Goal: Task Accomplishment & Management: Manage account settings

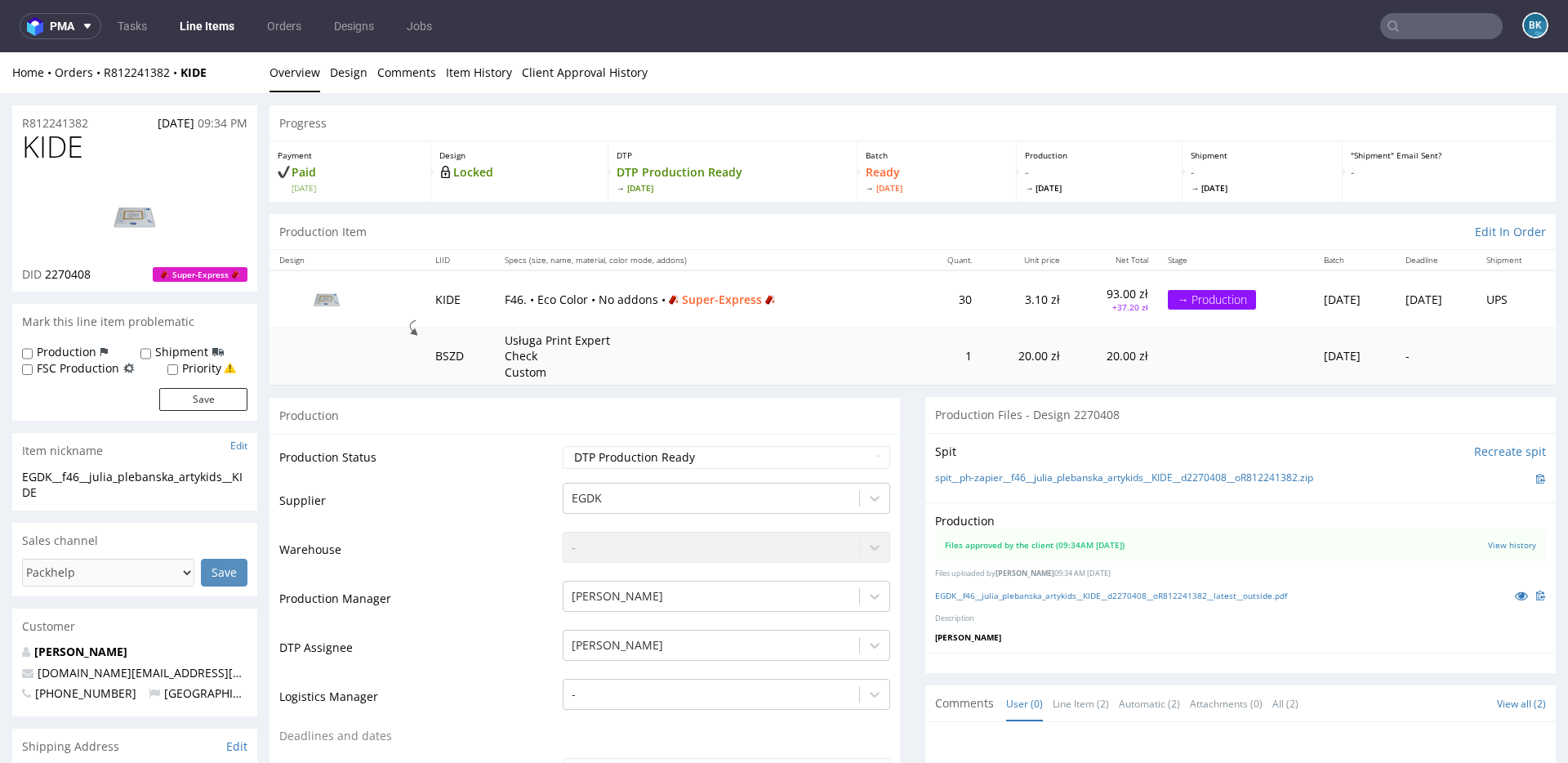
click at [1404, 33] on input "text" at bounding box center [1441, 26] width 122 height 26
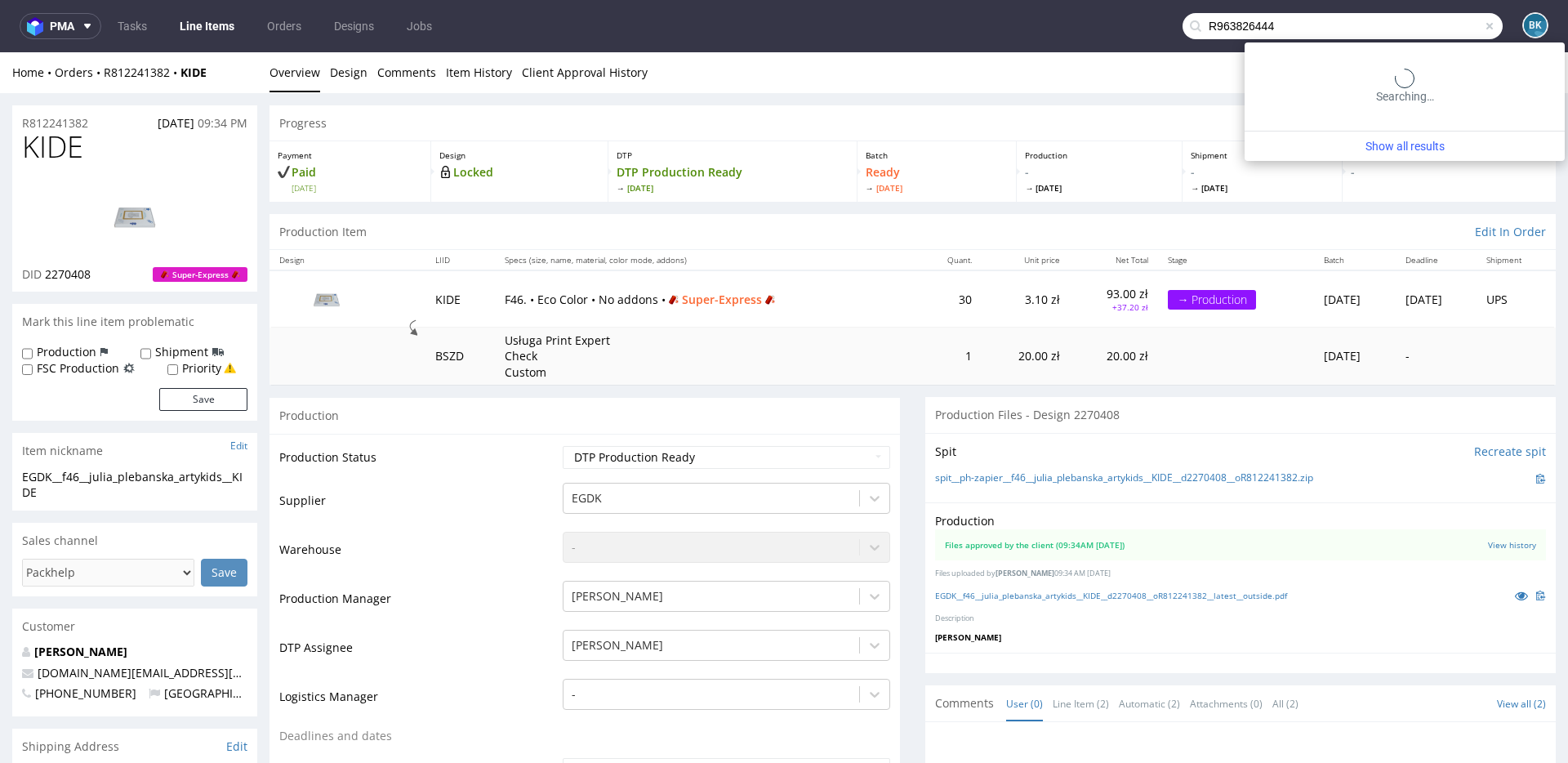
type input "R963826444"
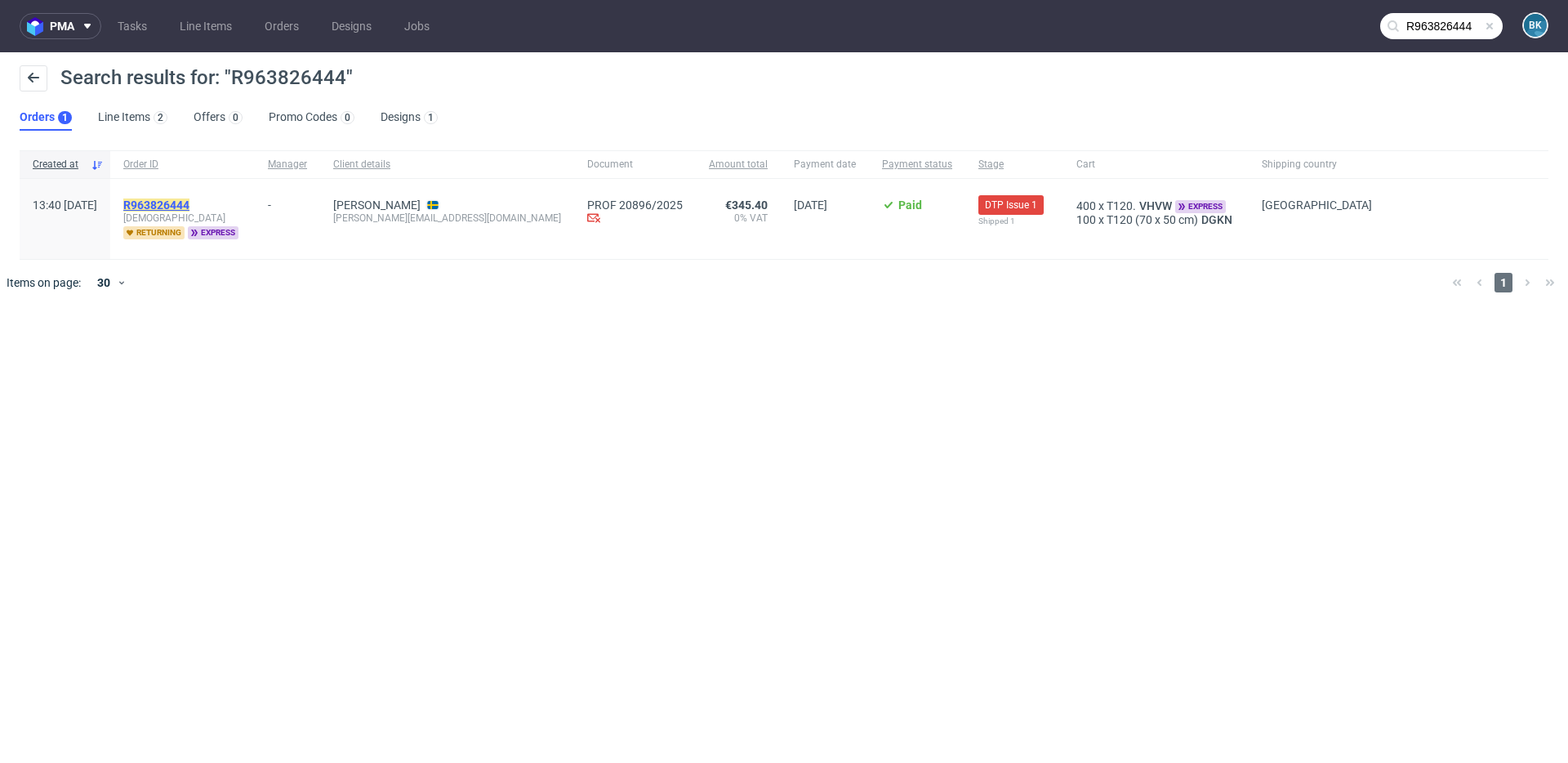
click at [190, 208] on mark "R963826444" at bounding box center [156, 205] width 66 height 13
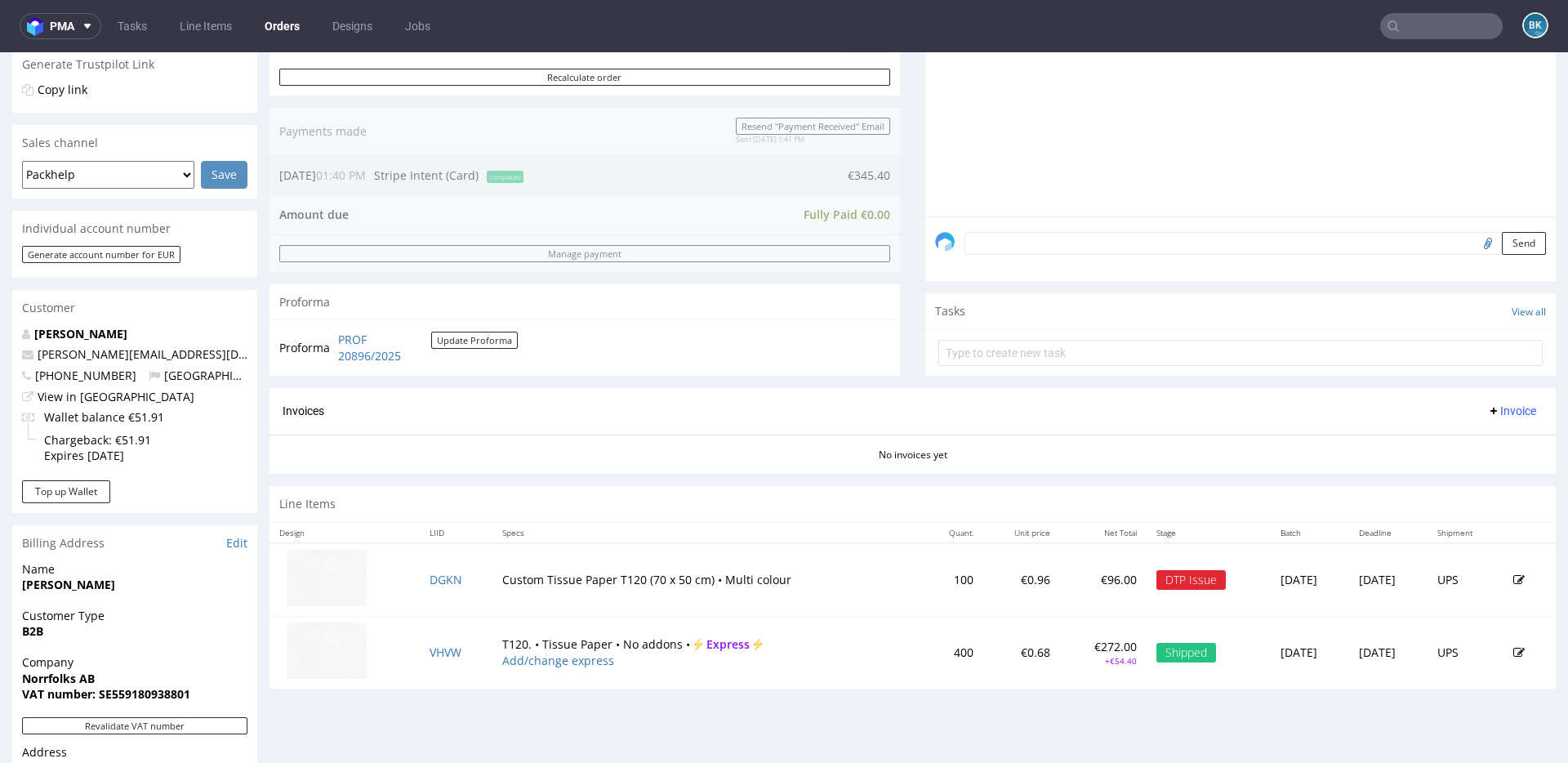
scroll to position [346, 0]
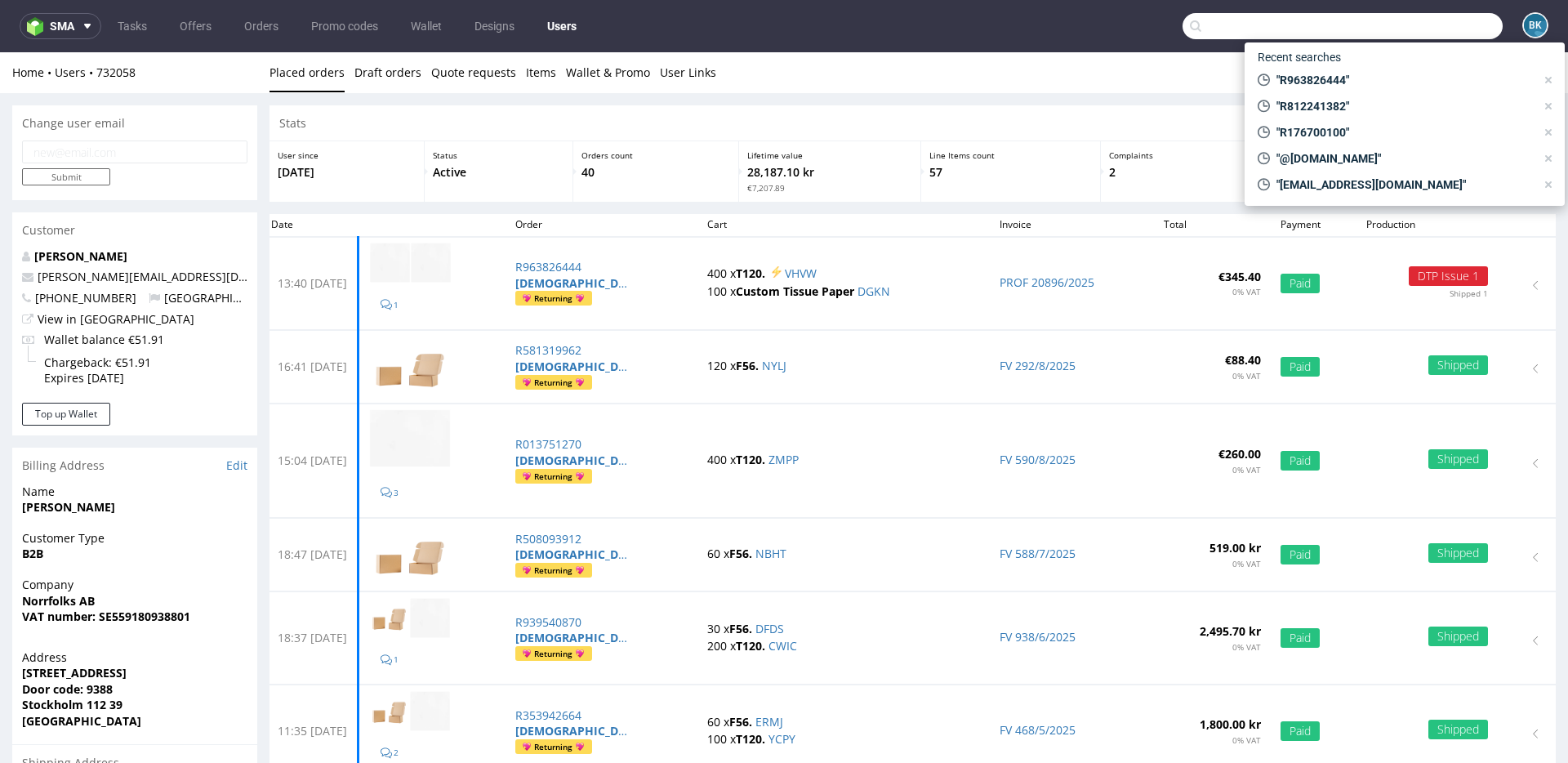
click at [1439, 24] on input "text" at bounding box center [1342, 26] width 320 height 26
paste input "R745505354"
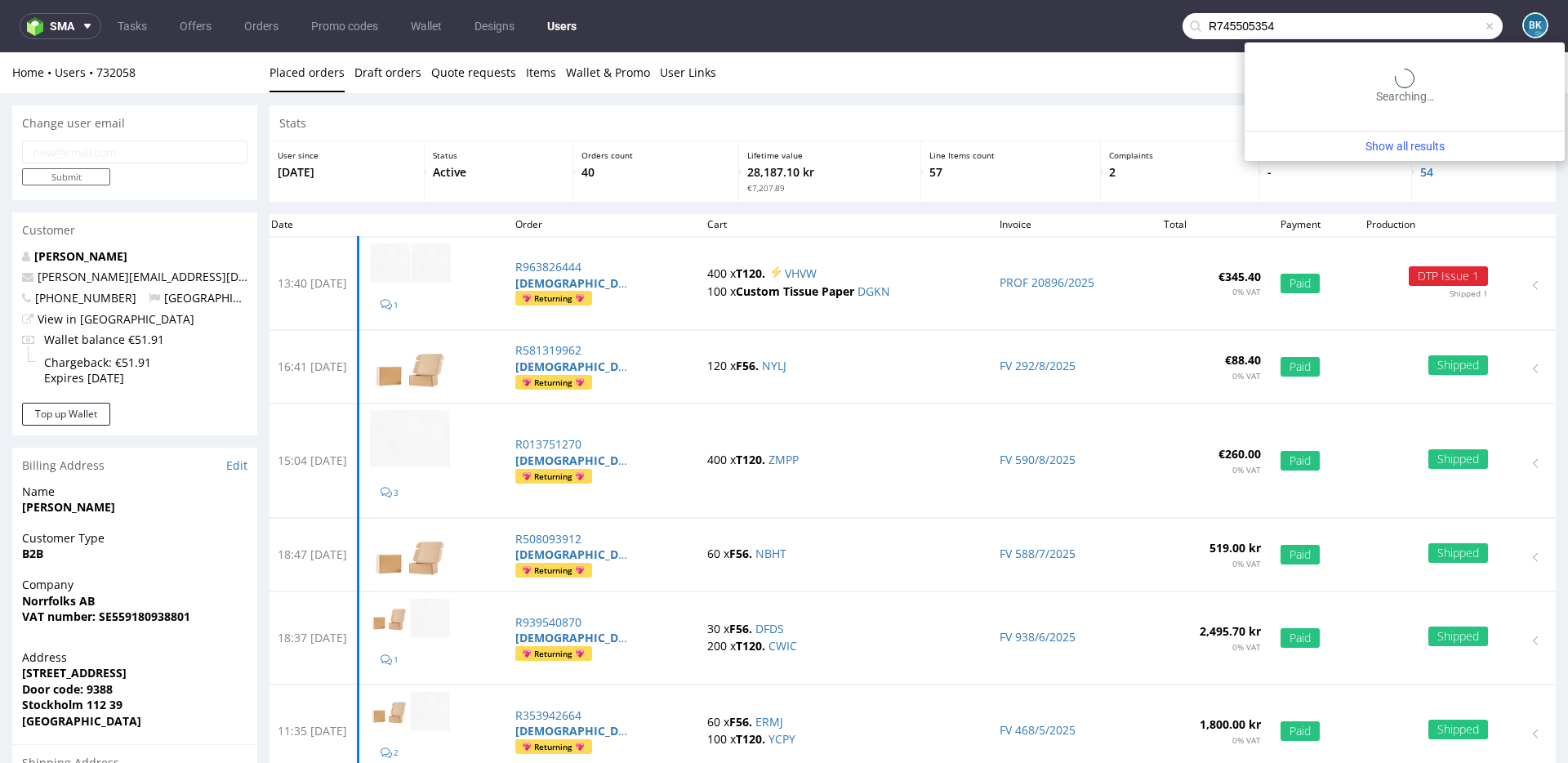
type input "R745505354"
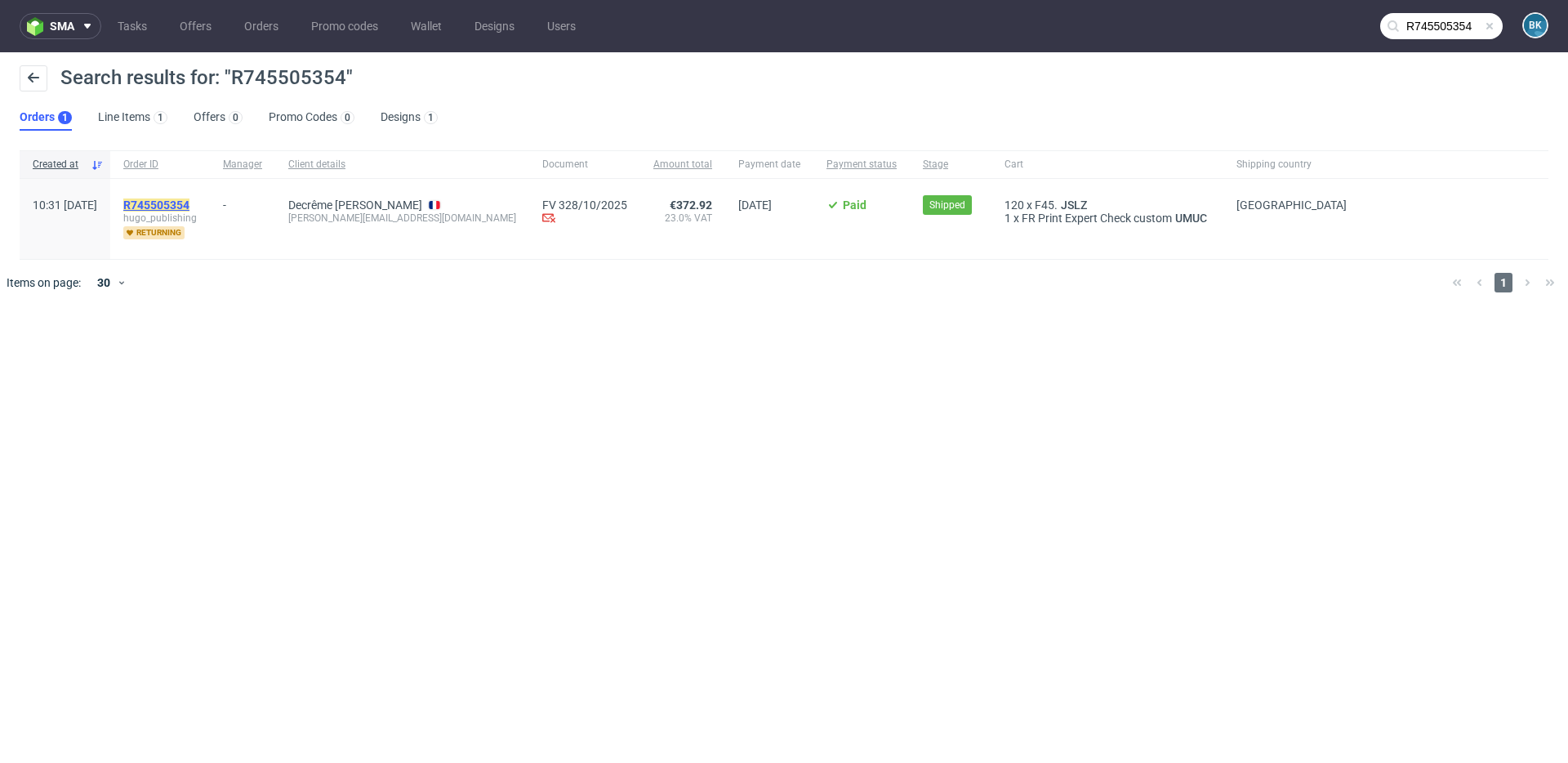
click at [190, 209] on mark "R745505354" at bounding box center [156, 205] width 66 height 13
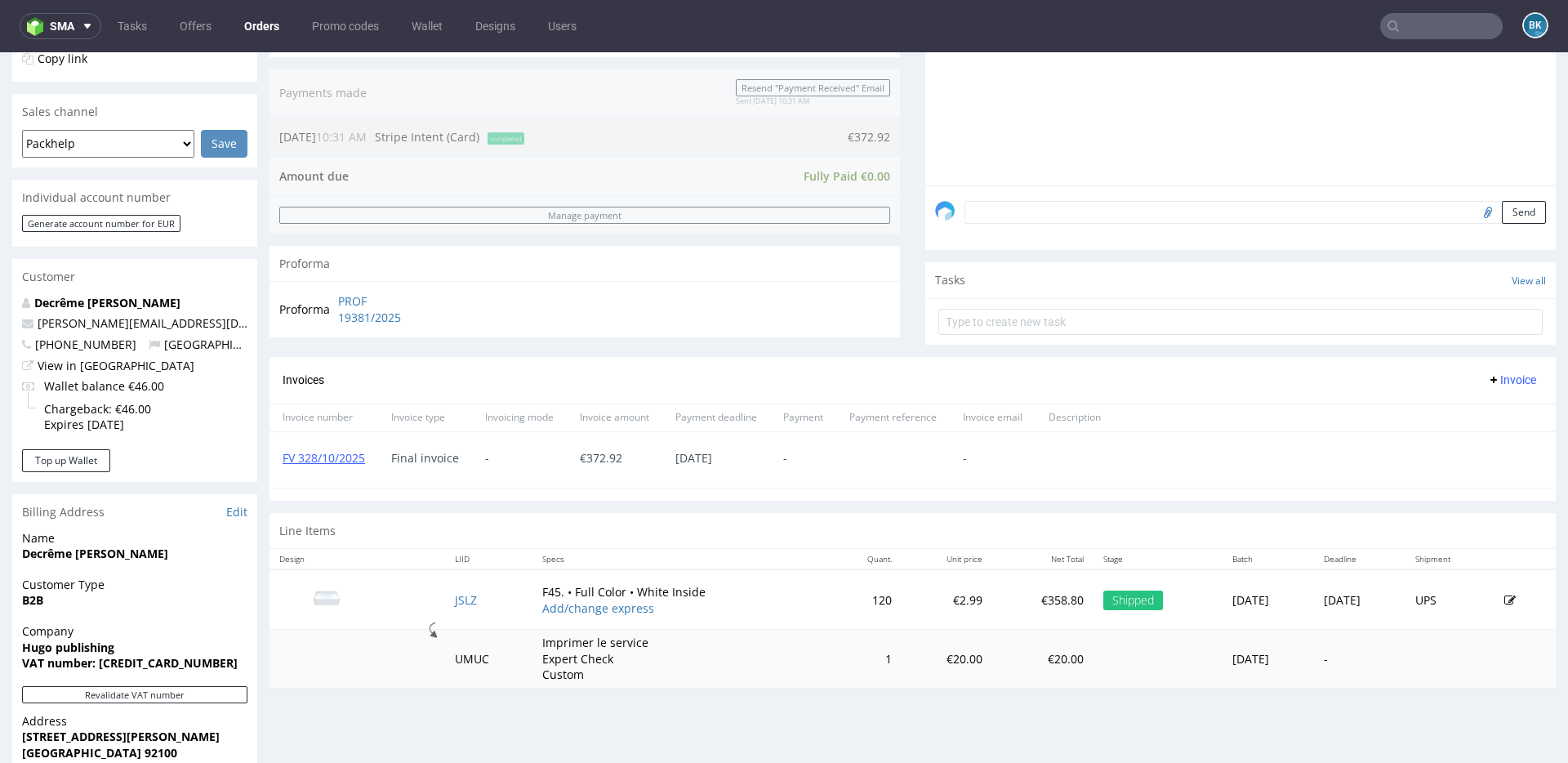
scroll to position [373, 0]
click at [336, 459] on link "FV 328/10/2025" at bounding box center [324, 460] width 83 height 15
click at [344, 463] on link "FV 328/10/2025" at bounding box center [324, 460] width 83 height 15
click at [1419, 27] on input "text" at bounding box center [1441, 26] width 122 height 26
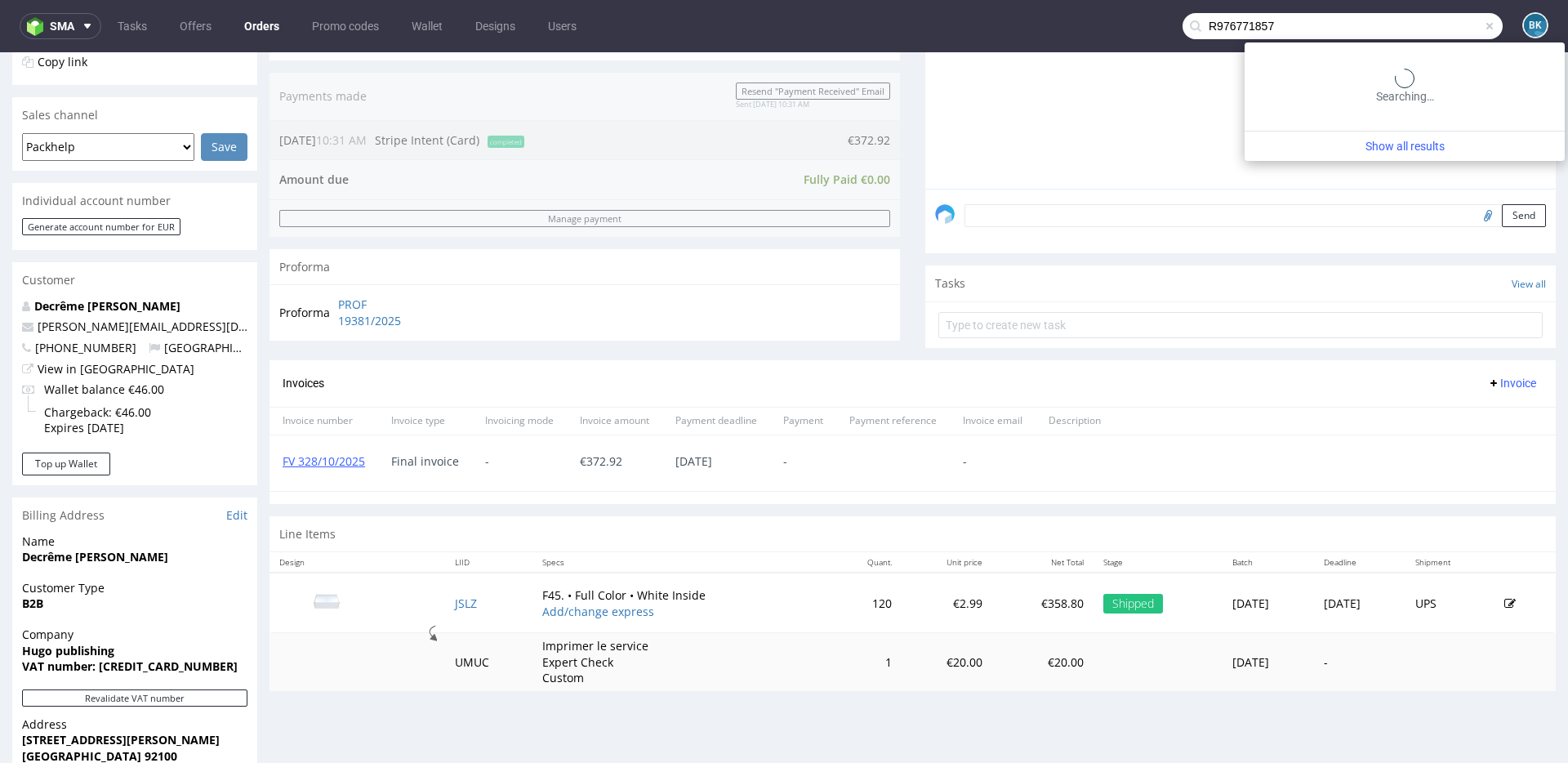
type input "R976771857"
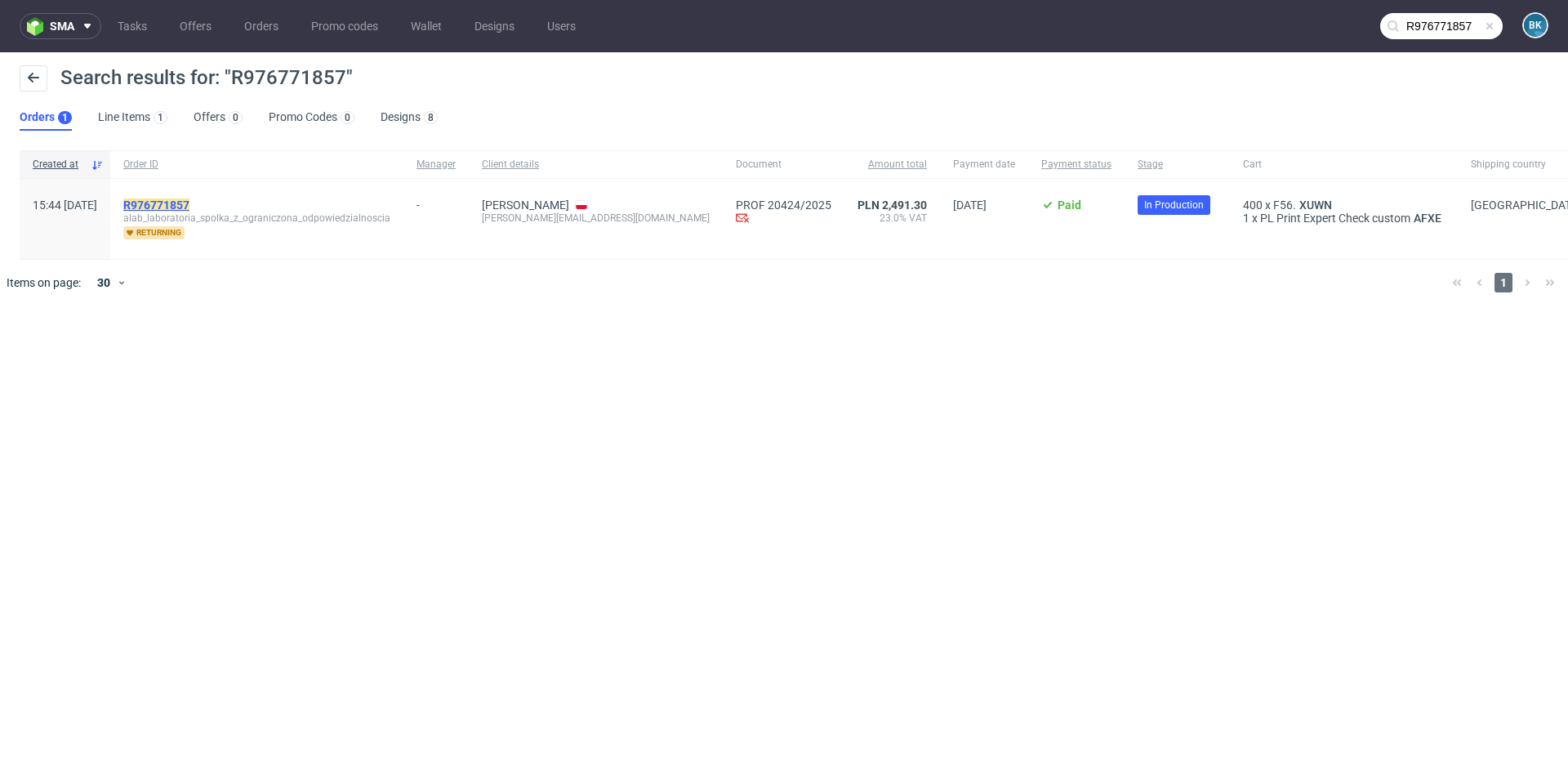
click at [190, 203] on mark "R976771857" at bounding box center [156, 205] width 66 height 13
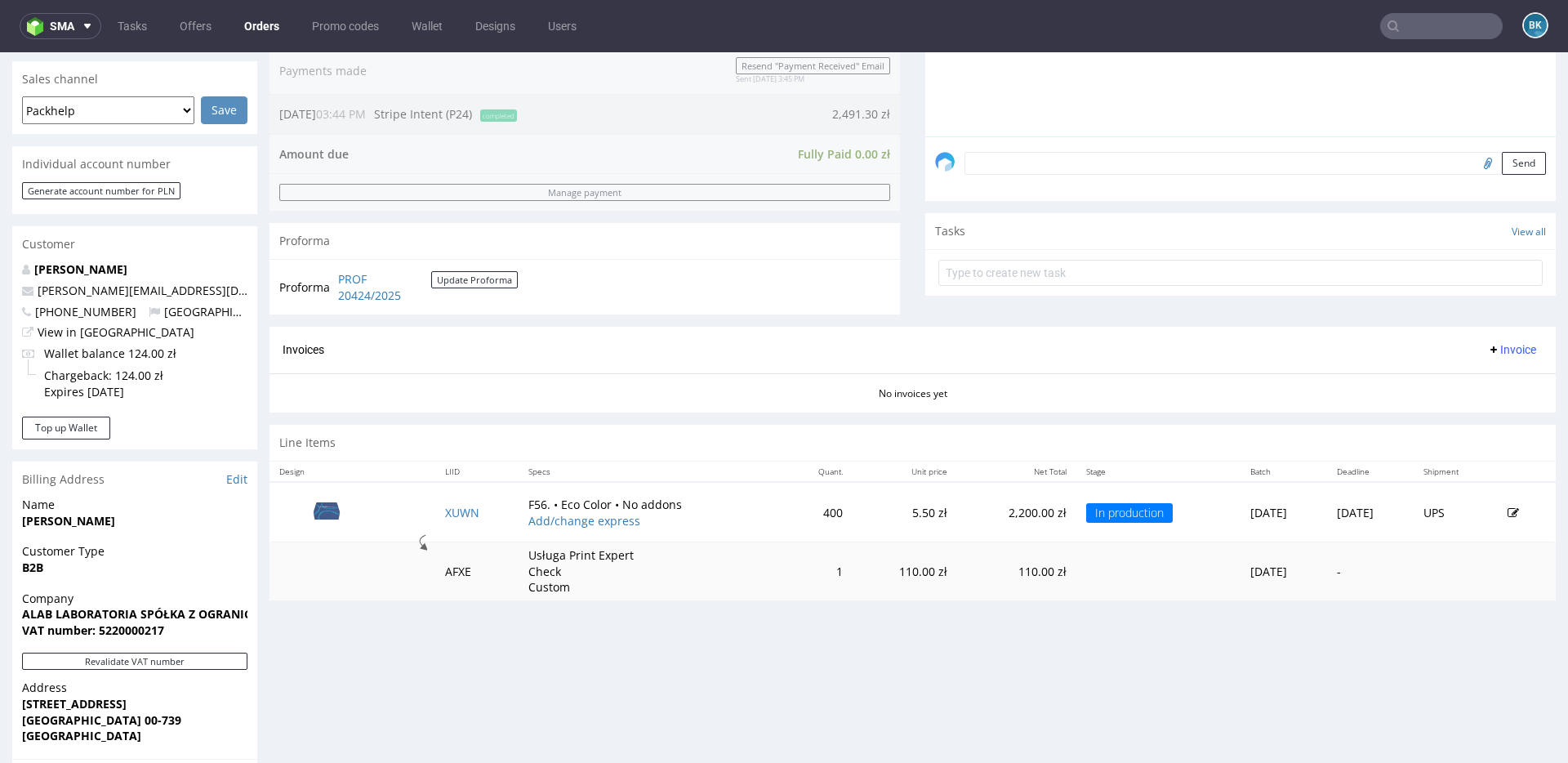
scroll to position [456, 0]
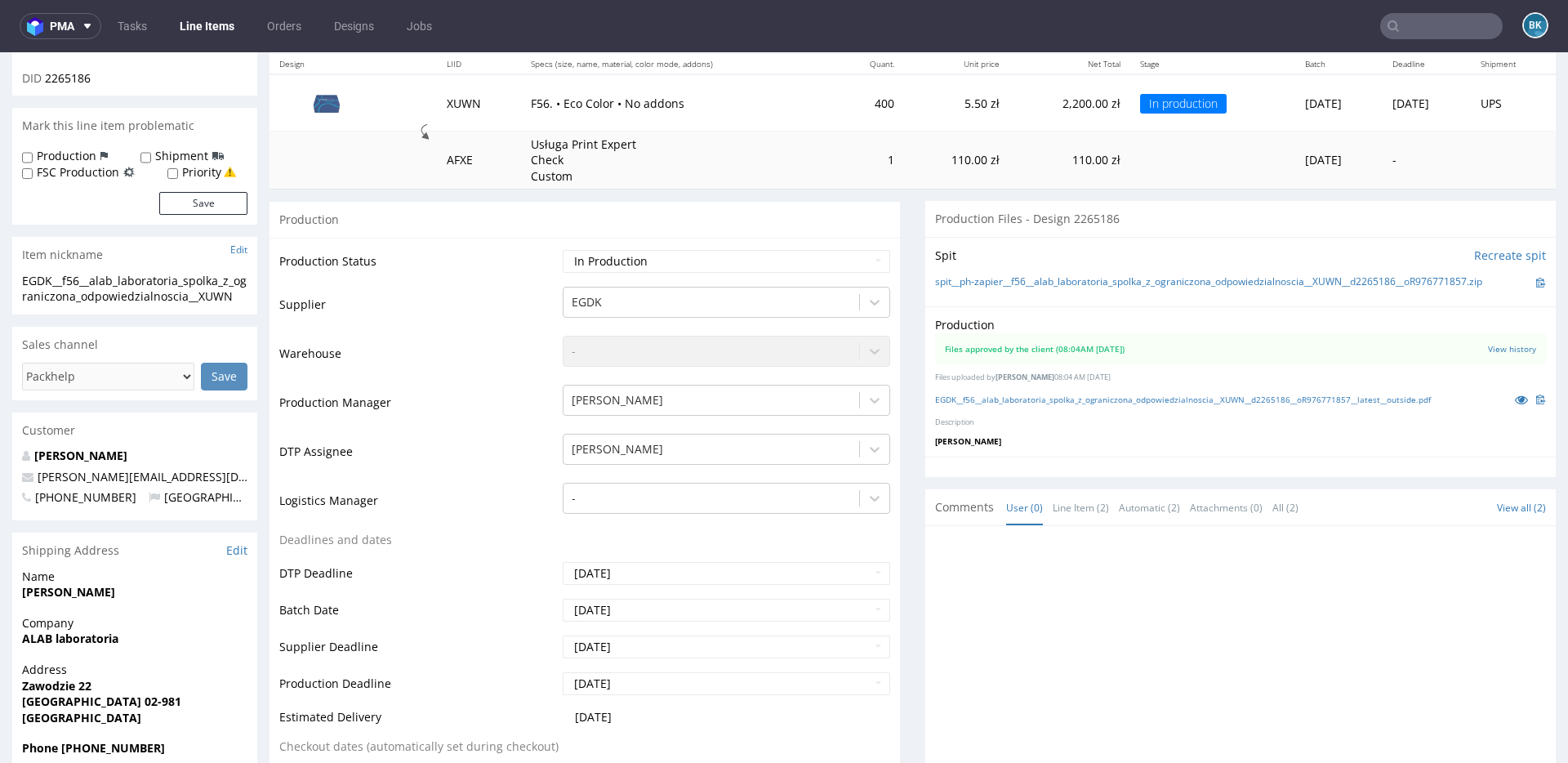
scroll to position [401, 0]
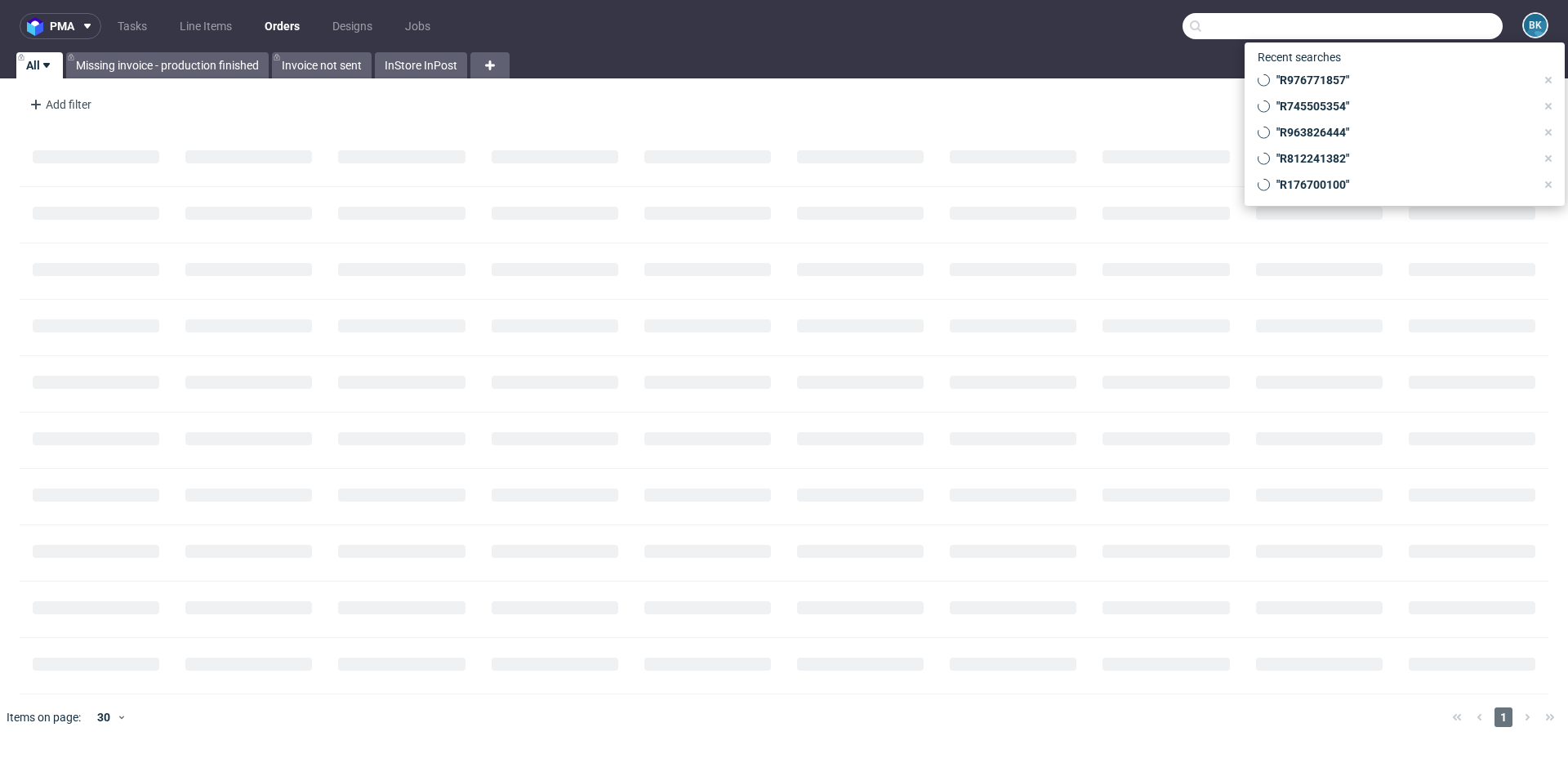
click at [1471, 26] on input "text" at bounding box center [1342, 26] width 320 height 26
paste input "ionut.ungureanu03@yahoo.com"
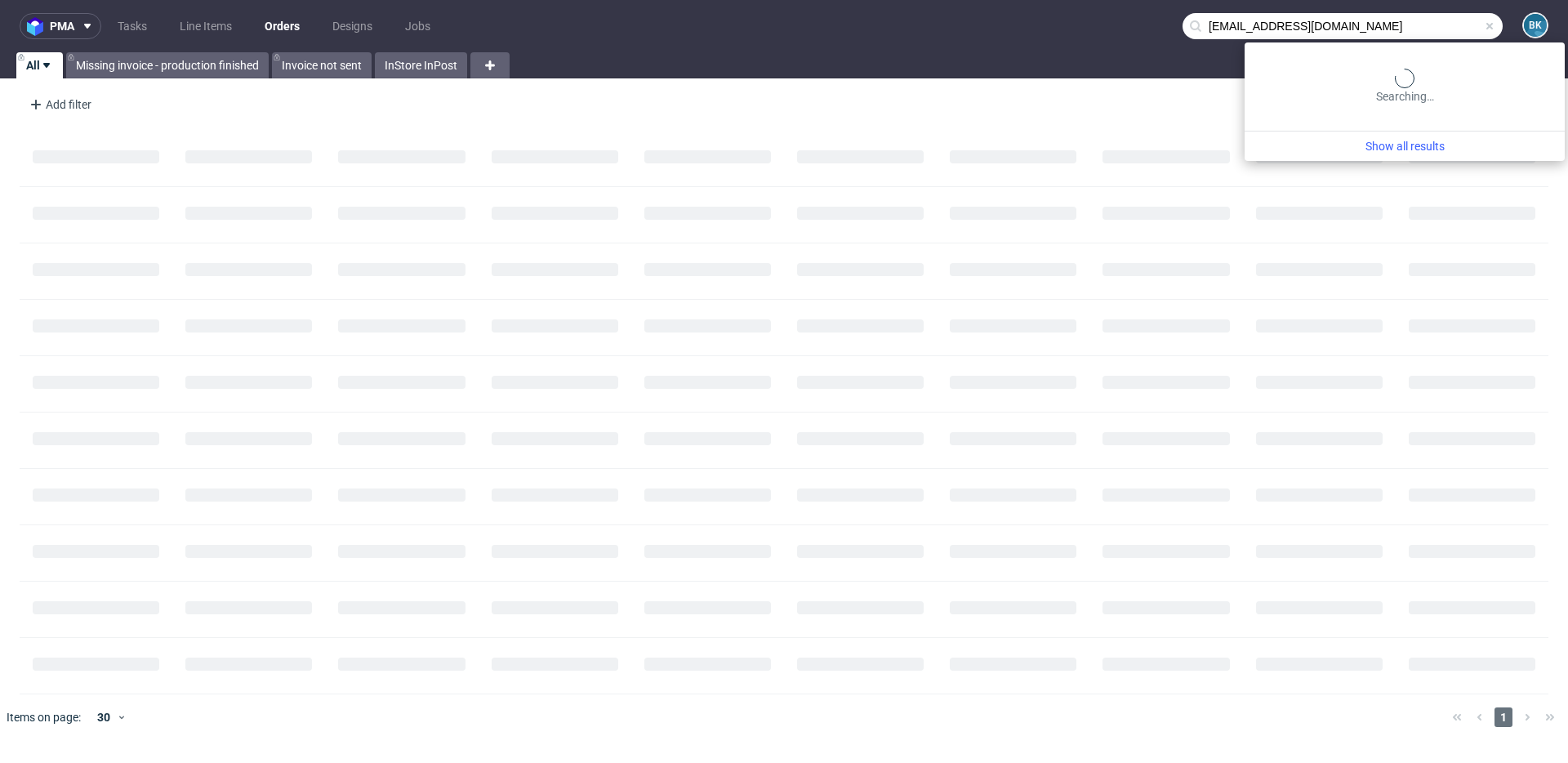
type input "ionut.ungureanu03@yahoo.com"
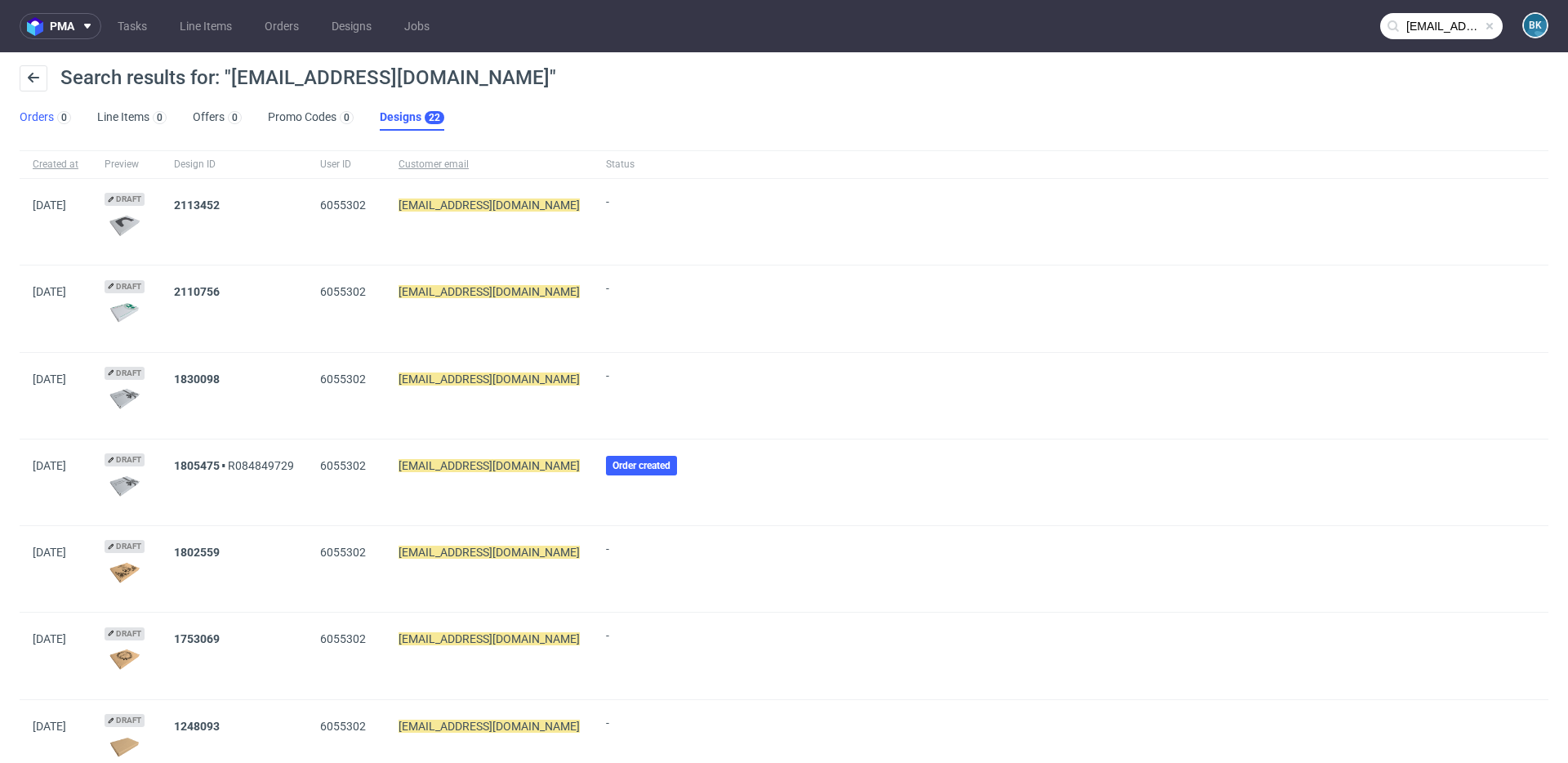
click at [23, 120] on link "Orders 0" at bounding box center [45, 117] width 52 height 26
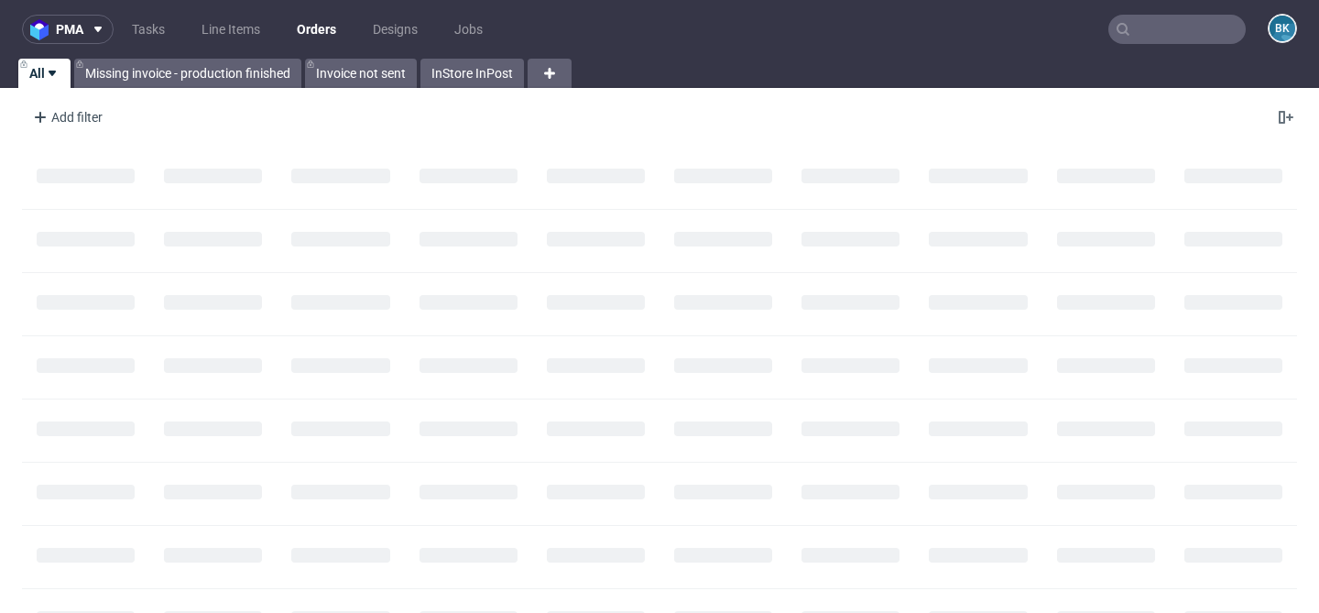
click at [1155, 27] on input "text" at bounding box center [1177, 29] width 137 height 29
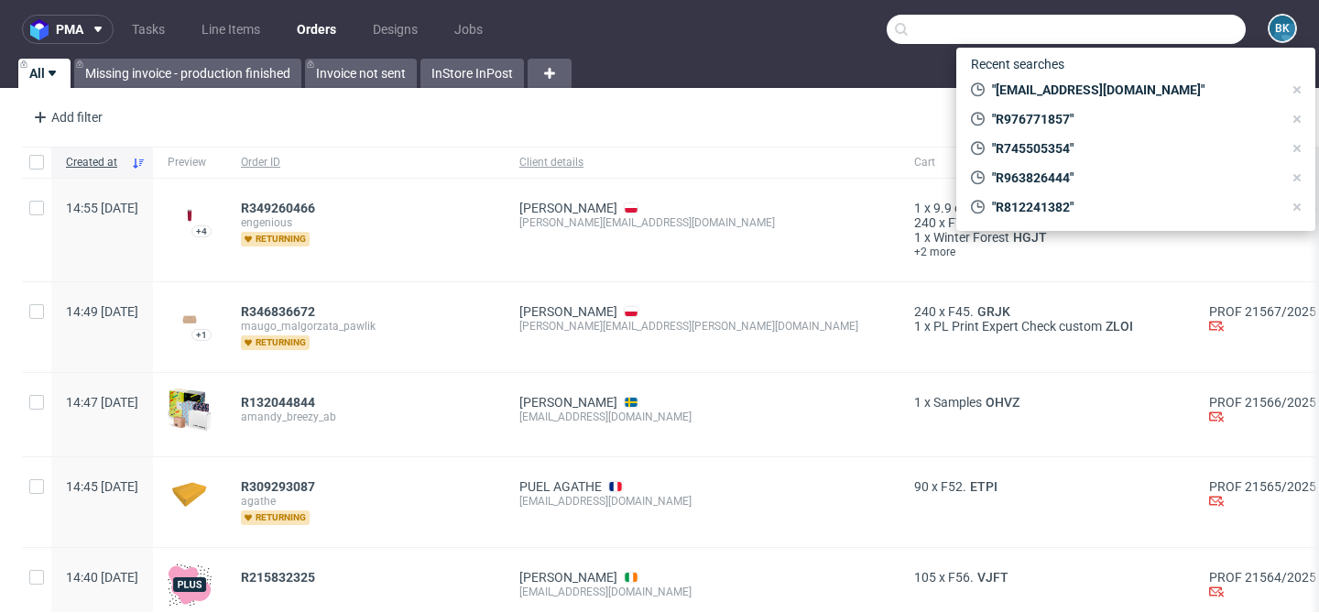
paste input "anna.akoutas@hoefliger.de"
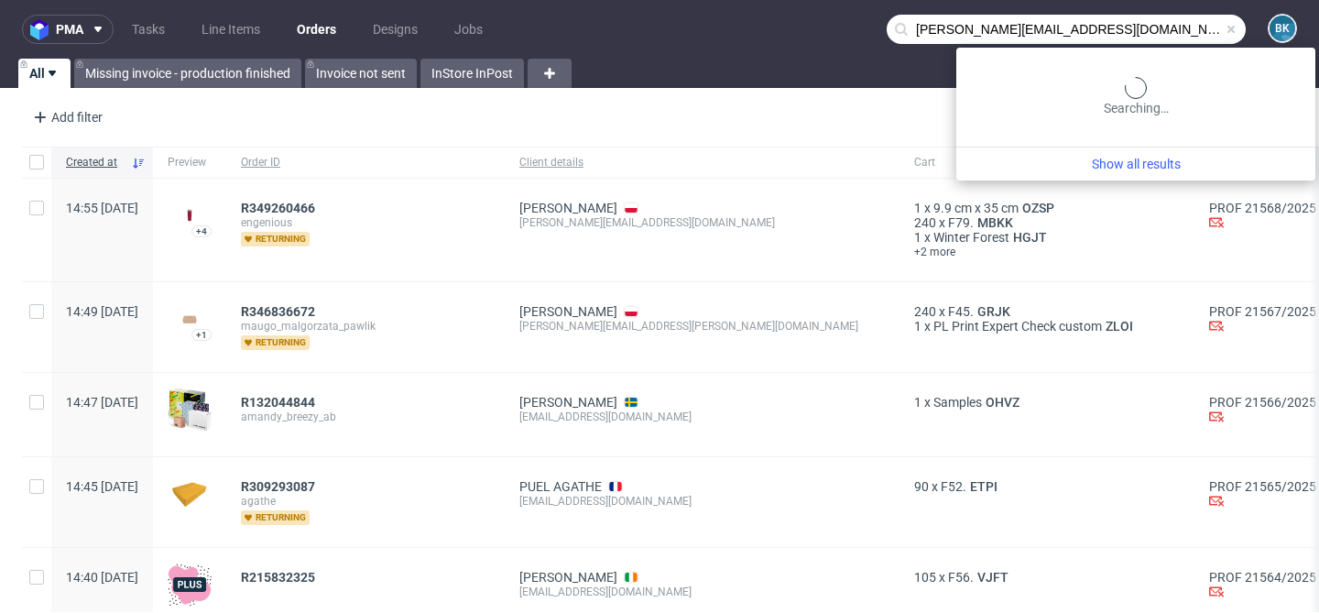
type input "anna.akoutas@hoefliger.de"
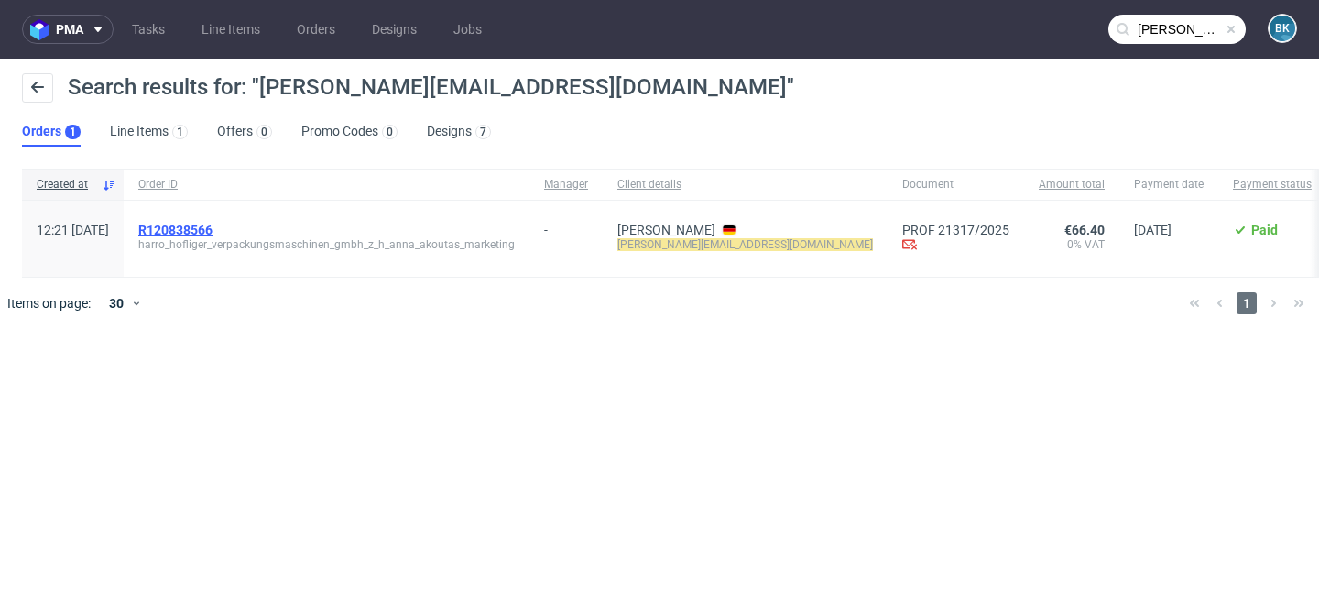
click at [213, 227] on span "R120838566" at bounding box center [175, 230] width 74 height 15
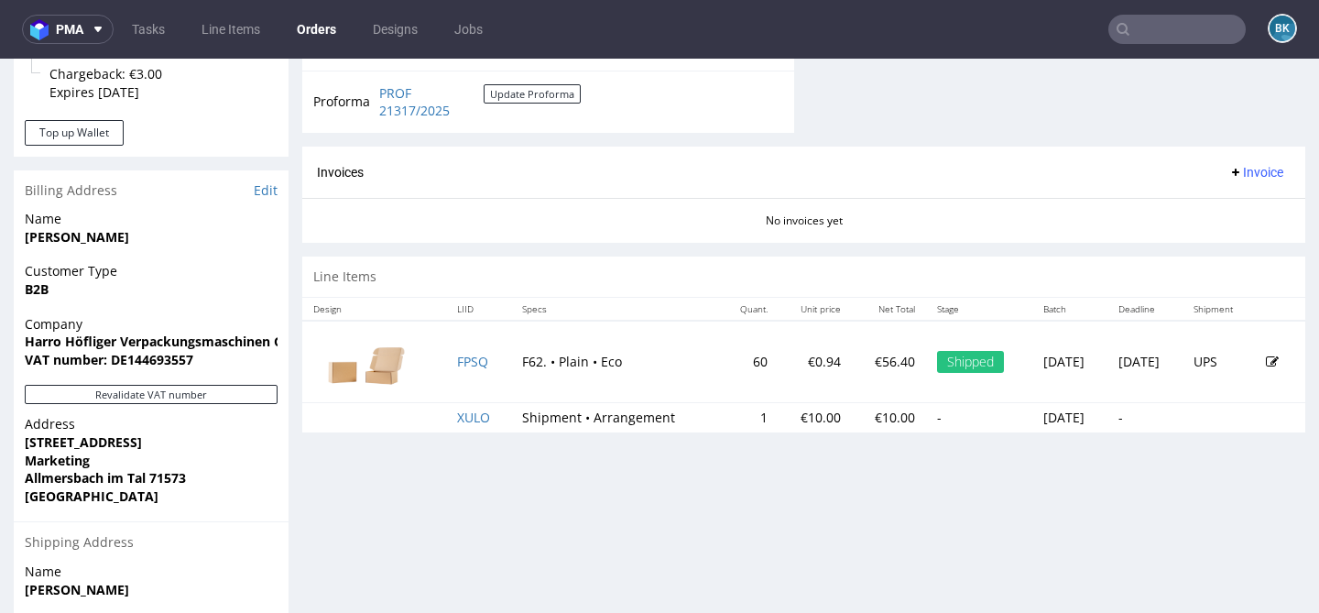
scroll to position [825, 0]
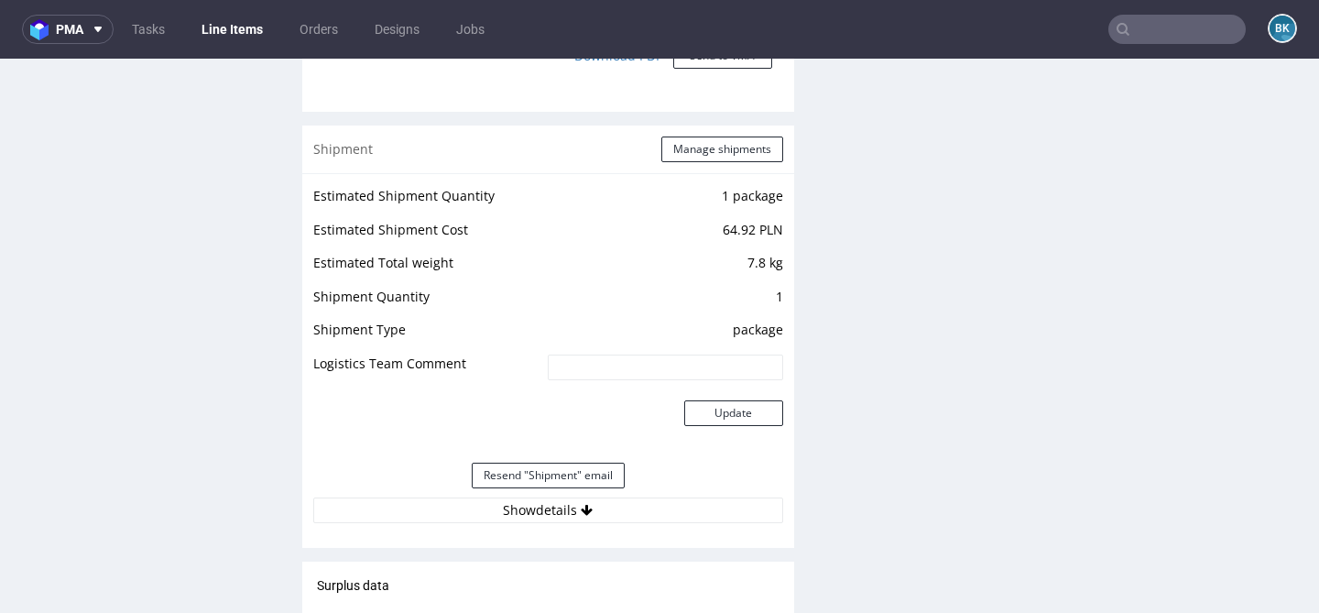
scroll to position [1703, 0]
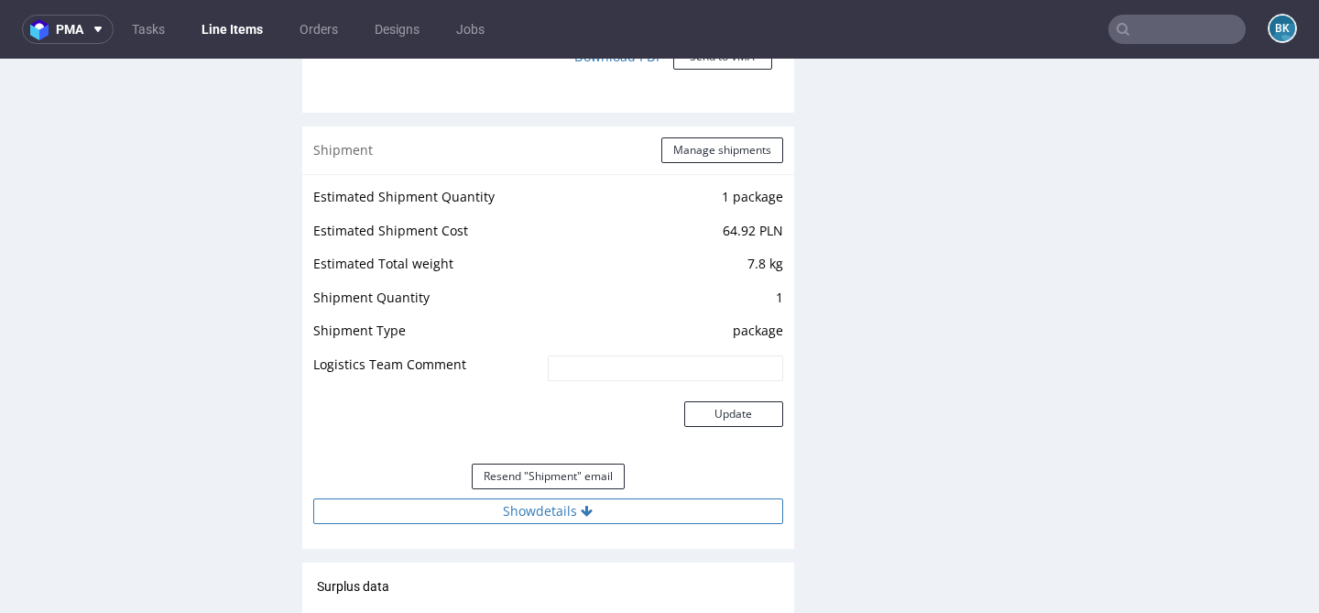
click at [548, 519] on button "Show details" at bounding box center [548, 511] width 470 height 26
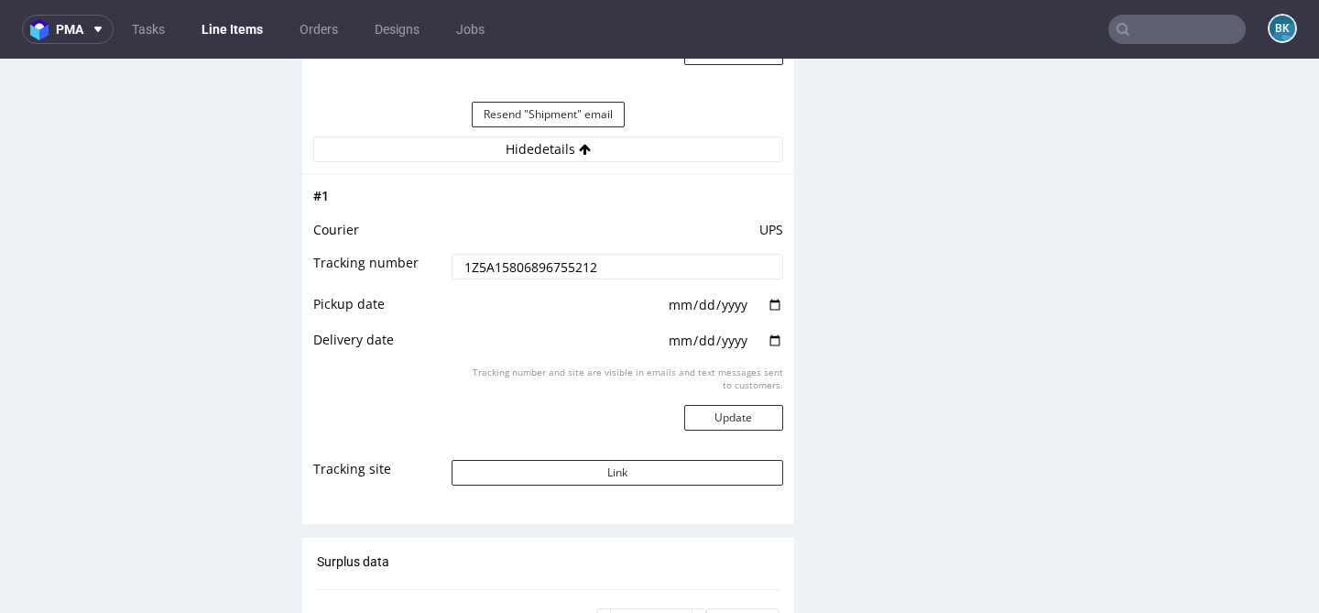
scroll to position [2190, 0]
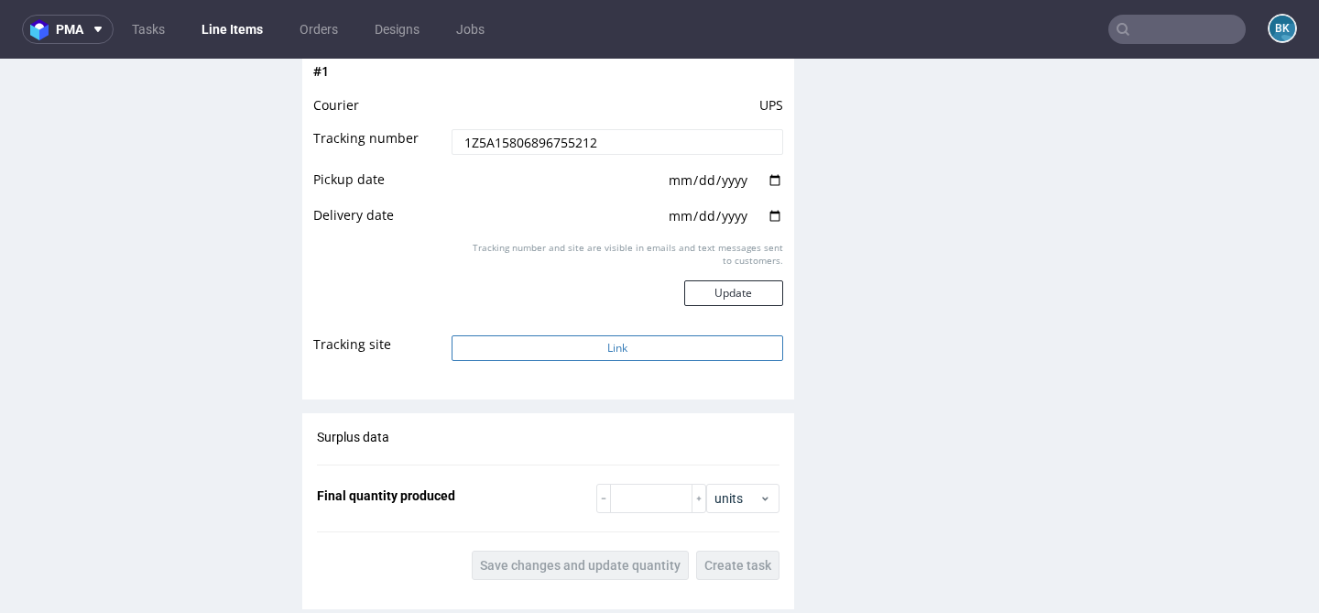
click at [637, 351] on button "Link" at bounding box center [617, 348] width 331 height 26
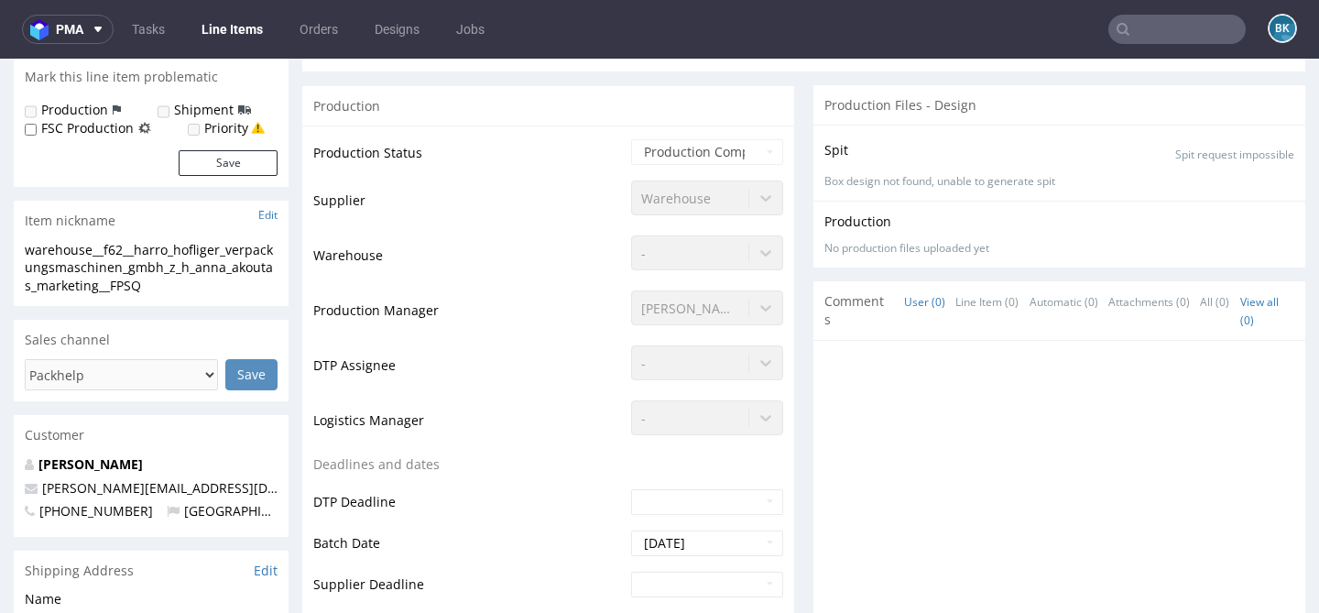
scroll to position [0, 0]
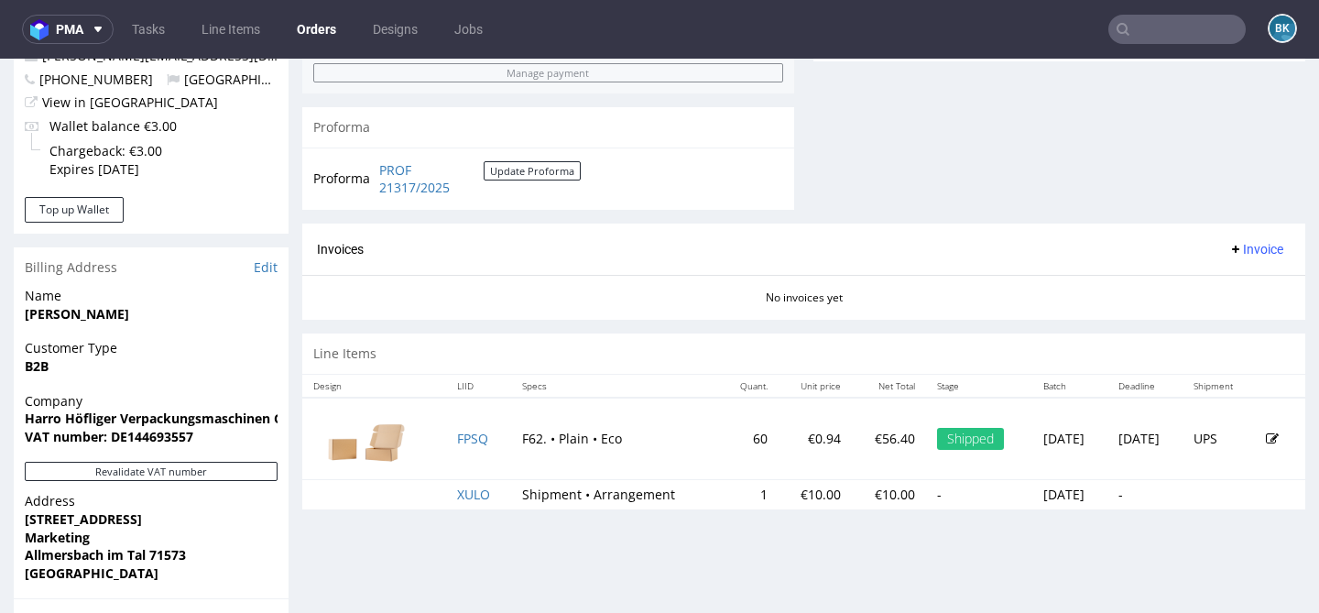
scroll to position [775, 0]
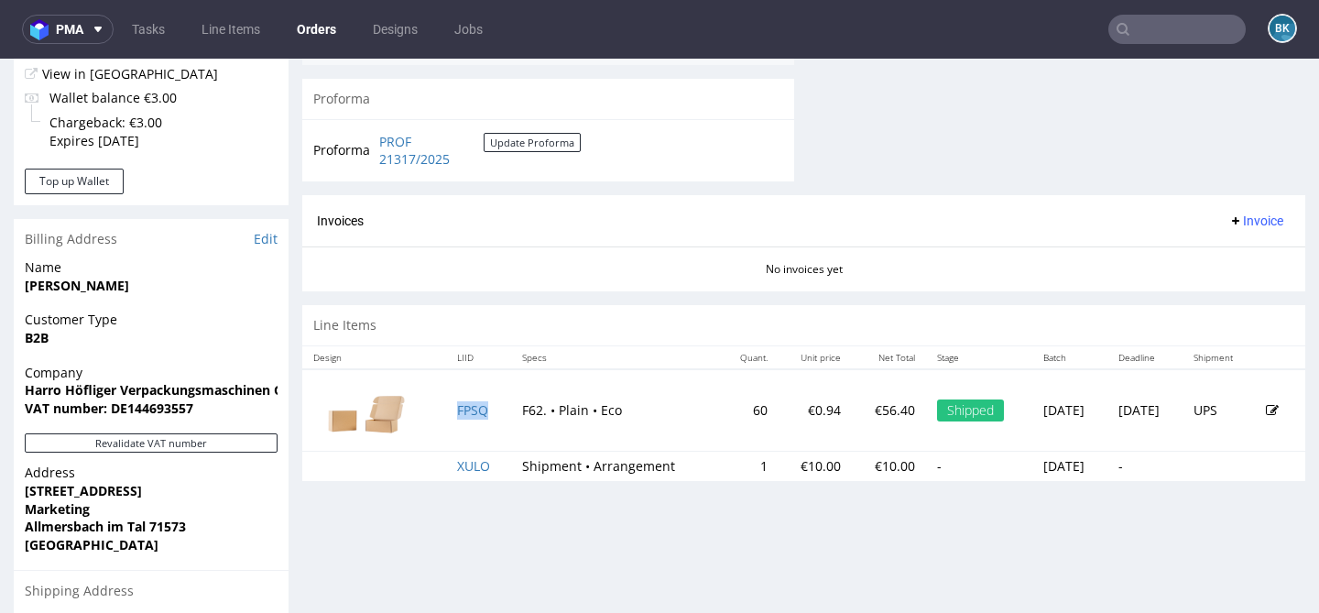
click at [458, 402] on td "FPSQ" at bounding box center [478, 410] width 65 height 82
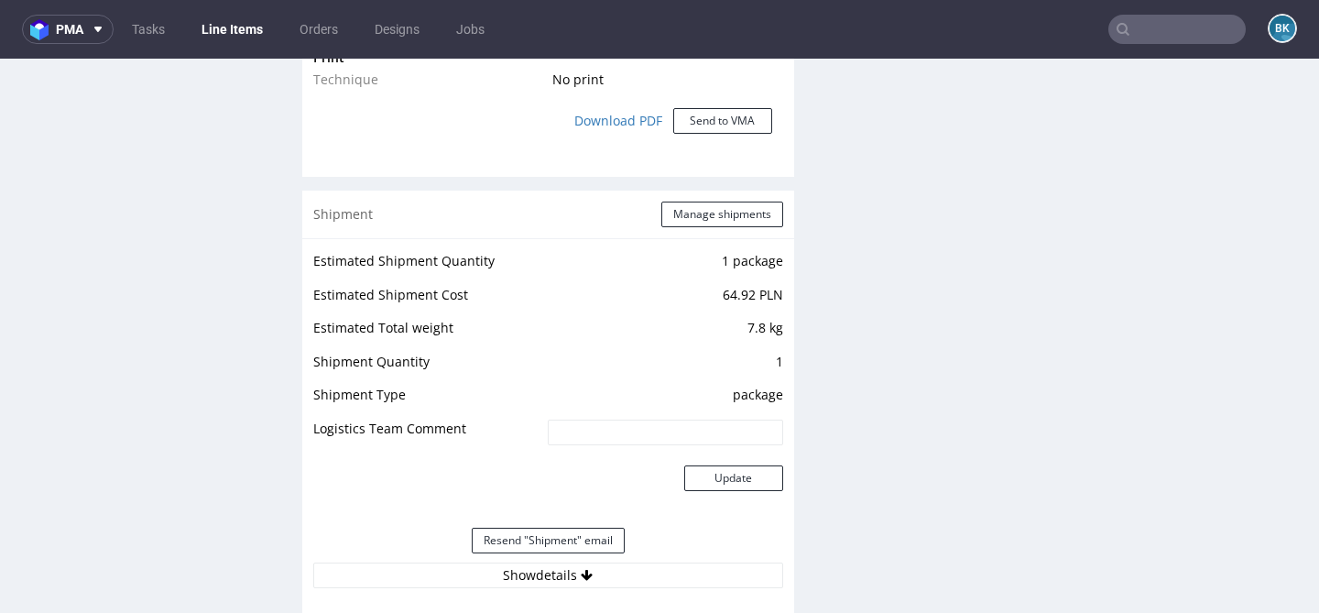
scroll to position [1677, 0]
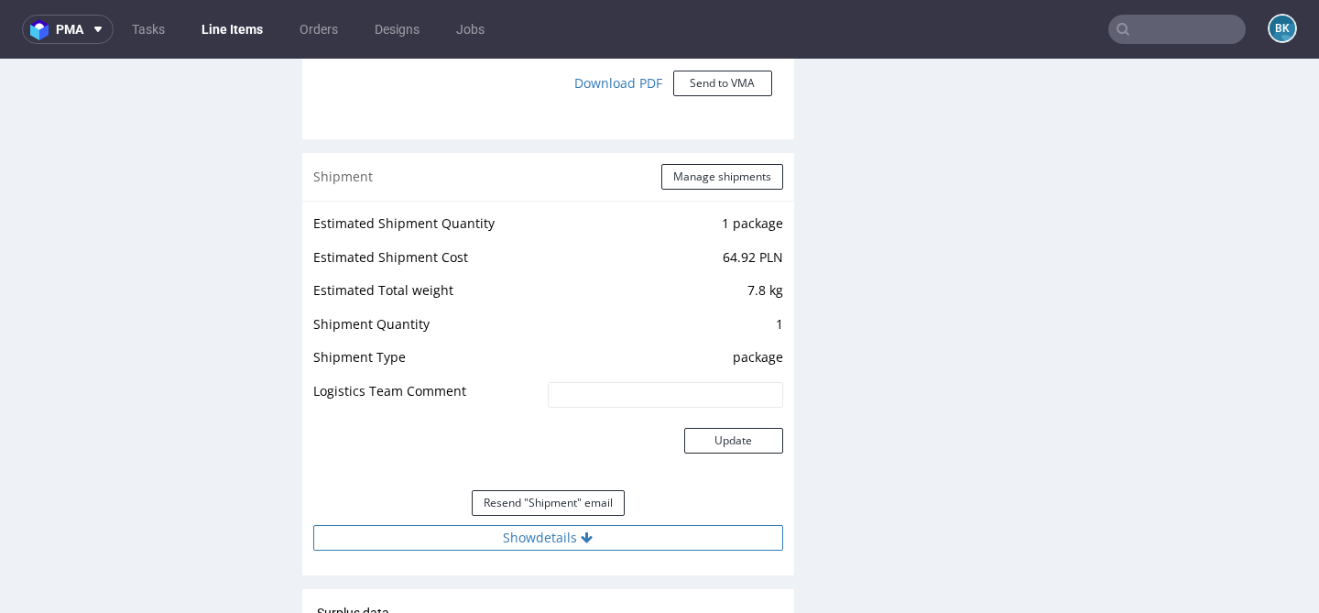
click at [544, 532] on button "Show details" at bounding box center [548, 538] width 470 height 26
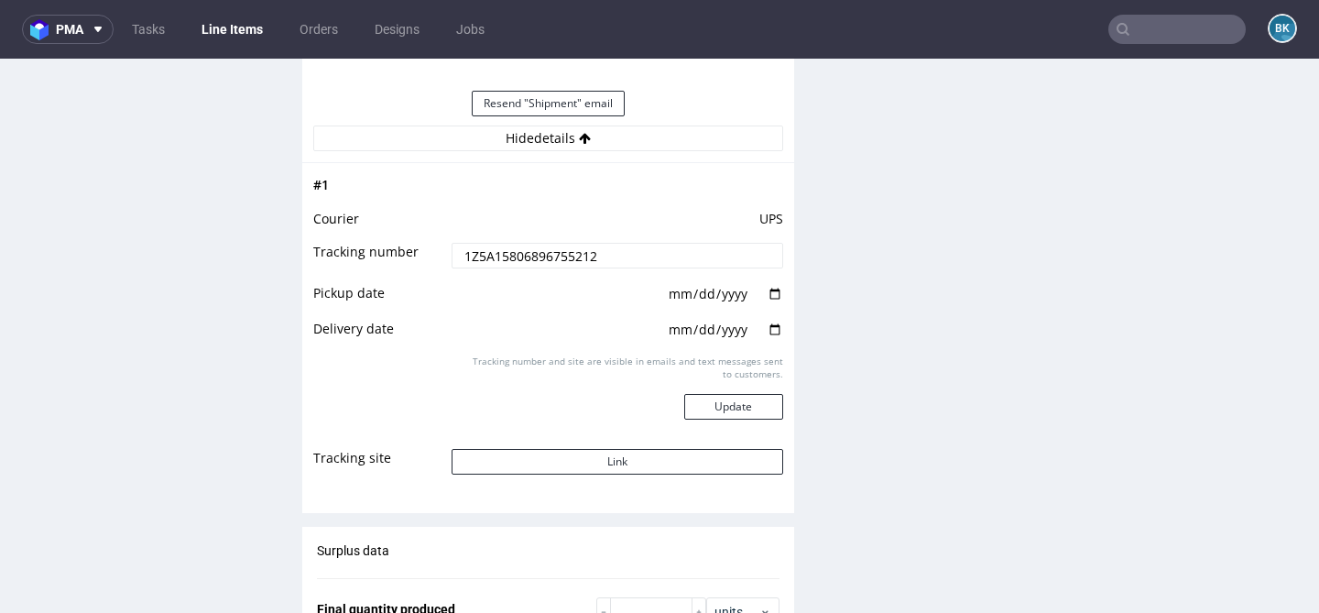
scroll to position [2074, 0]
drag, startPoint x: 615, startPoint y: 255, endPoint x: 402, endPoint y: 254, distance: 212.6
click at [402, 254] on tr "Tracking number 1Z5A15806896755212" at bounding box center [548, 263] width 470 height 41
click at [1186, 33] on input "text" at bounding box center [1177, 29] width 137 height 29
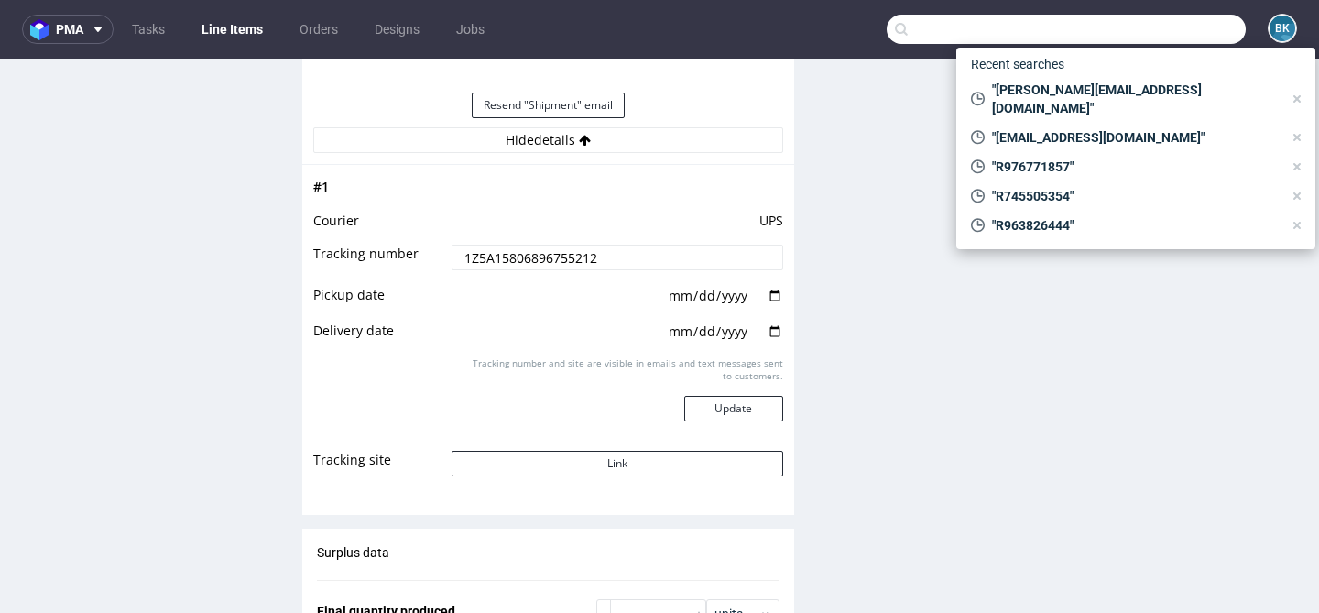
paste input "R984593987"
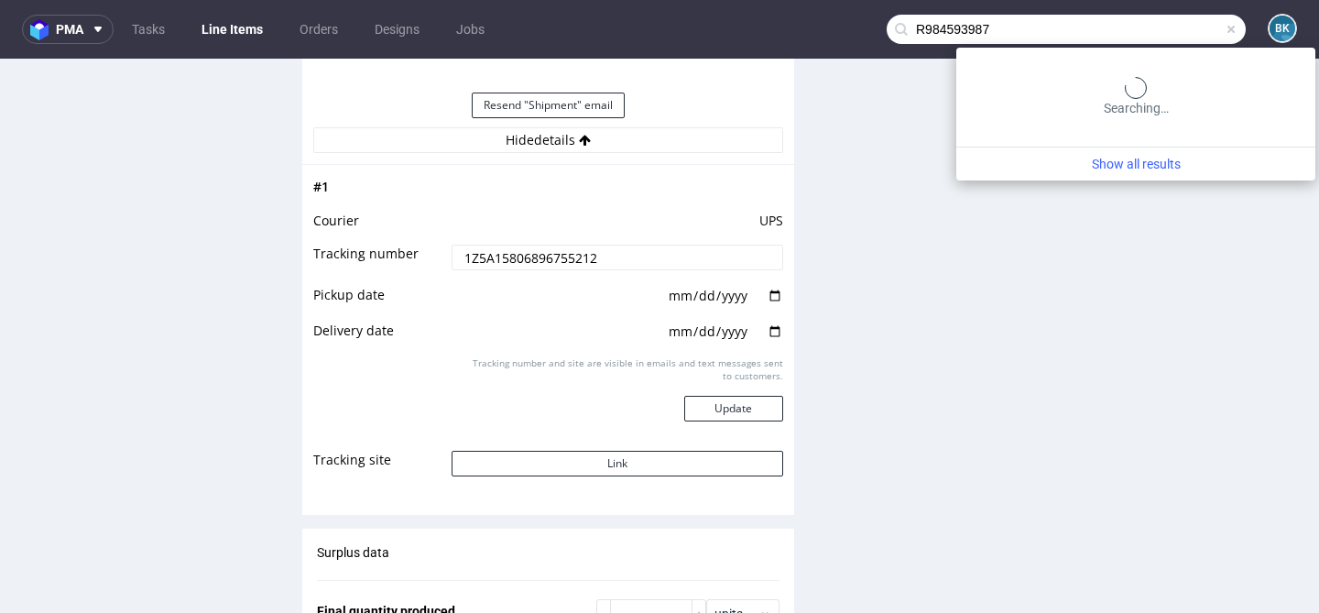
type input "R984593987"
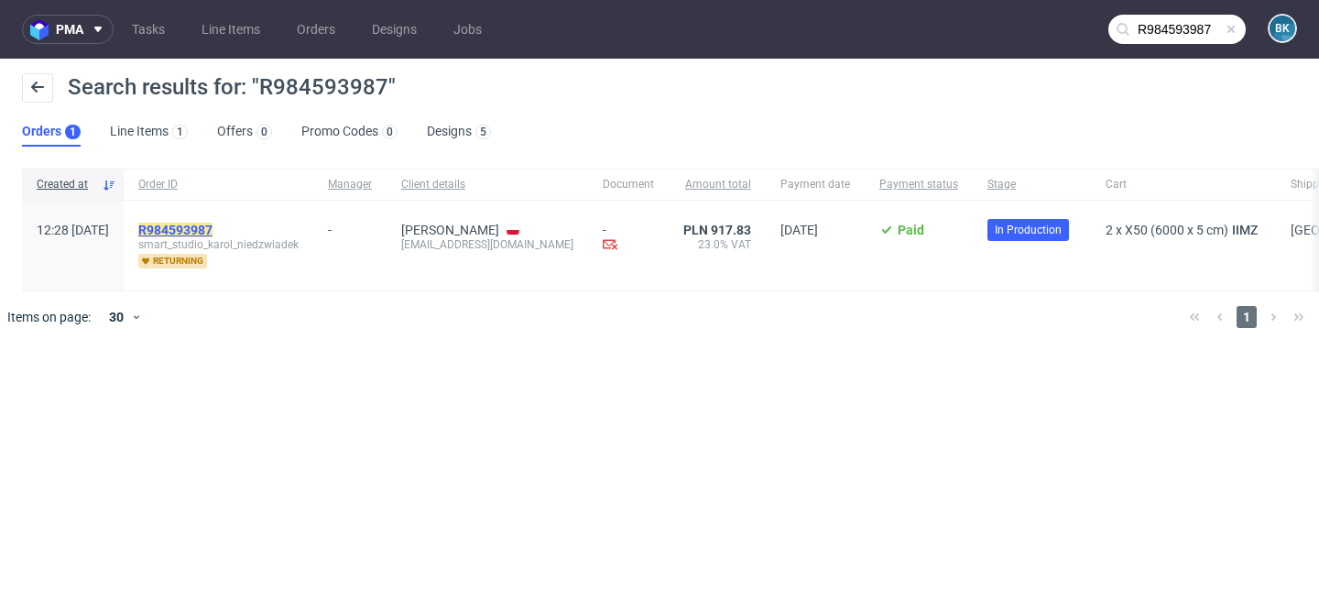
click at [213, 230] on mark "R984593987" at bounding box center [175, 230] width 74 height 15
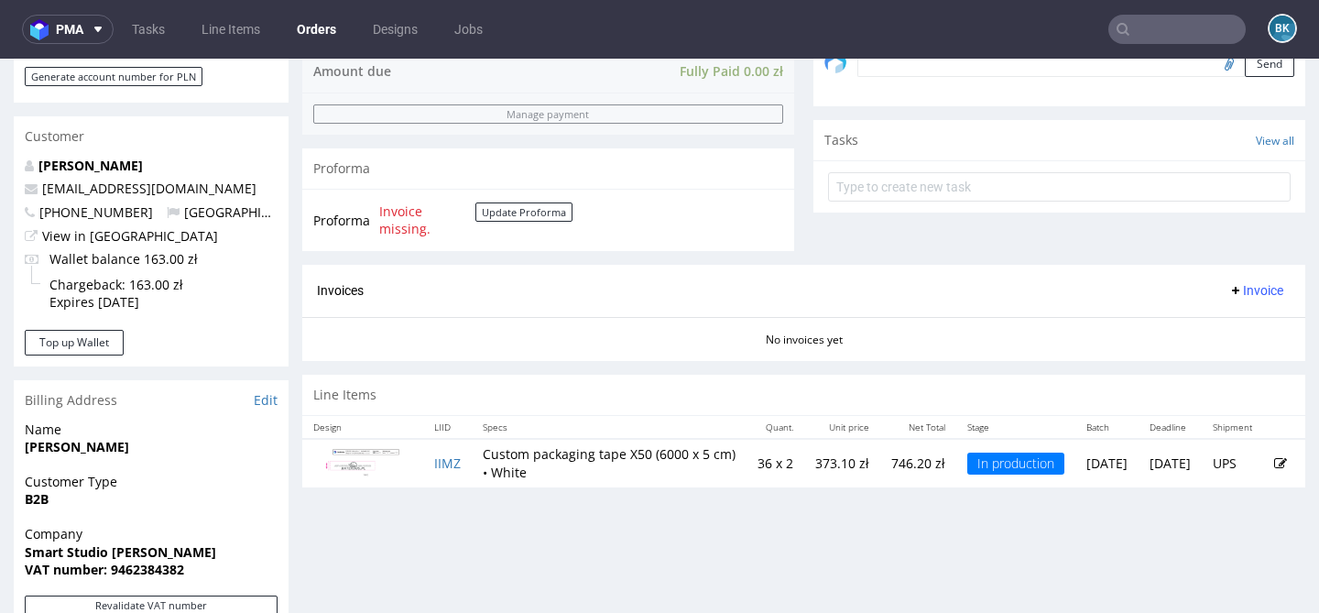
scroll to position [597, 0]
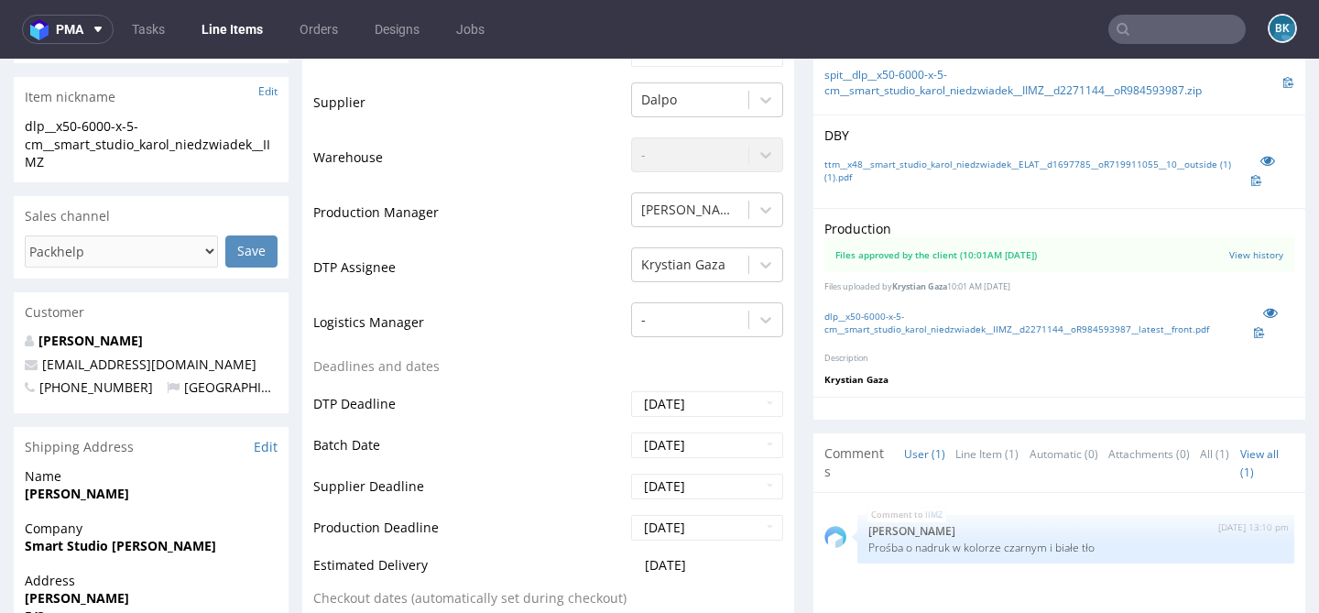
scroll to position [349, 0]
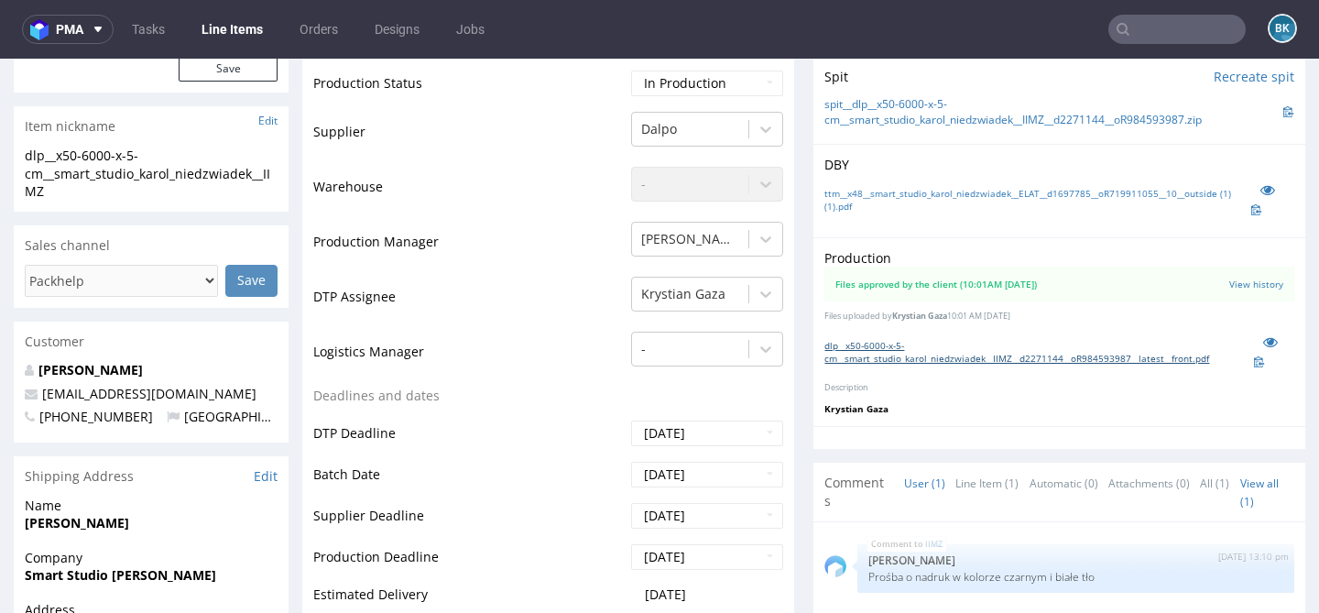
click at [954, 355] on link "dlp__x50-6000-x-5-cm__smart_studio_karol_niedzwiadek__IIMZ__d2271144__oR9845939…" at bounding box center [1039, 352] width 429 height 26
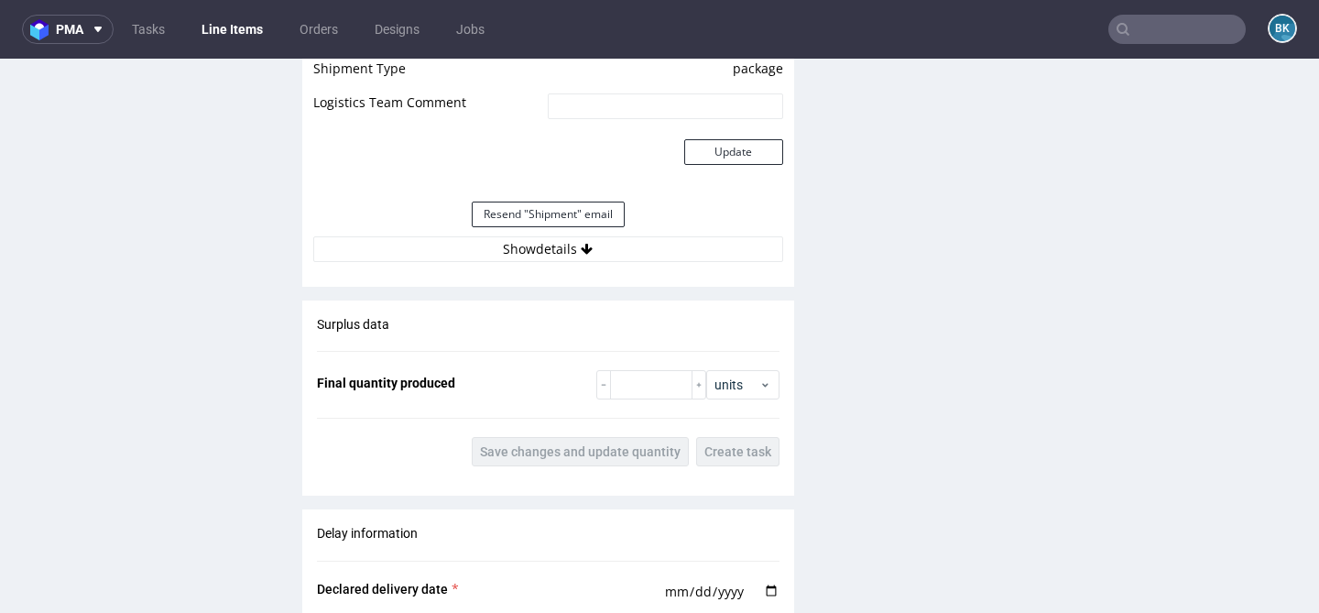
scroll to position [1863, 0]
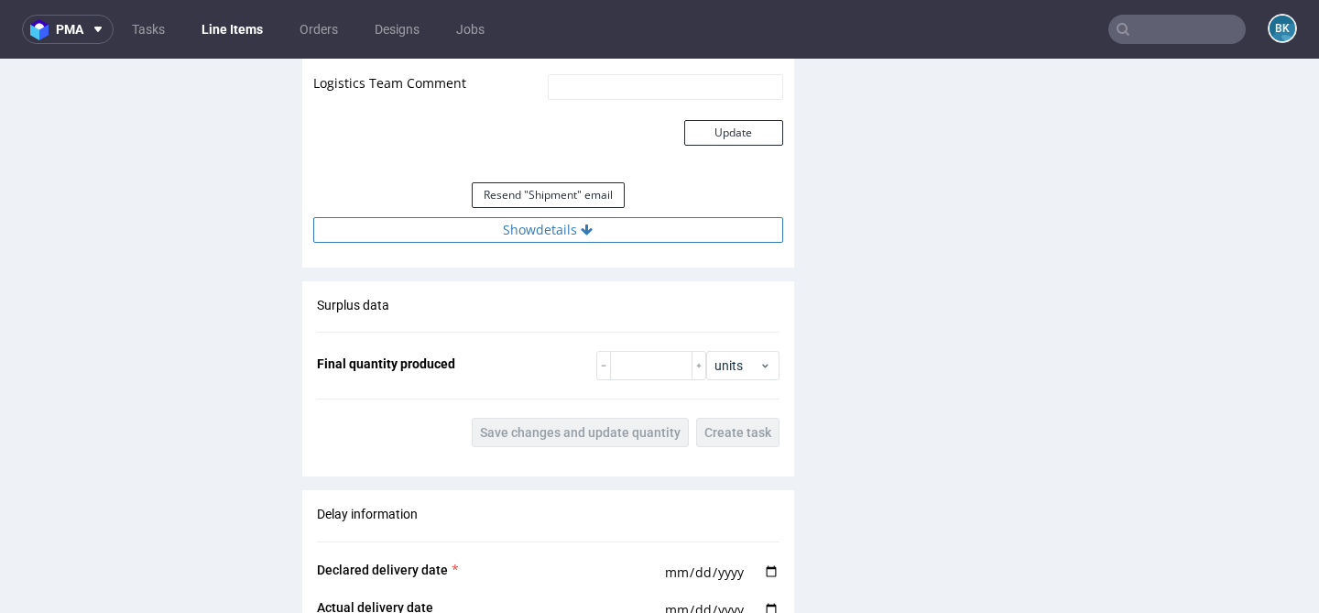
click at [525, 243] on button "Show details" at bounding box center [548, 230] width 470 height 26
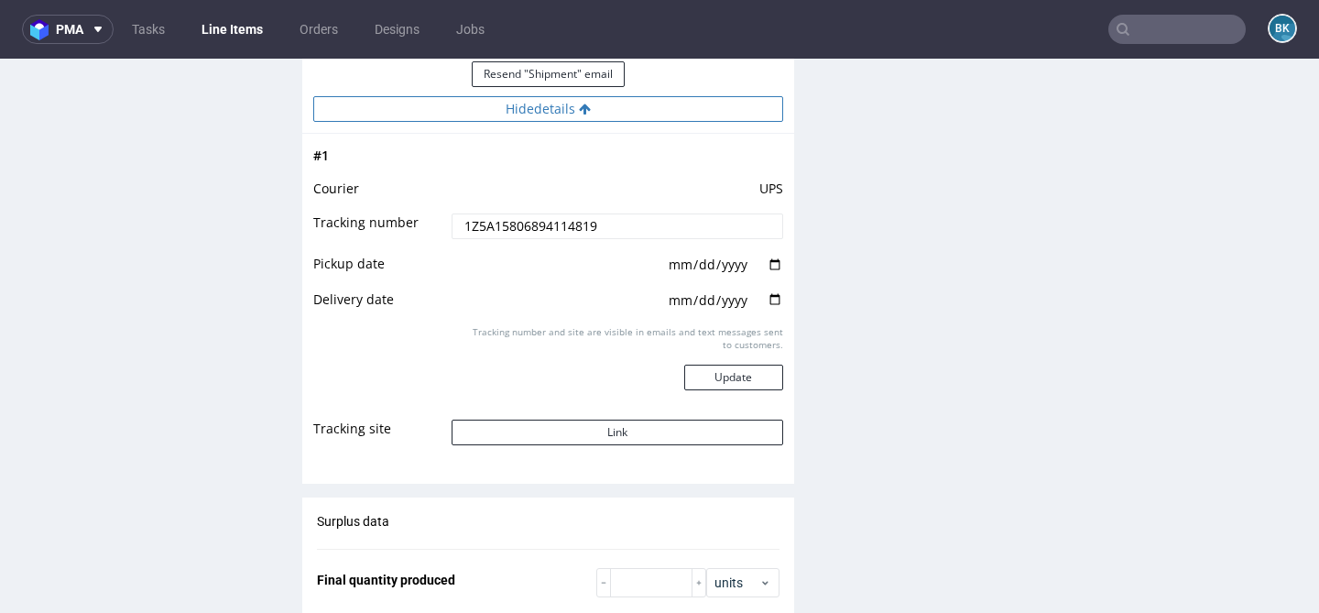
scroll to position [2047, 0]
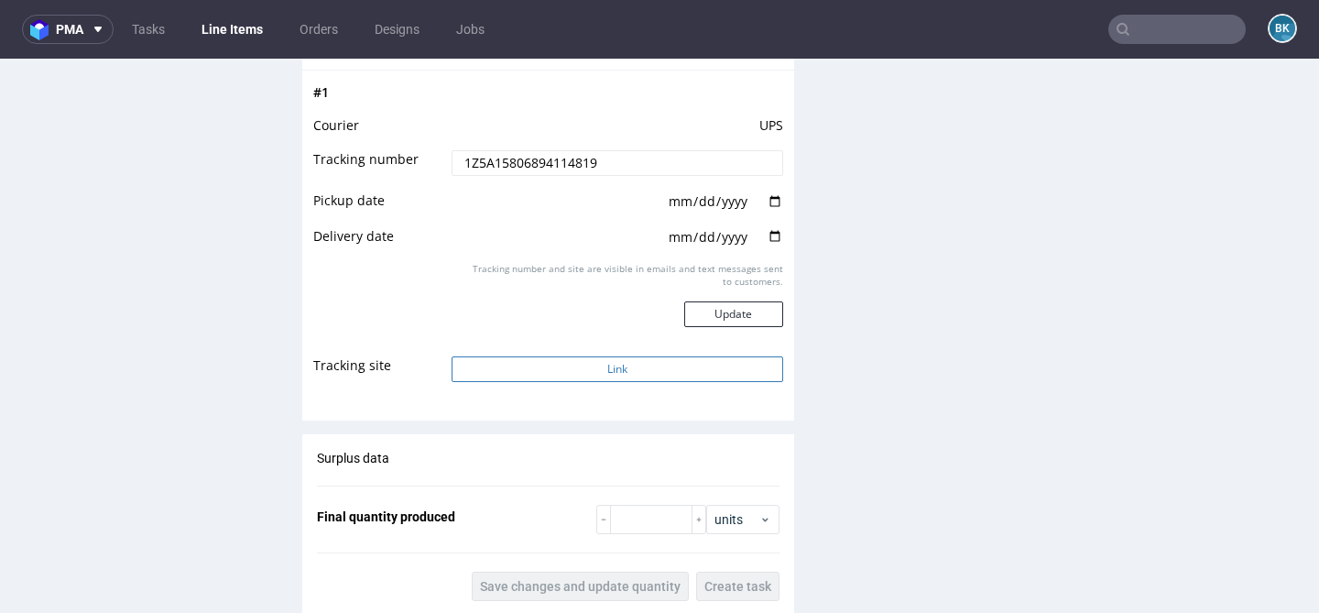
click at [623, 382] on button "Link" at bounding box center [617, 369] width 331 height 26
click at [1167, 24] on input "text" at bounding box center [1177, 29] width 137 height 29
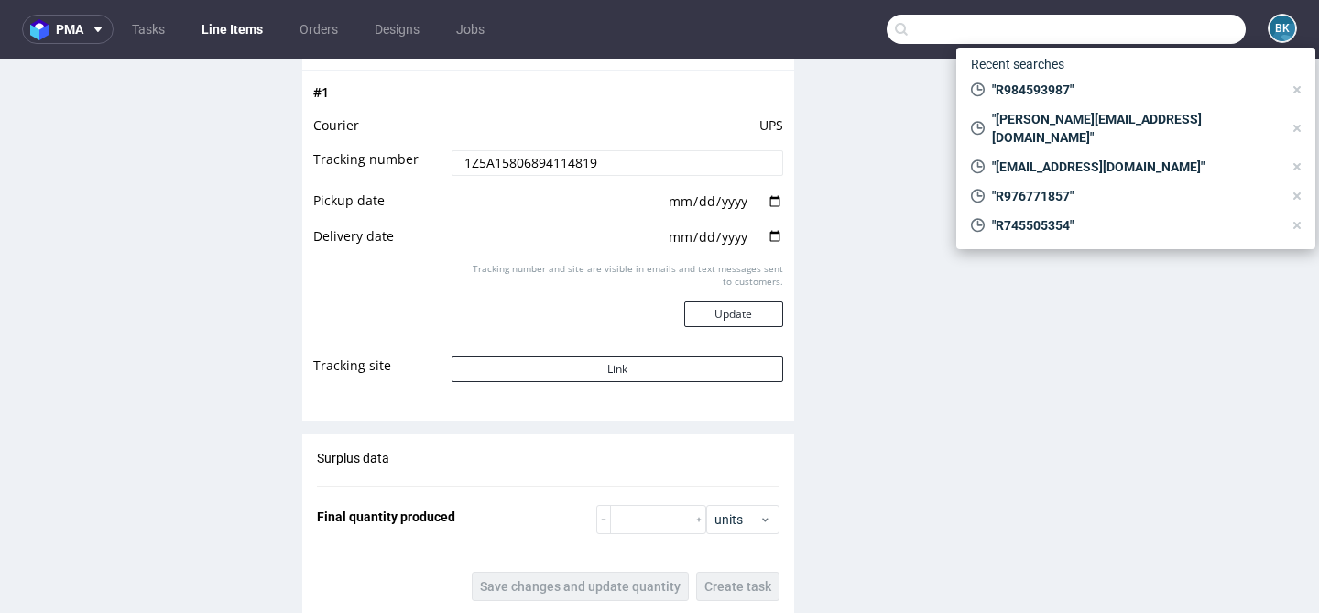
paste input "R425925857"
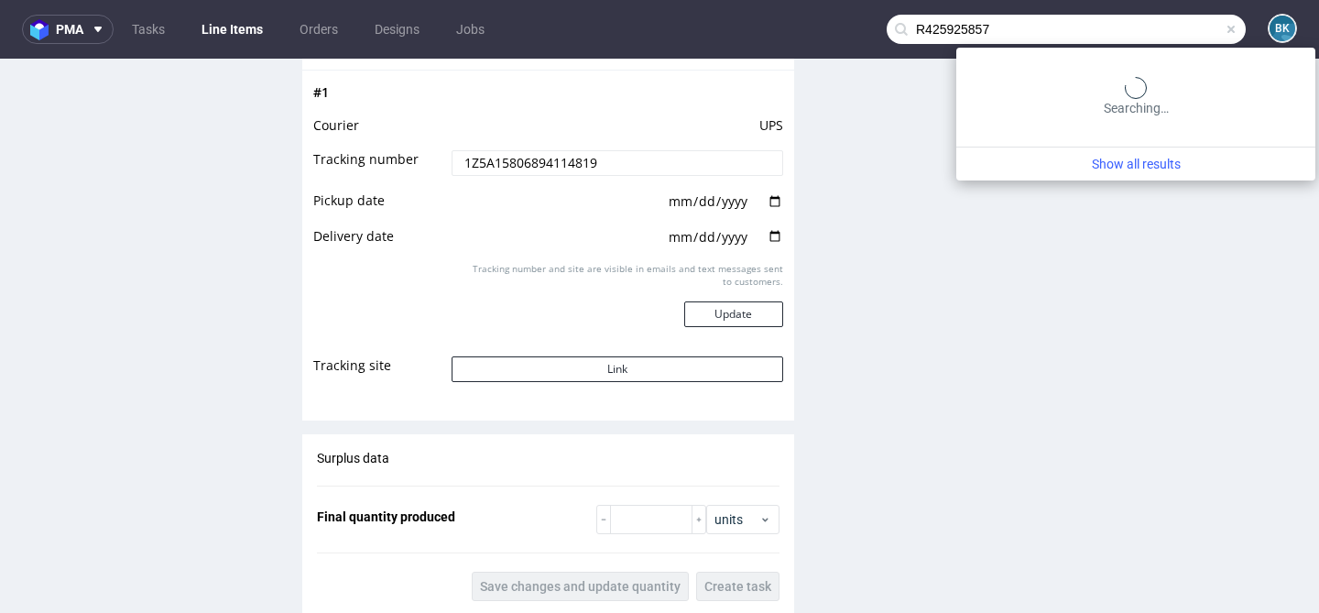
type input "R425925857"
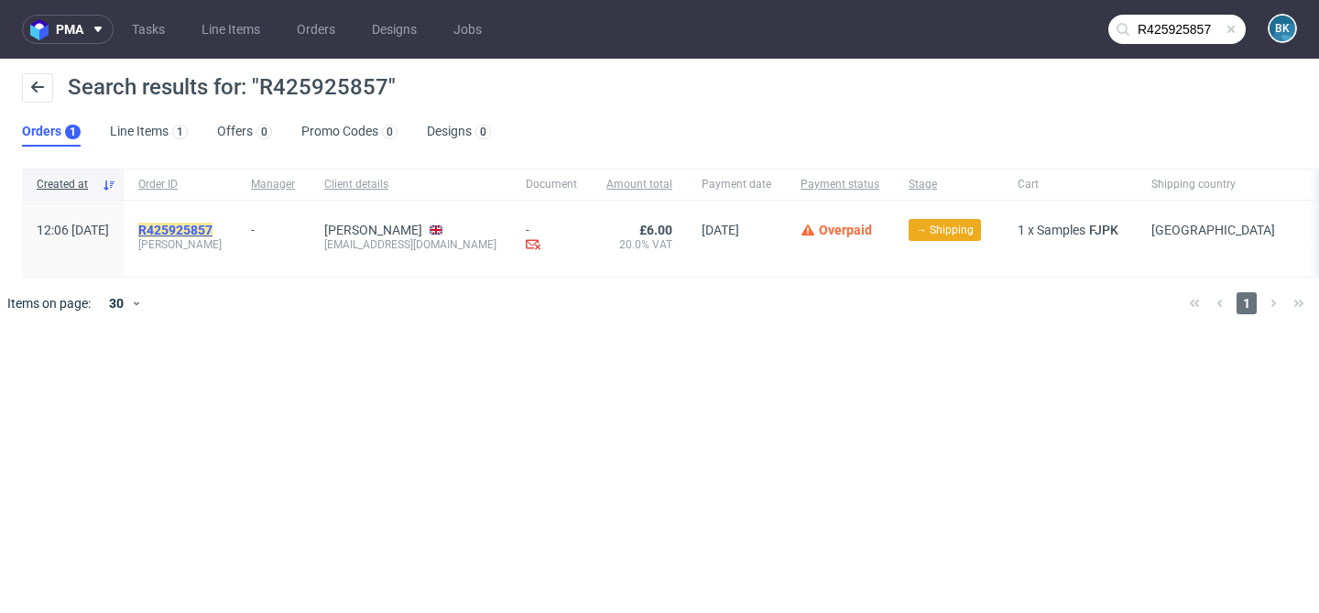
click at [213, 225] on mark "R425925857" at bounding box center [175, 230] width 74 height 15
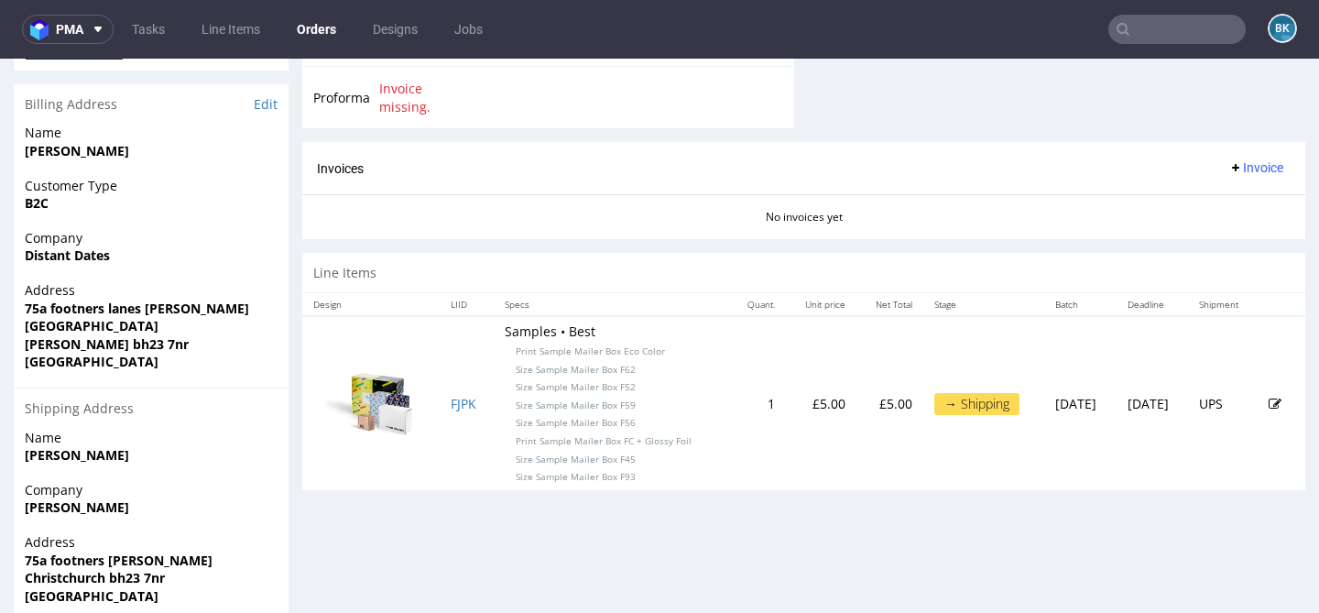
scroll to position [863, 0]
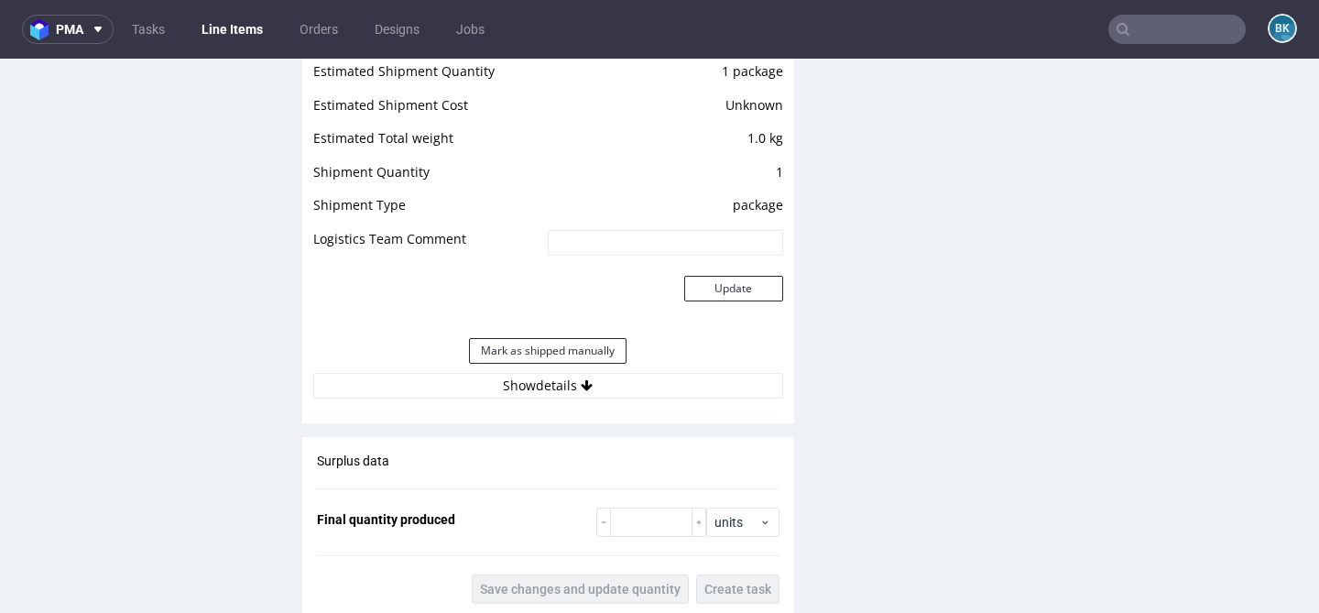
scroll to position [1686, 0]
click at [544, 386] on button "Show details" at bounding box center [548, 385] width 470 height 26
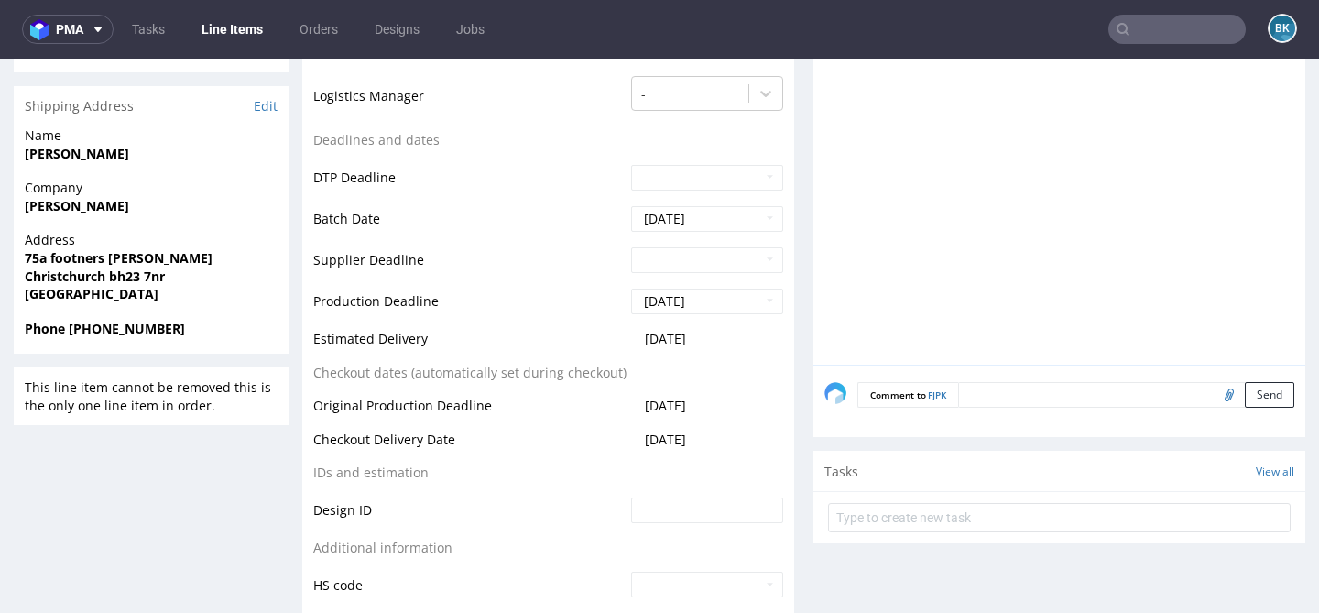
scroll to position [0, 0]
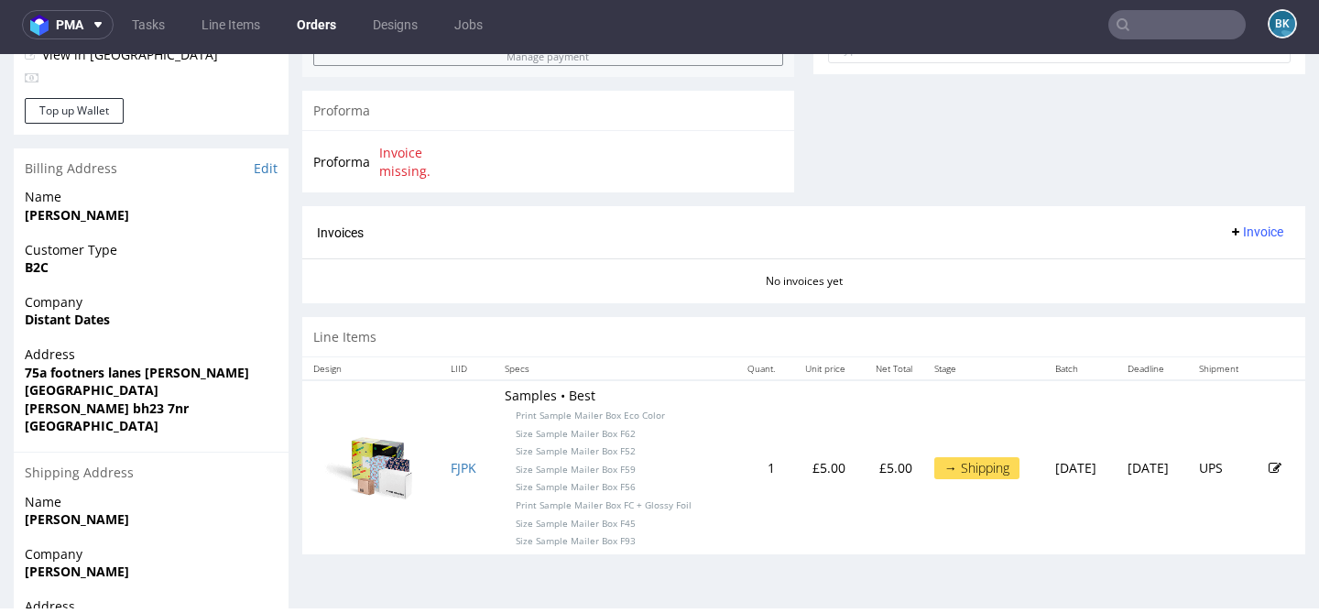
scroll to position [836, 0]
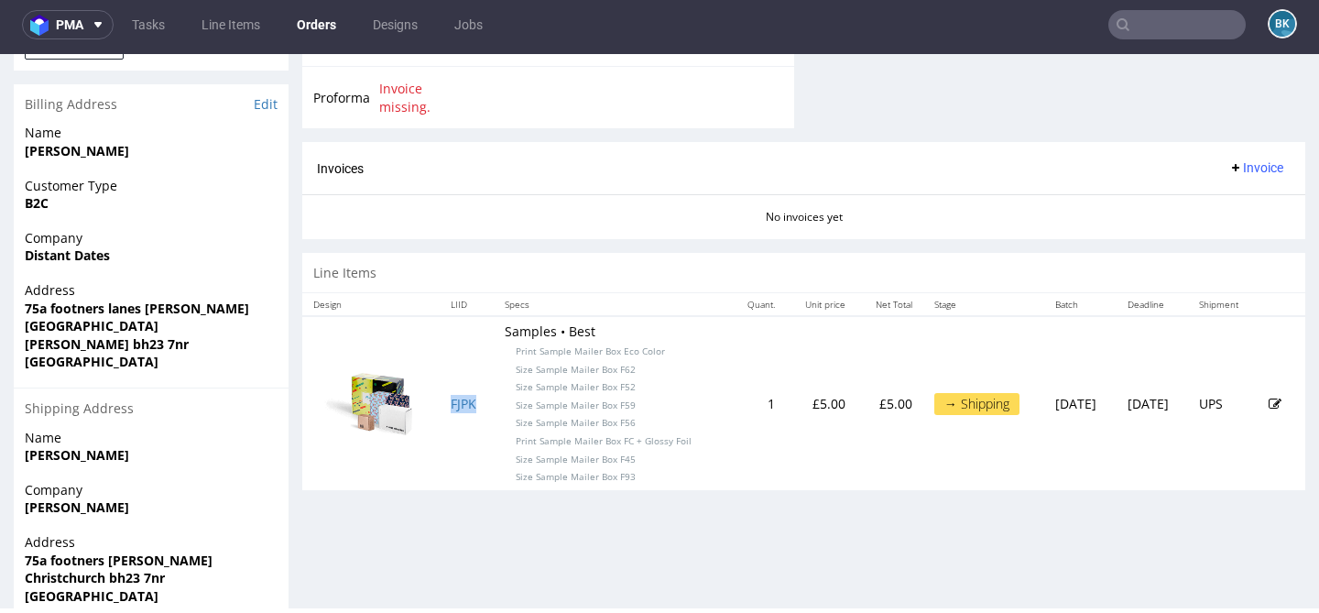
click at [440, 406] on td "FJPK" at bounding box center [467, 402] width 54 height 173
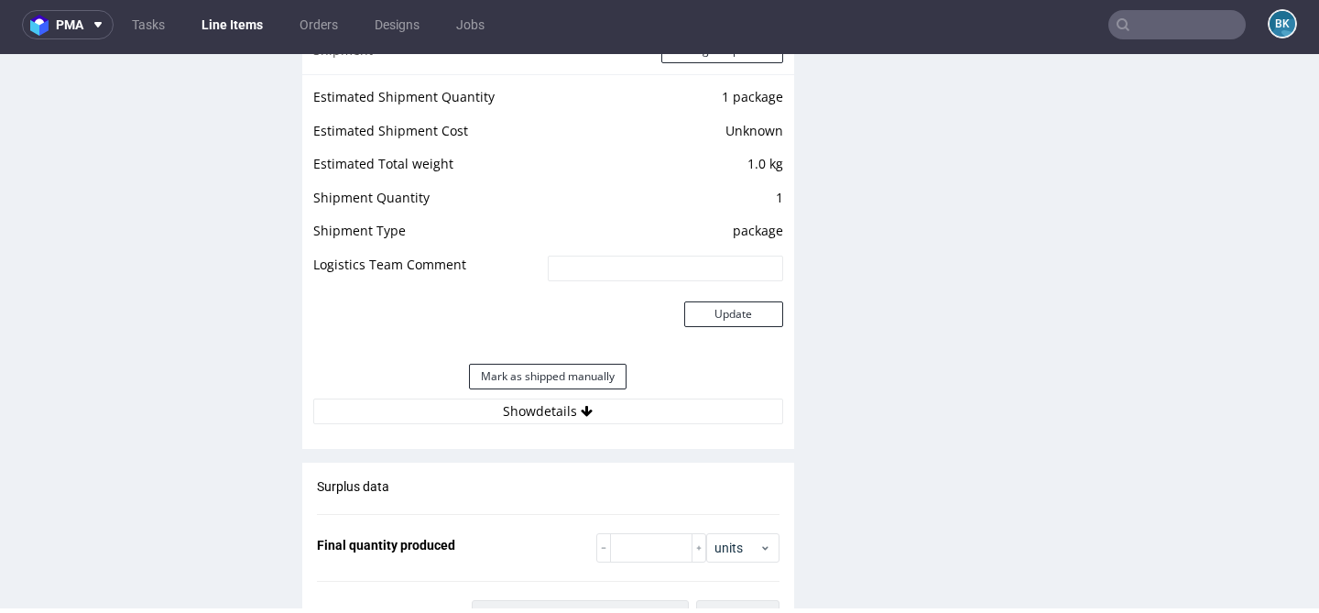
scroll to position [1682, 0]
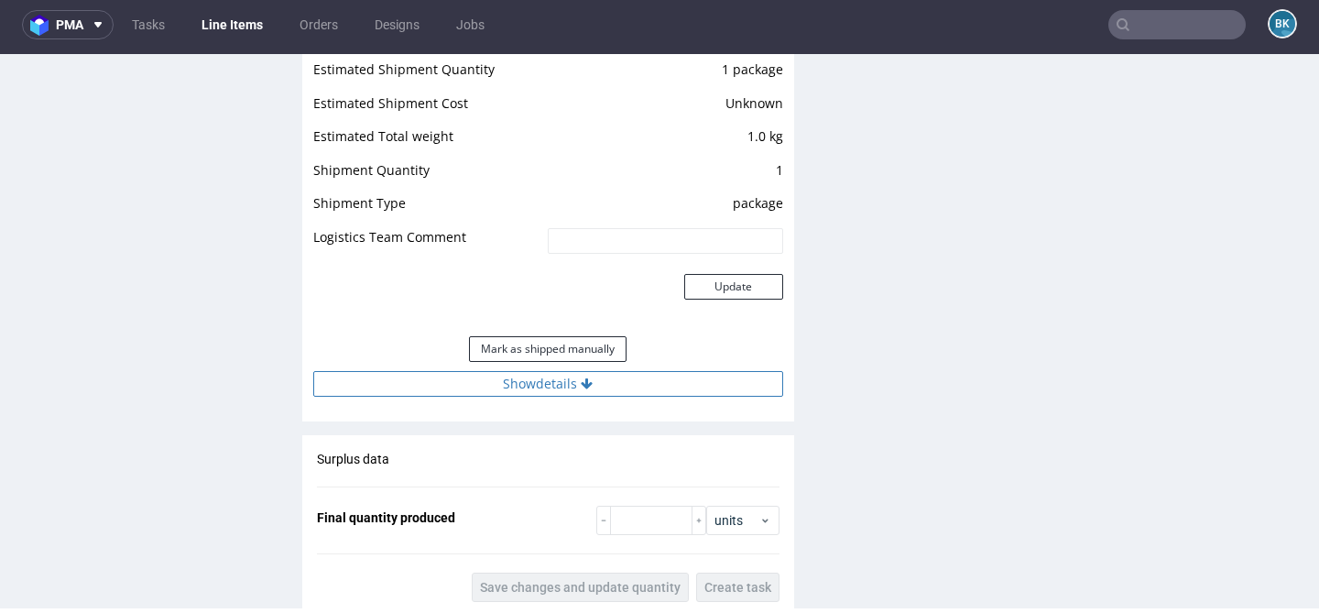
click at [587, 373] on button "Show details" at bounding box center [548, 384] width 470 height 26
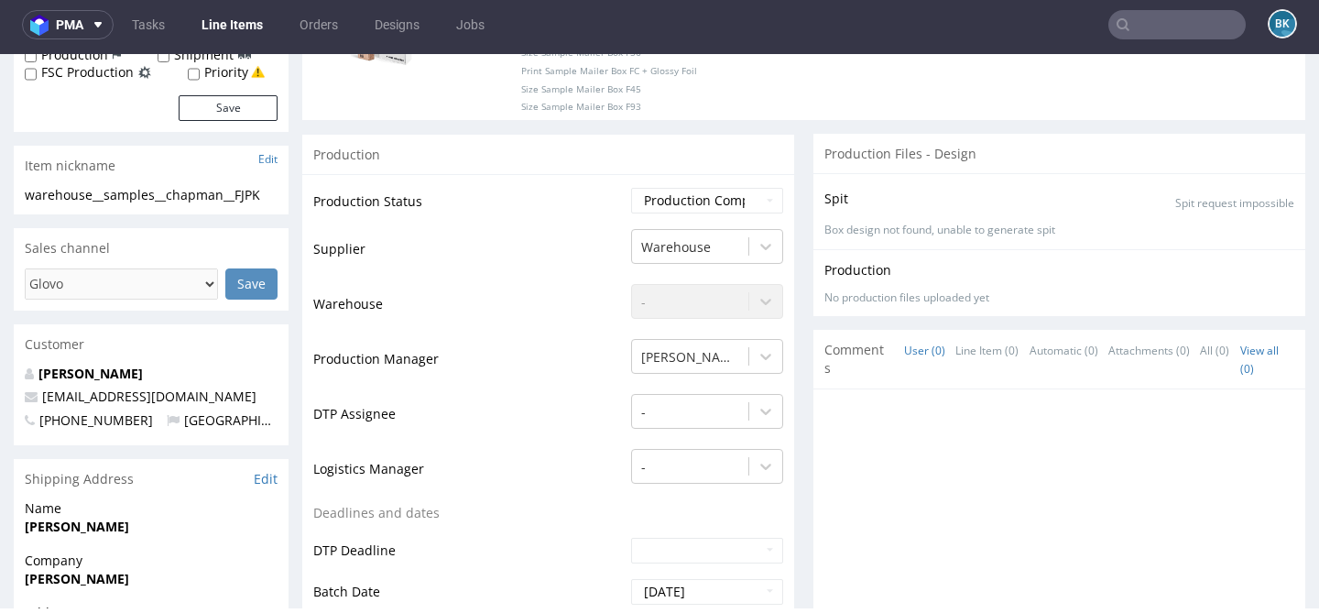
scroll to position [348, 0]
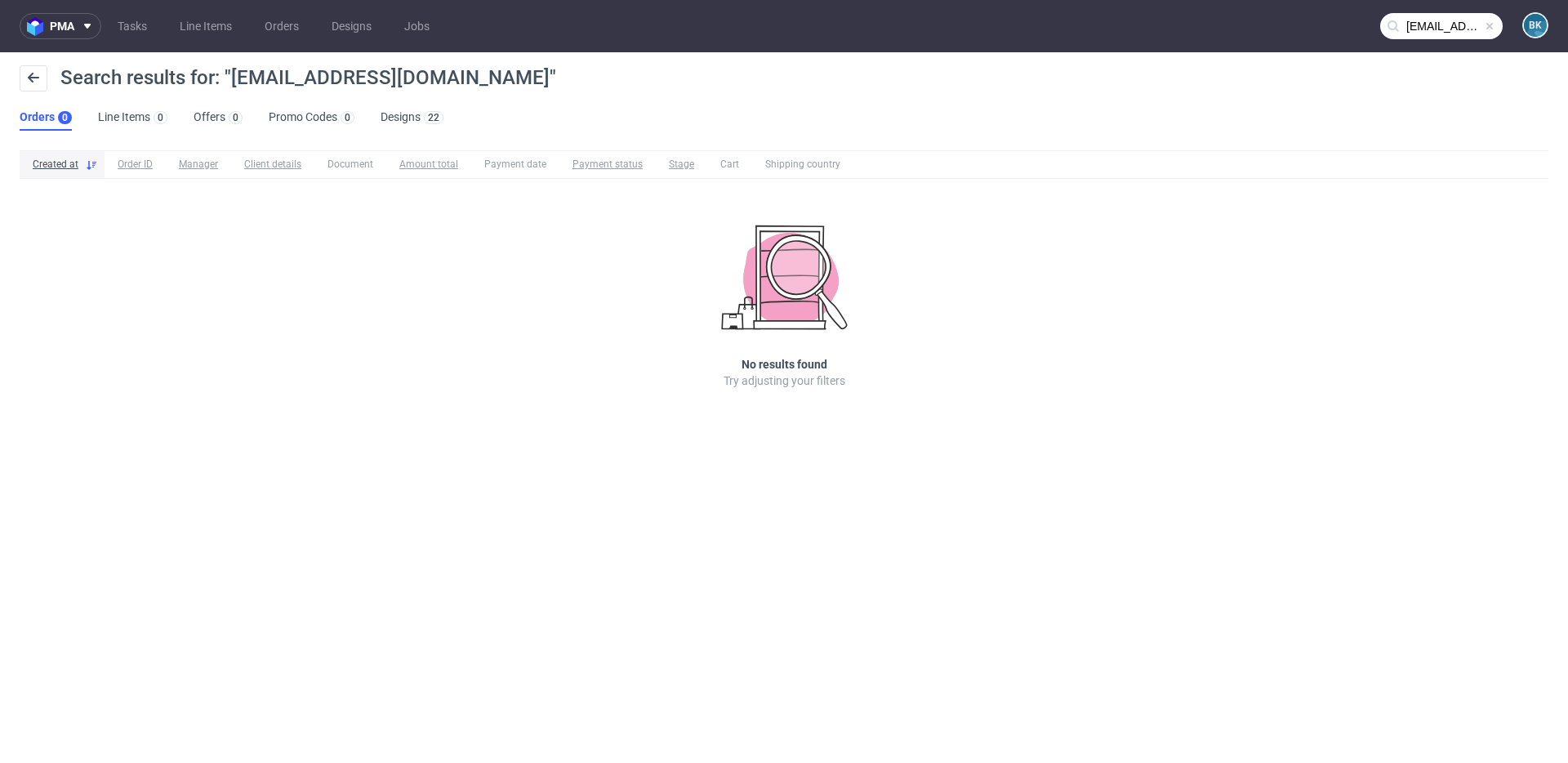
click at [1486, 24] on span at bounding box center [1490, 26] width 13 height 13
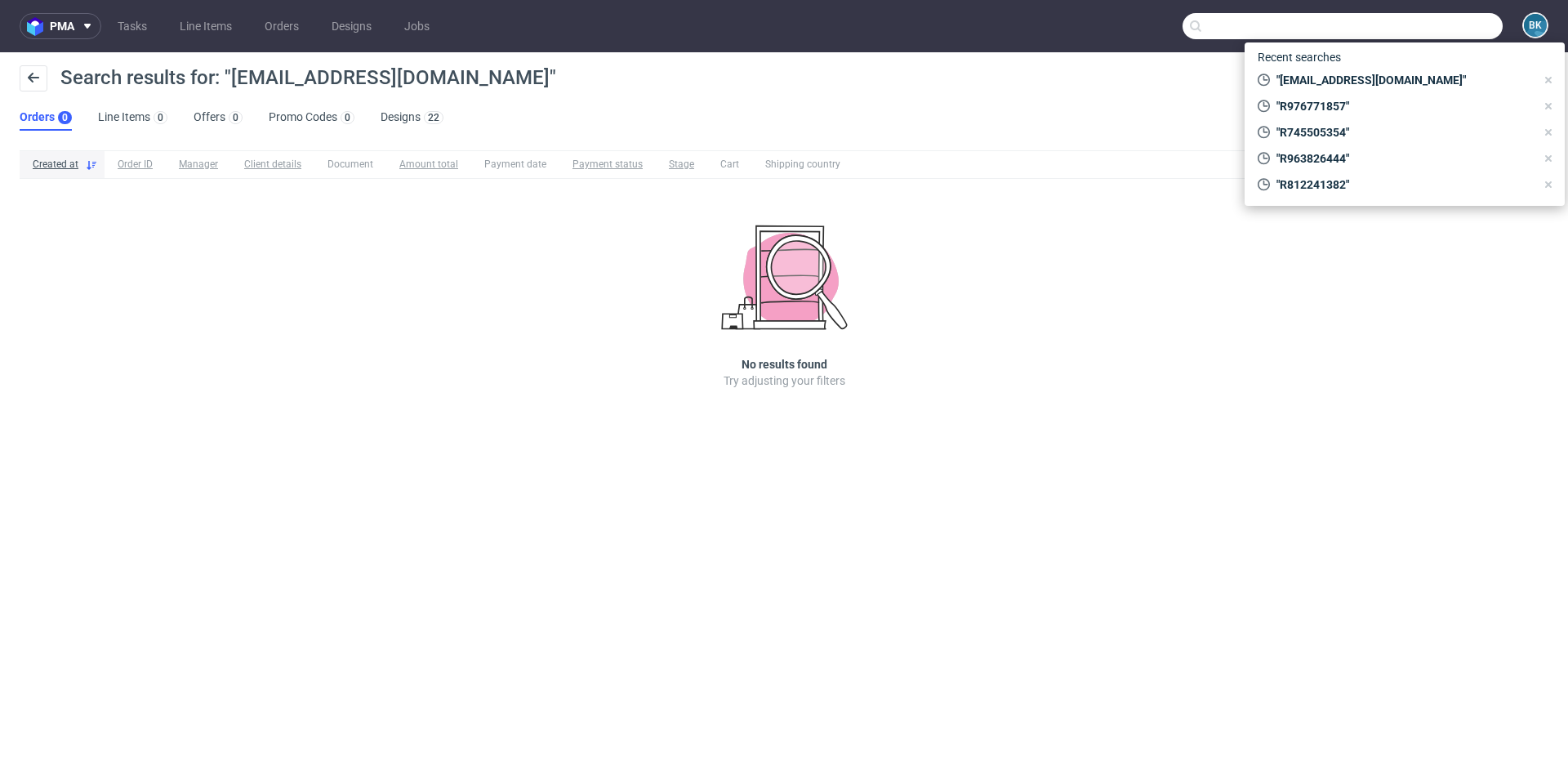
click at [1451, 24] on input "text" at bounding box center [1342, 26] width 320 height 26
paste input "R963826444"
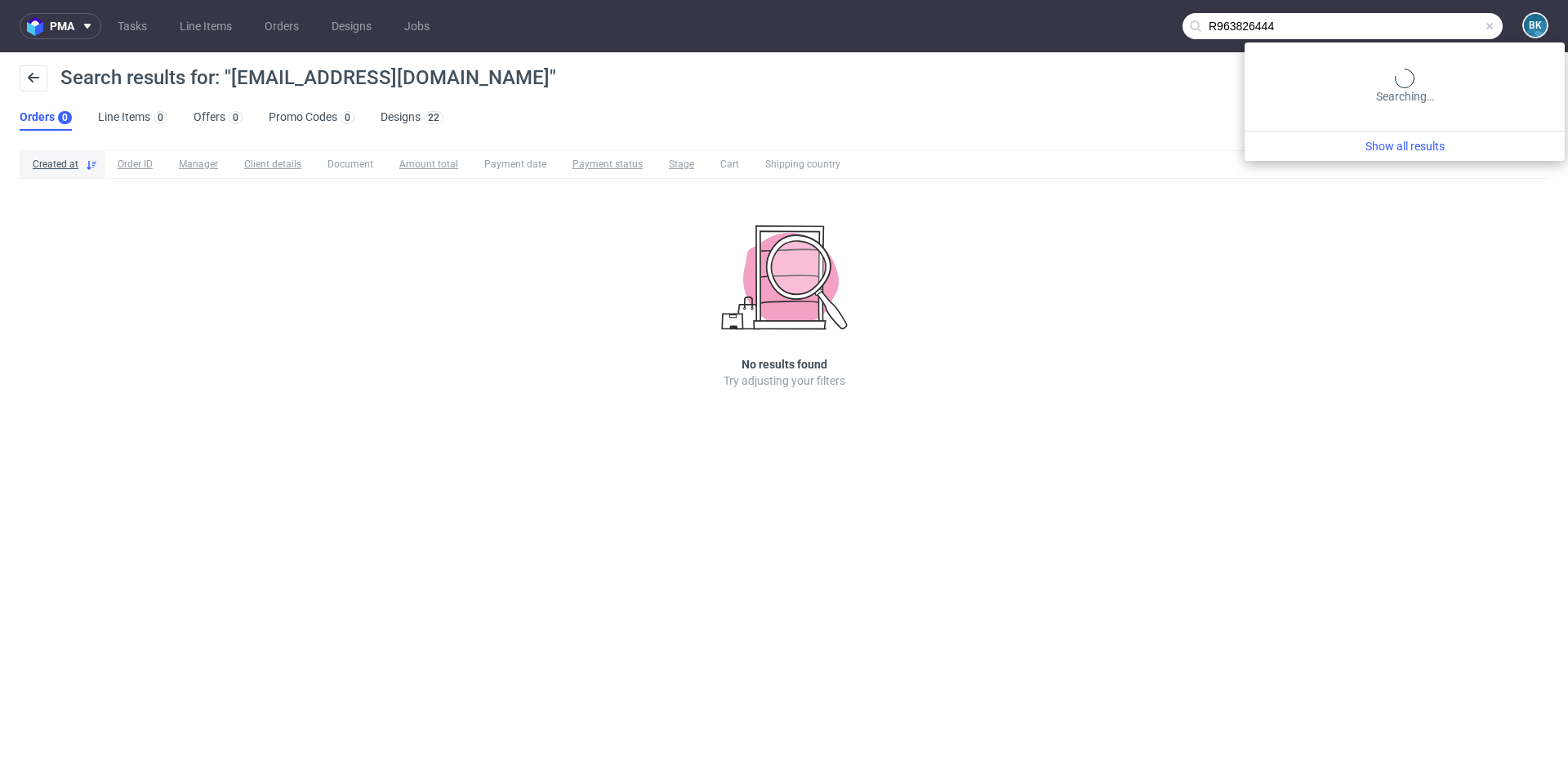
type input "R963826444"
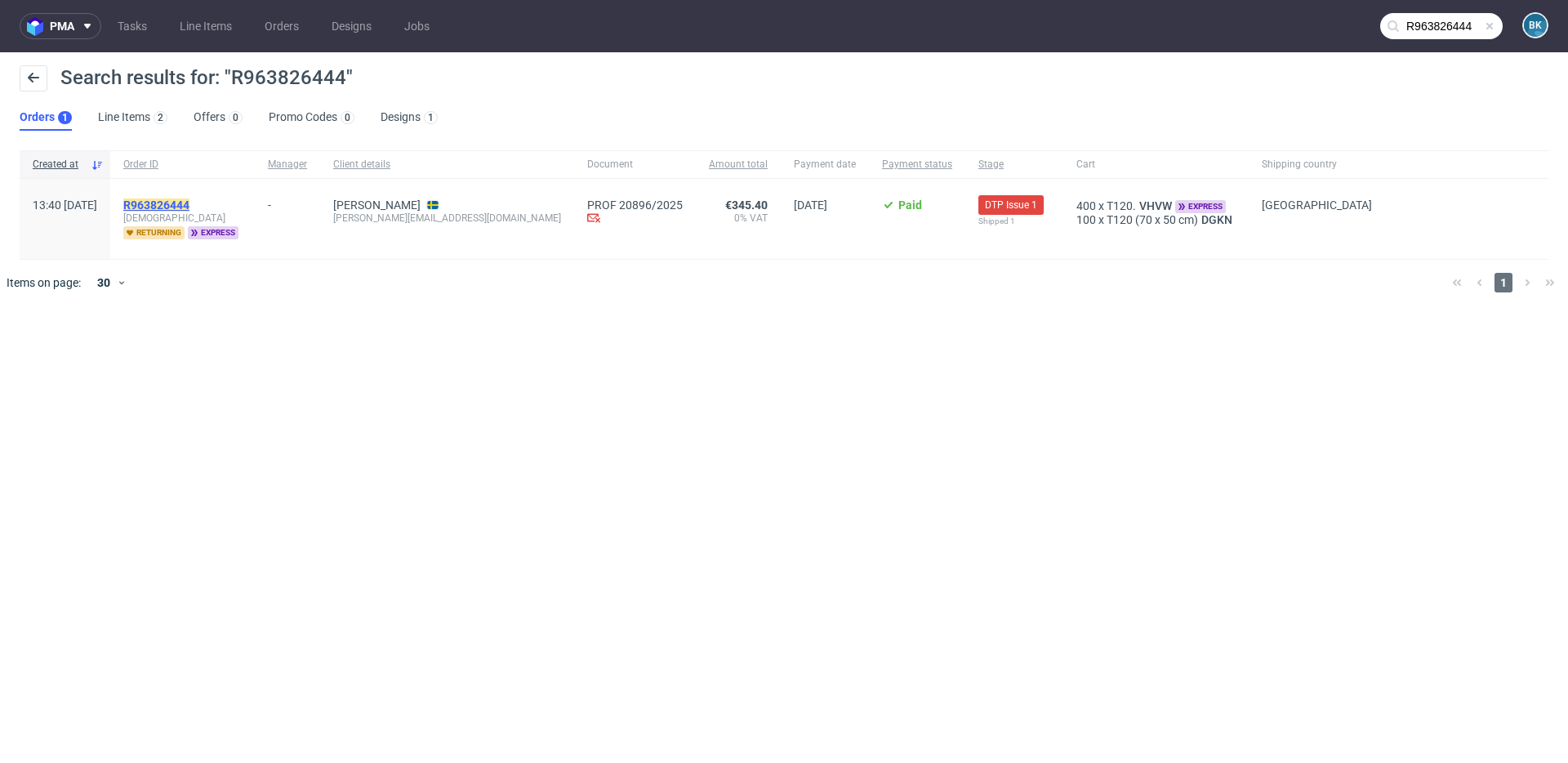
click at [190, 200] on mark "R963826444" at bounding box center [156, 205] width 66 height 13
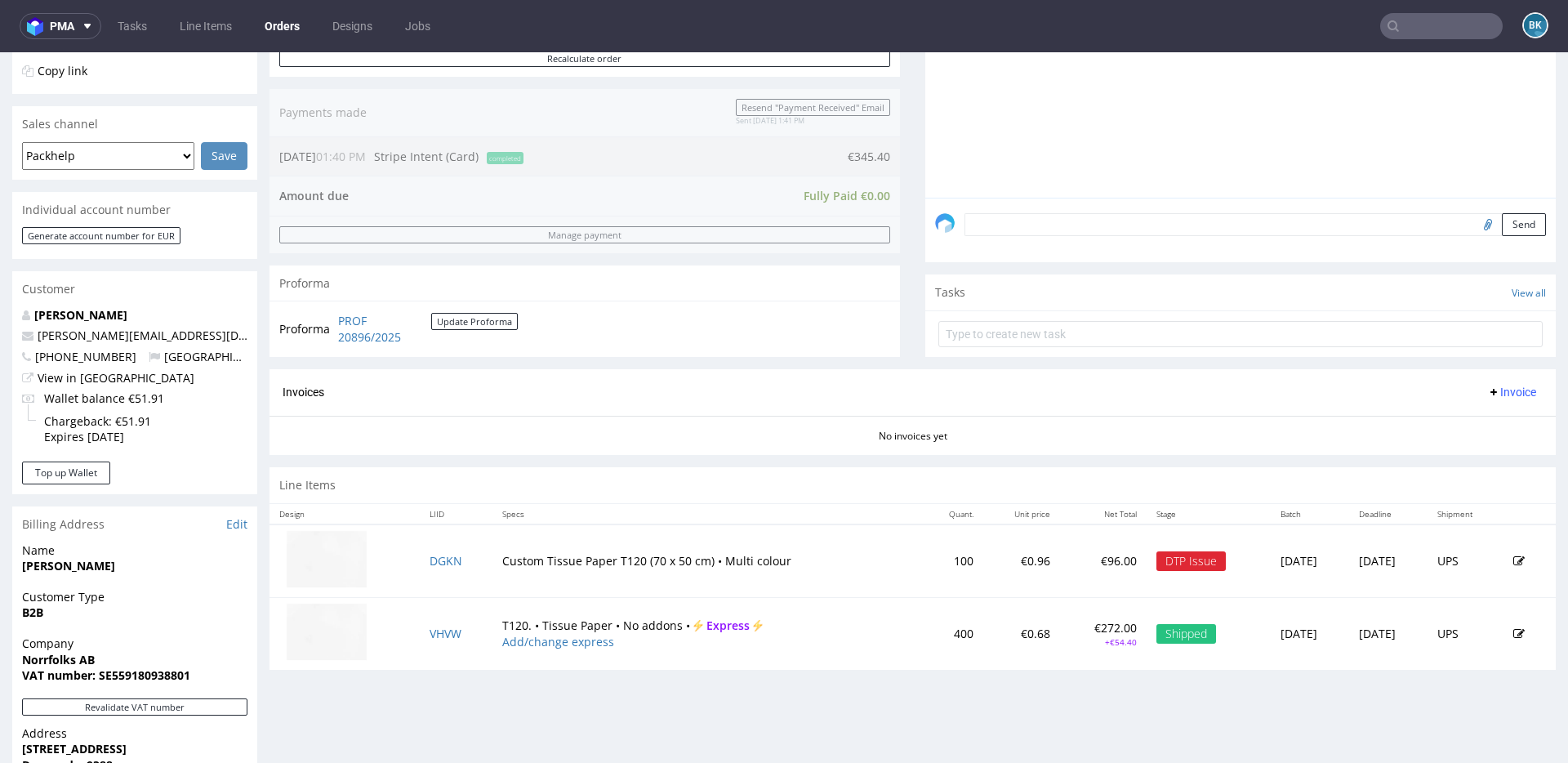
scroll to position [365, 0]
click at [430, 628] on link "VHVW" at bounding box center [446, 631] width 32 height 15
click at [436, 554] on link "DGKN" at bounding box center [446, 558] width 33 height 15
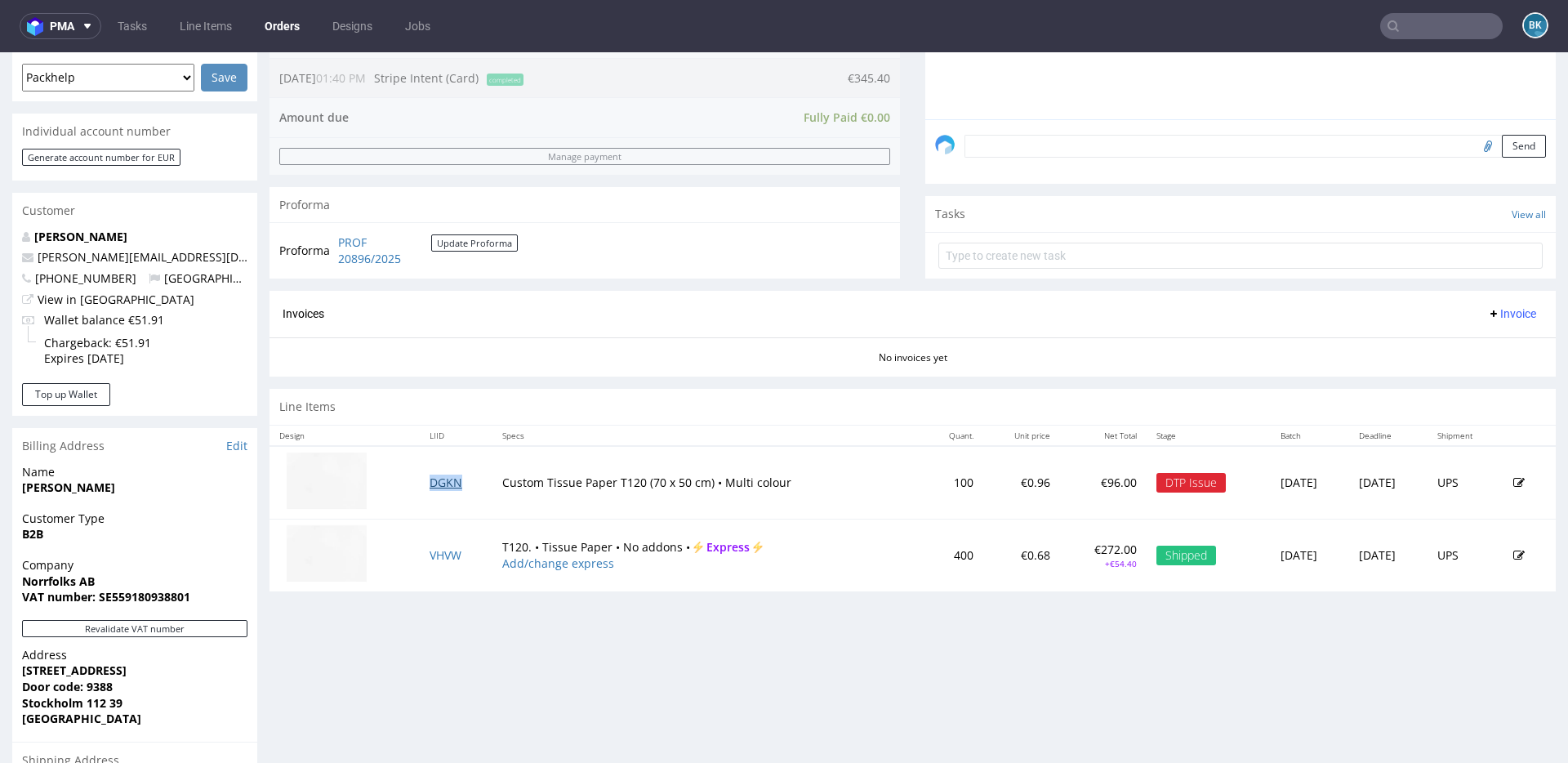
scroll to position [449, 0]
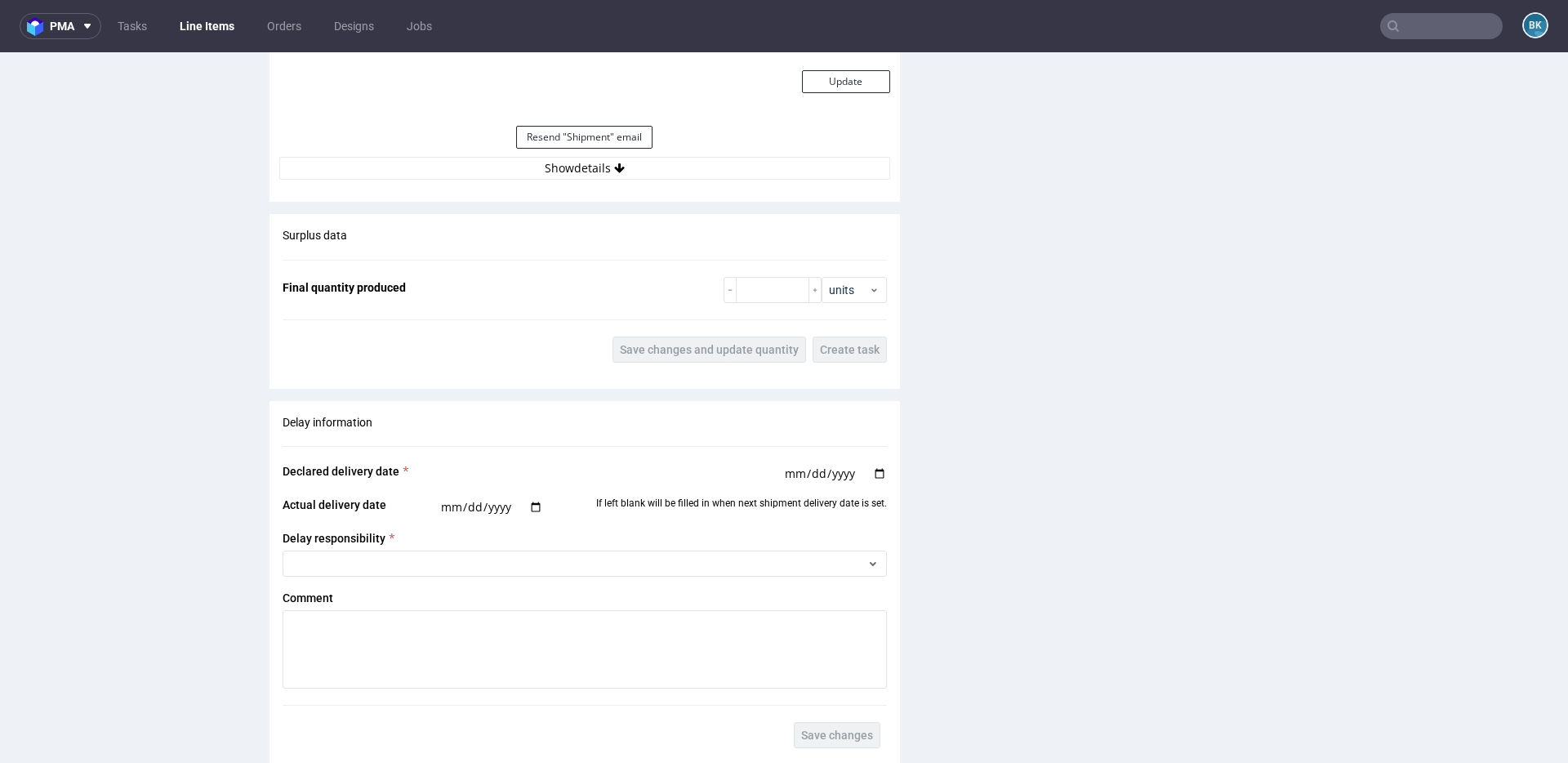
scroll to position [1662, 0]
click at [589, 169] on button "Show details" at bounding box center [584, 171] width 611 height 23
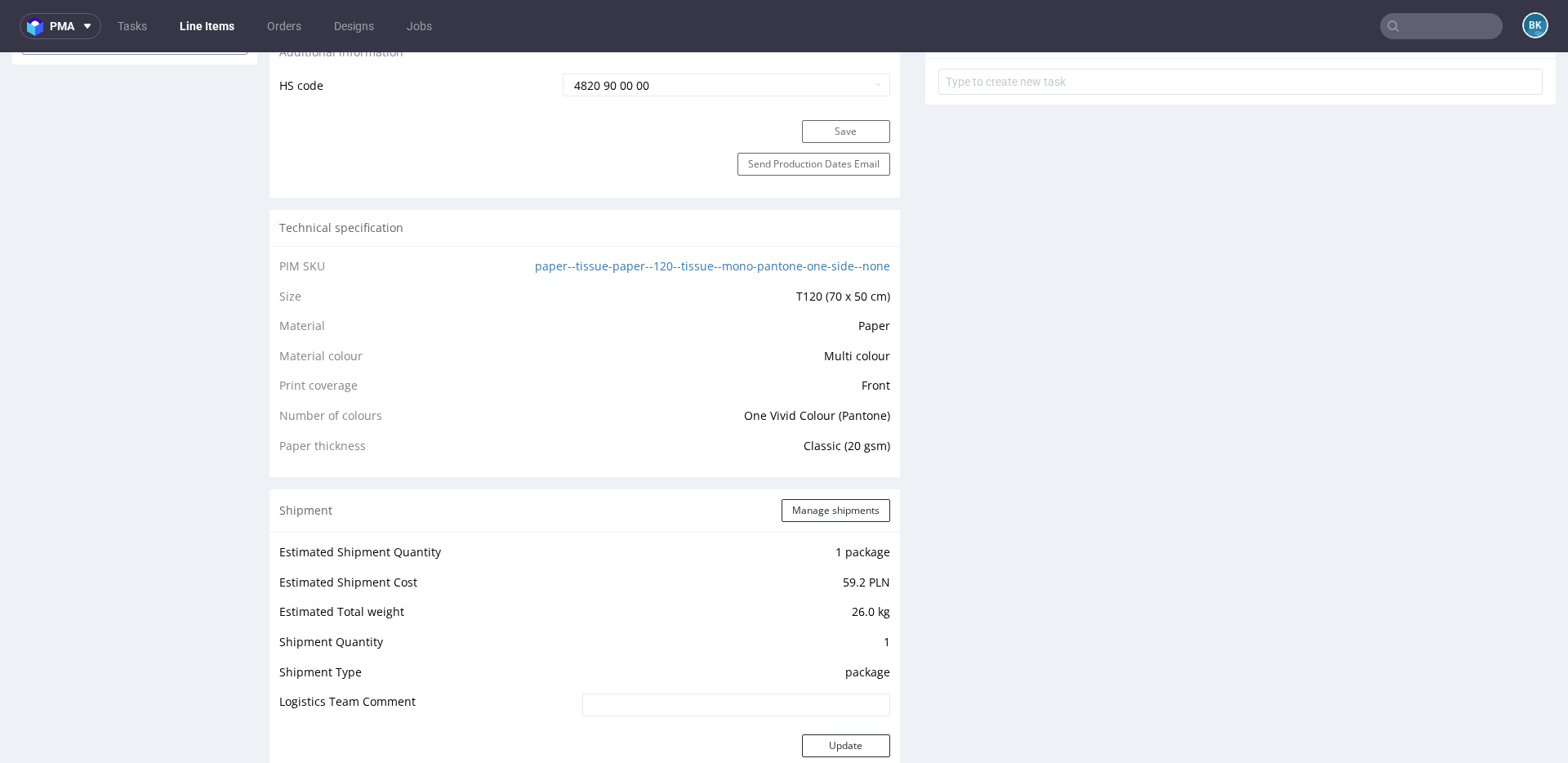
scroll to position [1002, 0]
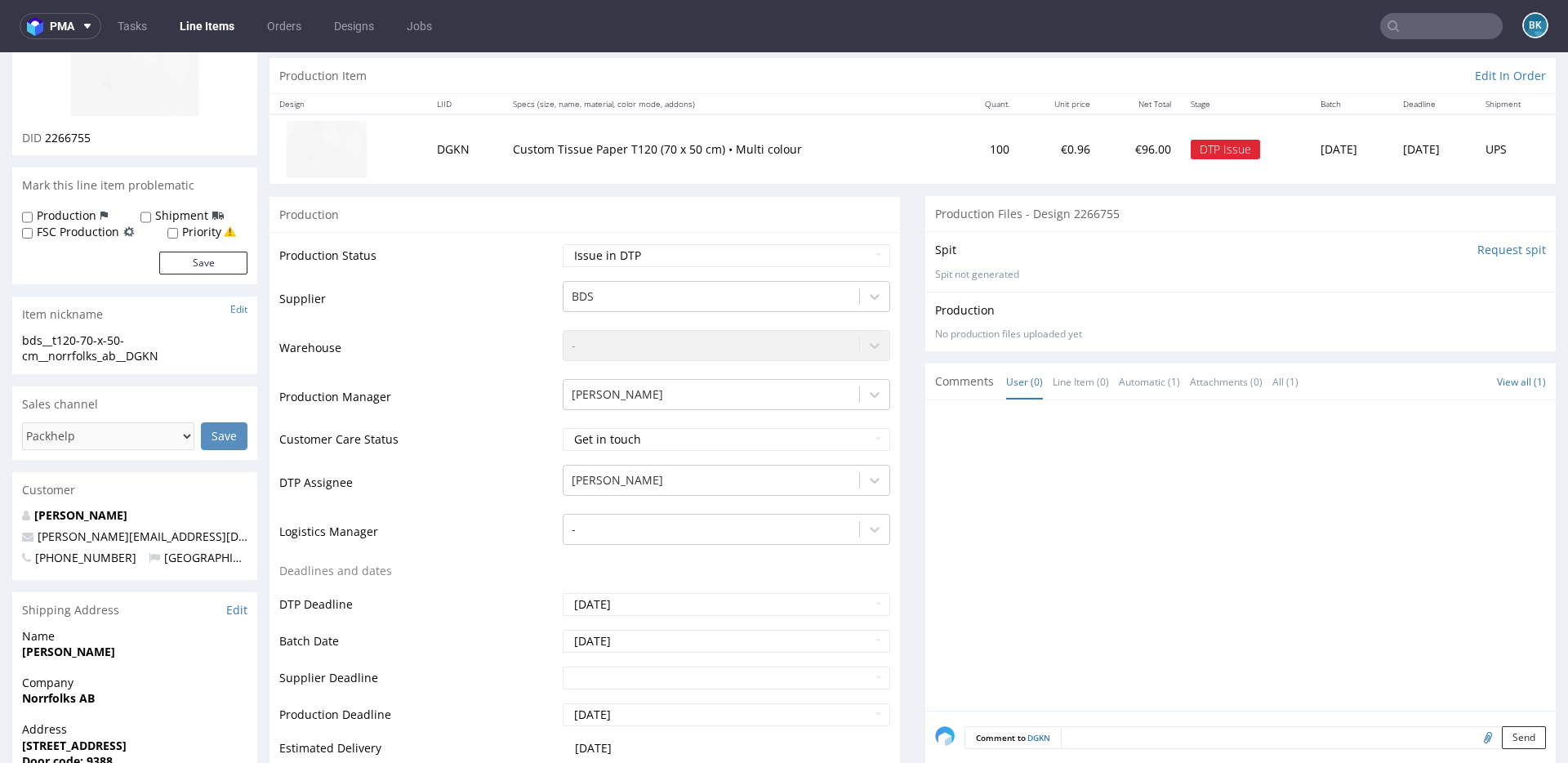
scroll to position [186, 0]
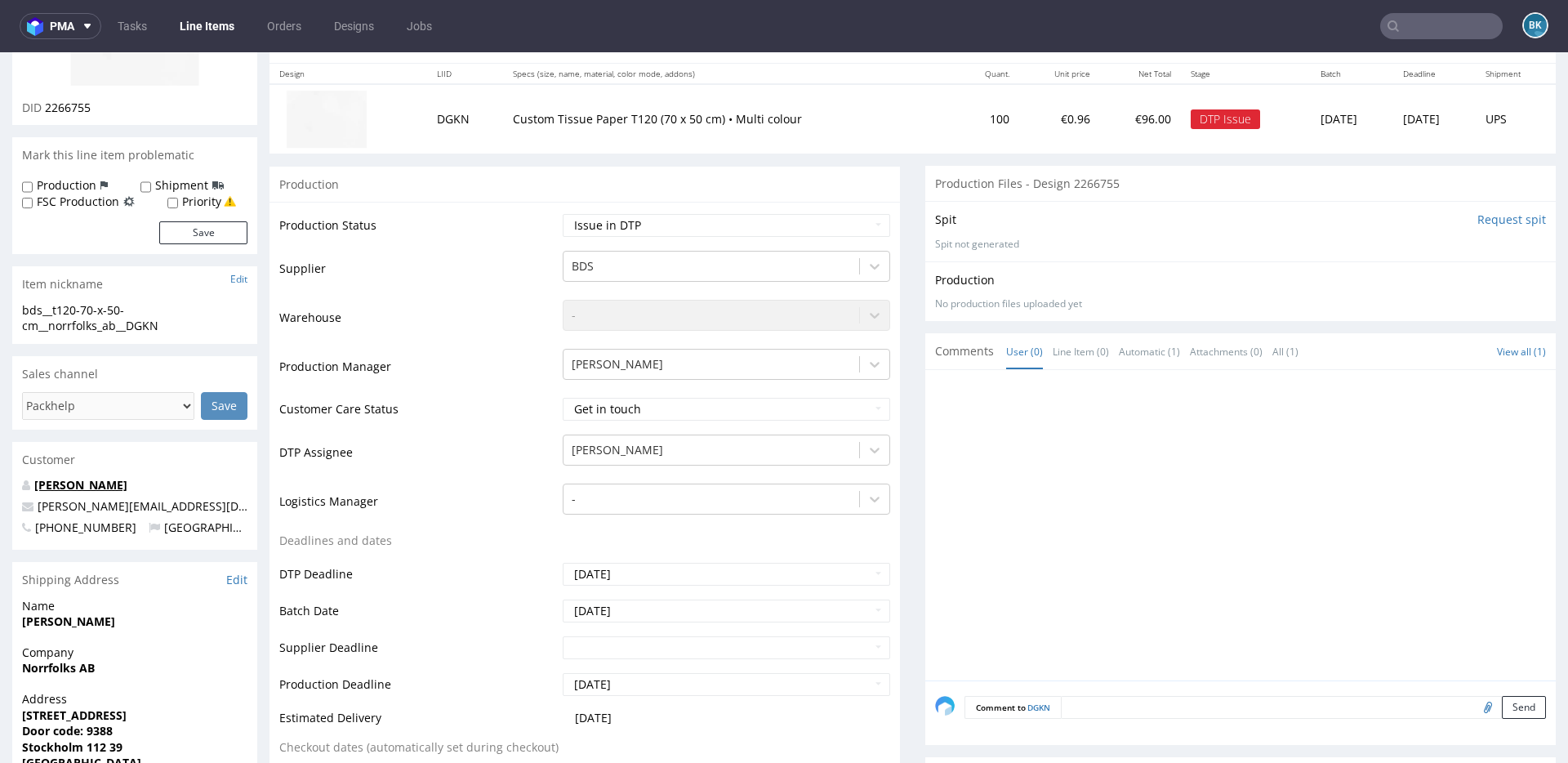
click at [82, 486] on link "[PERSON_NAME]" at bounding box center [80, 484] width 93 height 15
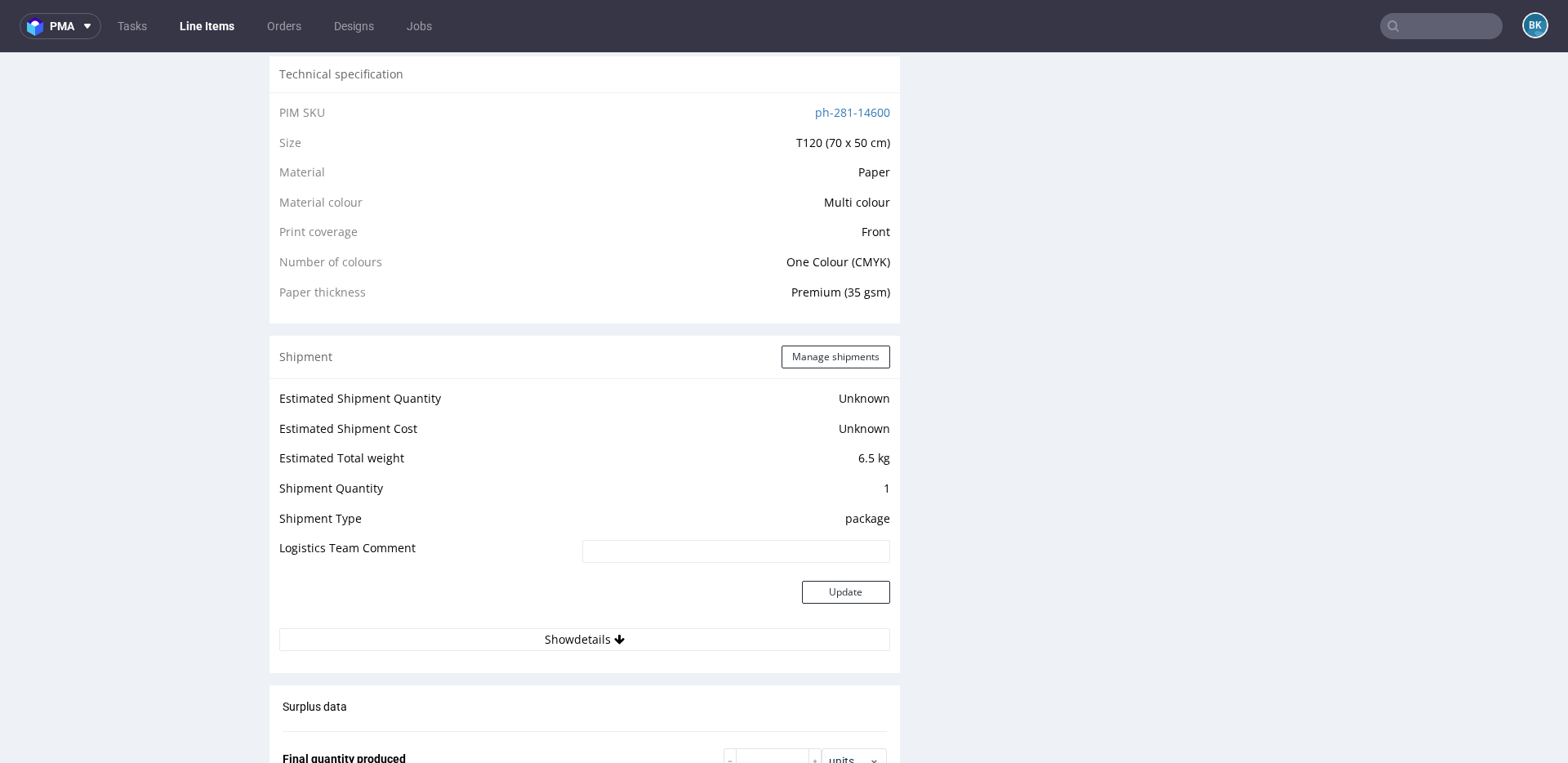
scroll to position [1191, 0]
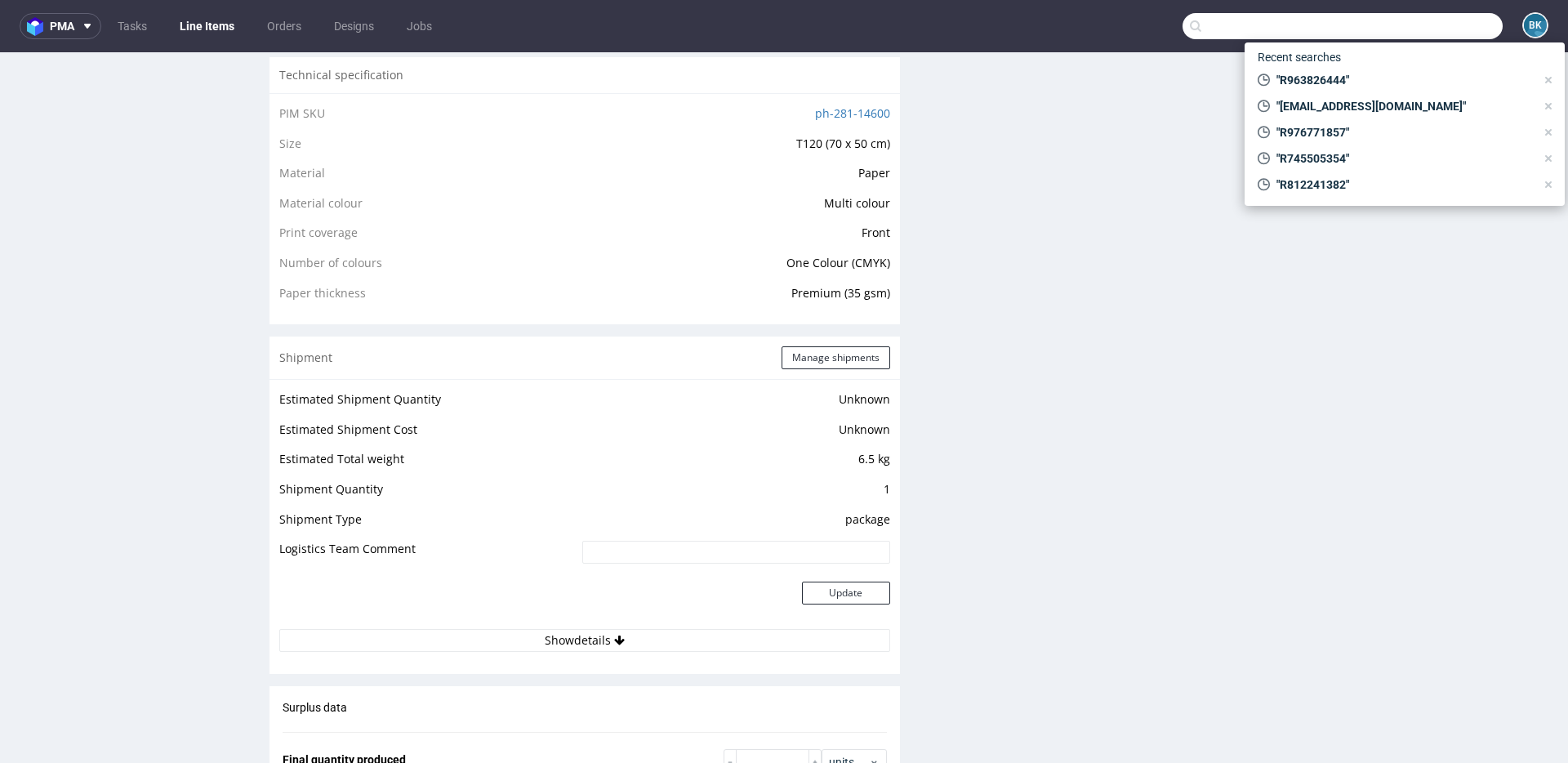
click at [1408, 37] on input "text" at bounding box center [1342, 26] width 320 height 26
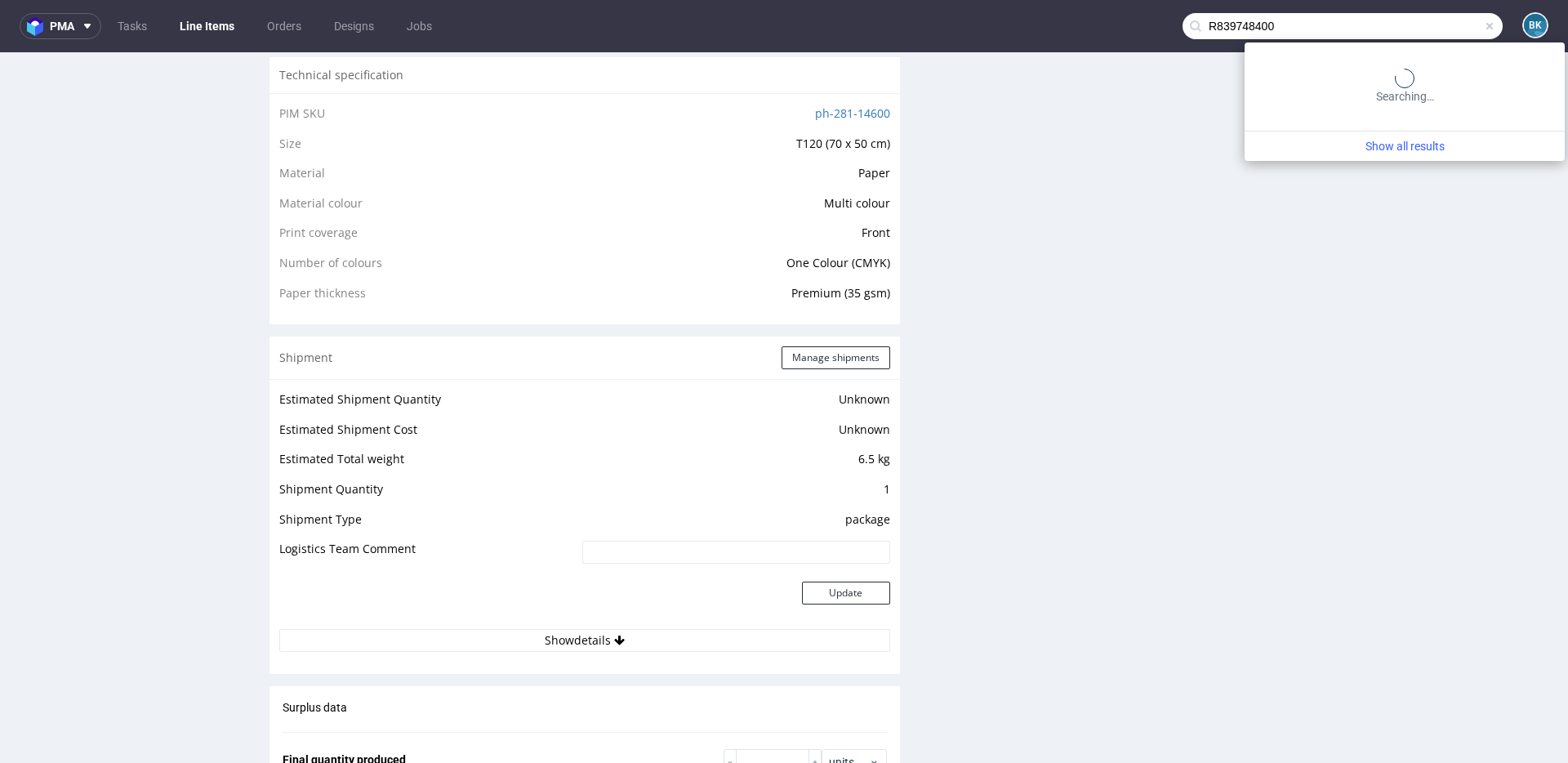
type input "R839748400"
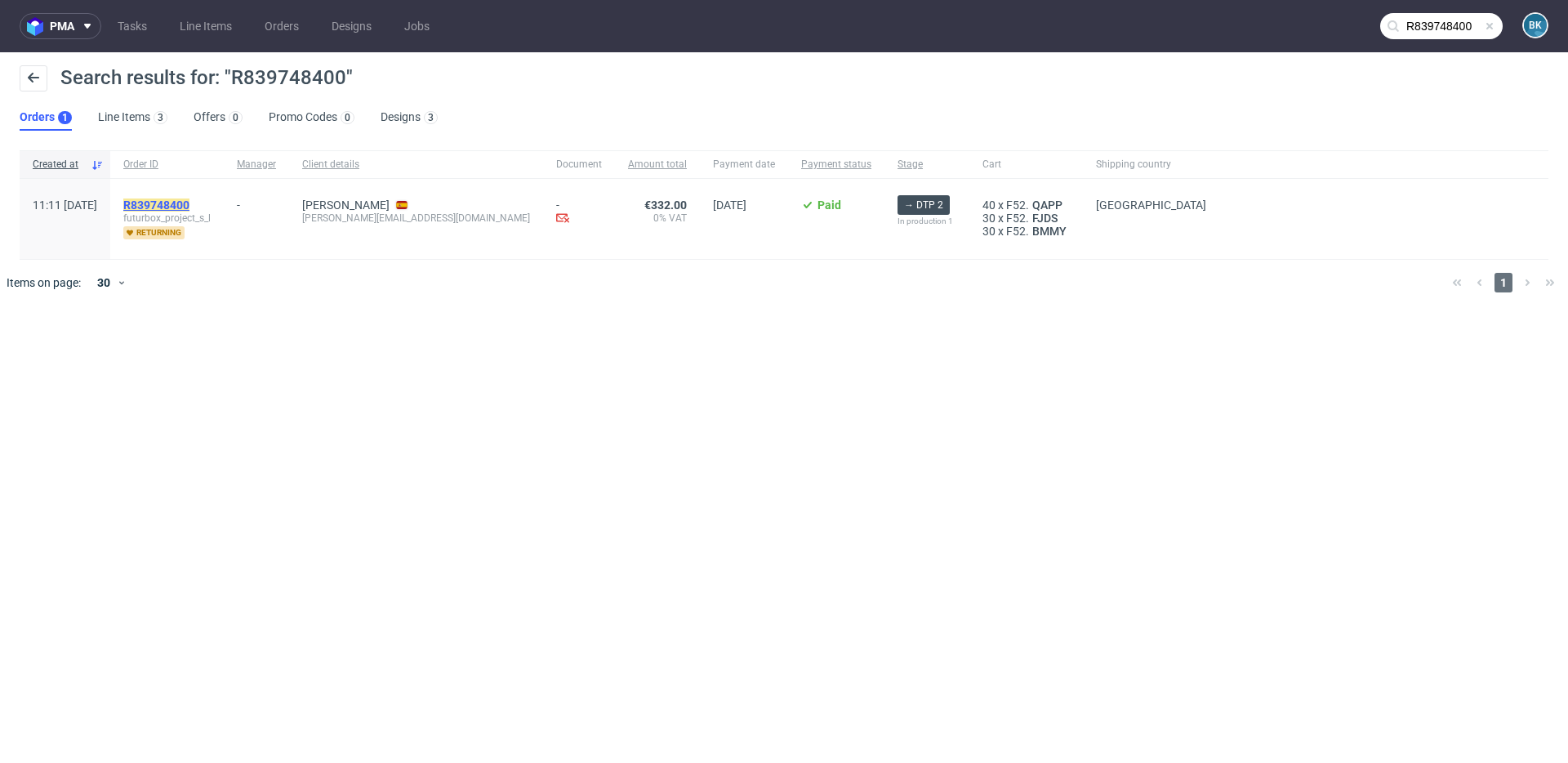
click at [190, 202] on mark "R839748400" at bounding box center [156, 205] width 66 height 13
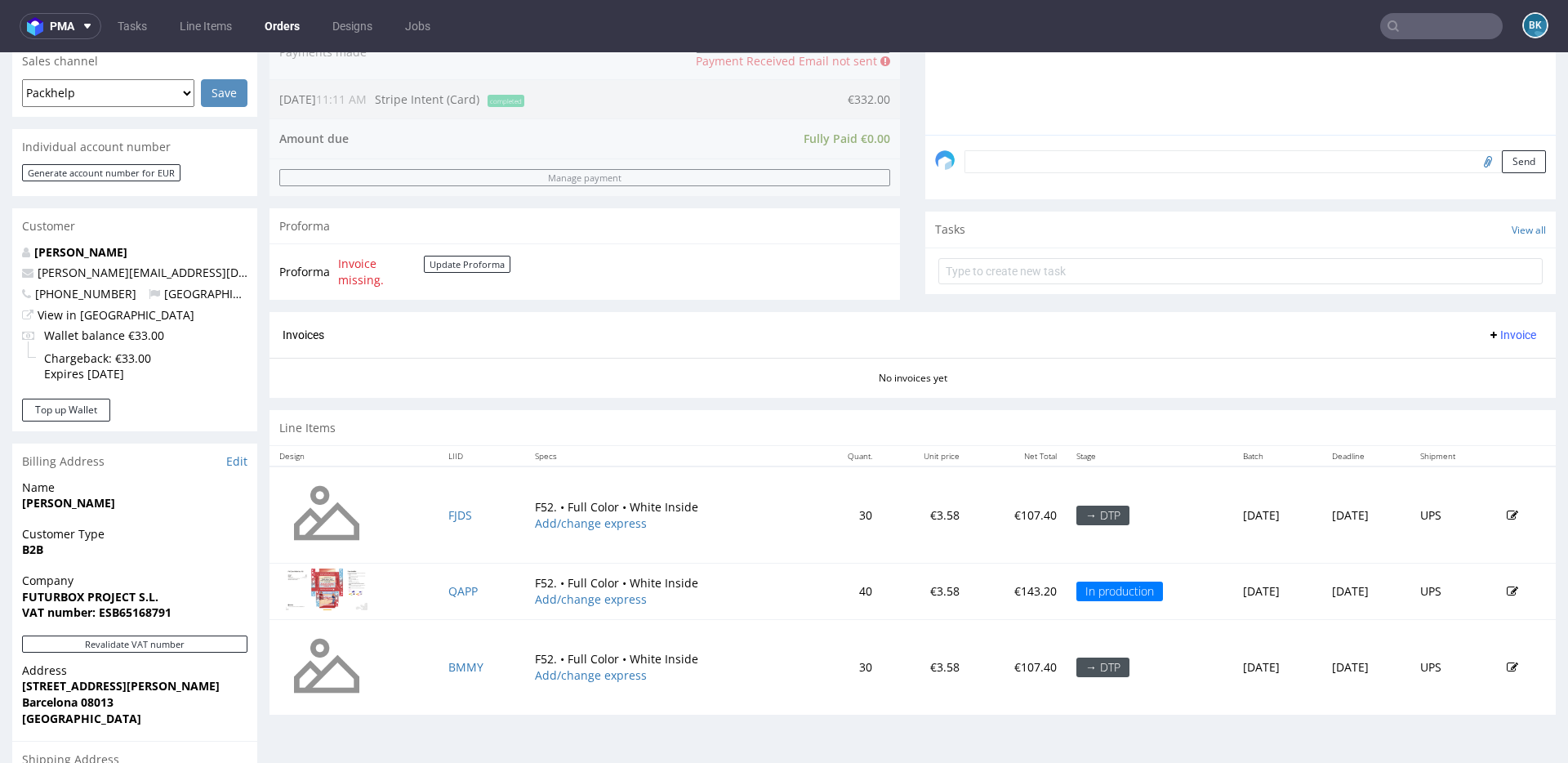
scroll to position [458, 0]
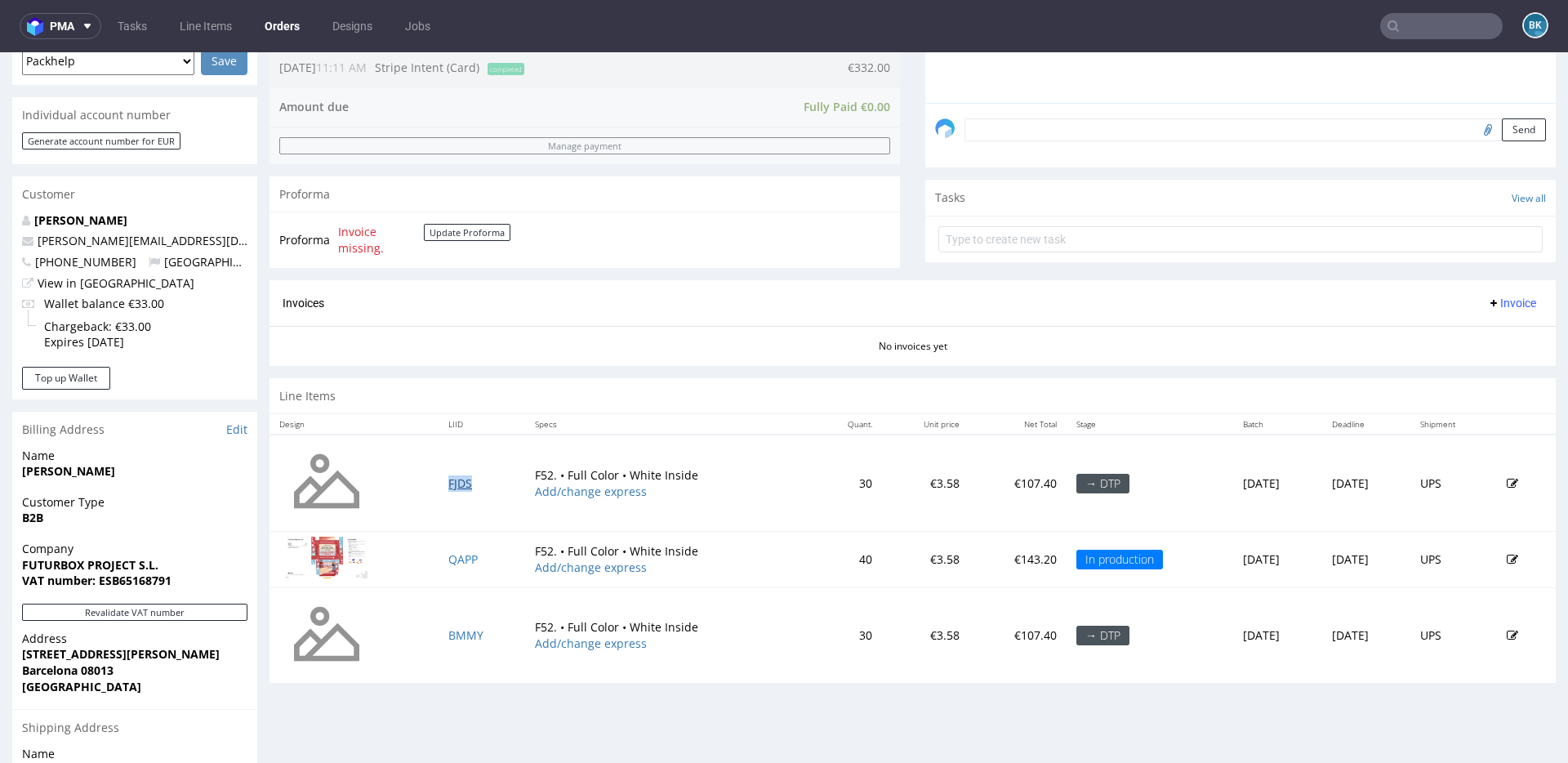
click at [452, 483] on link "FJDS" at bounding box center [460, 482] width 24 height 15
click at [454, 559] on link "QAPP" at bounding box center [463, 558] width 29 height 15
click at [456, 635] on link "BMMY" at bounding box center [465, 635] width 35 height 15
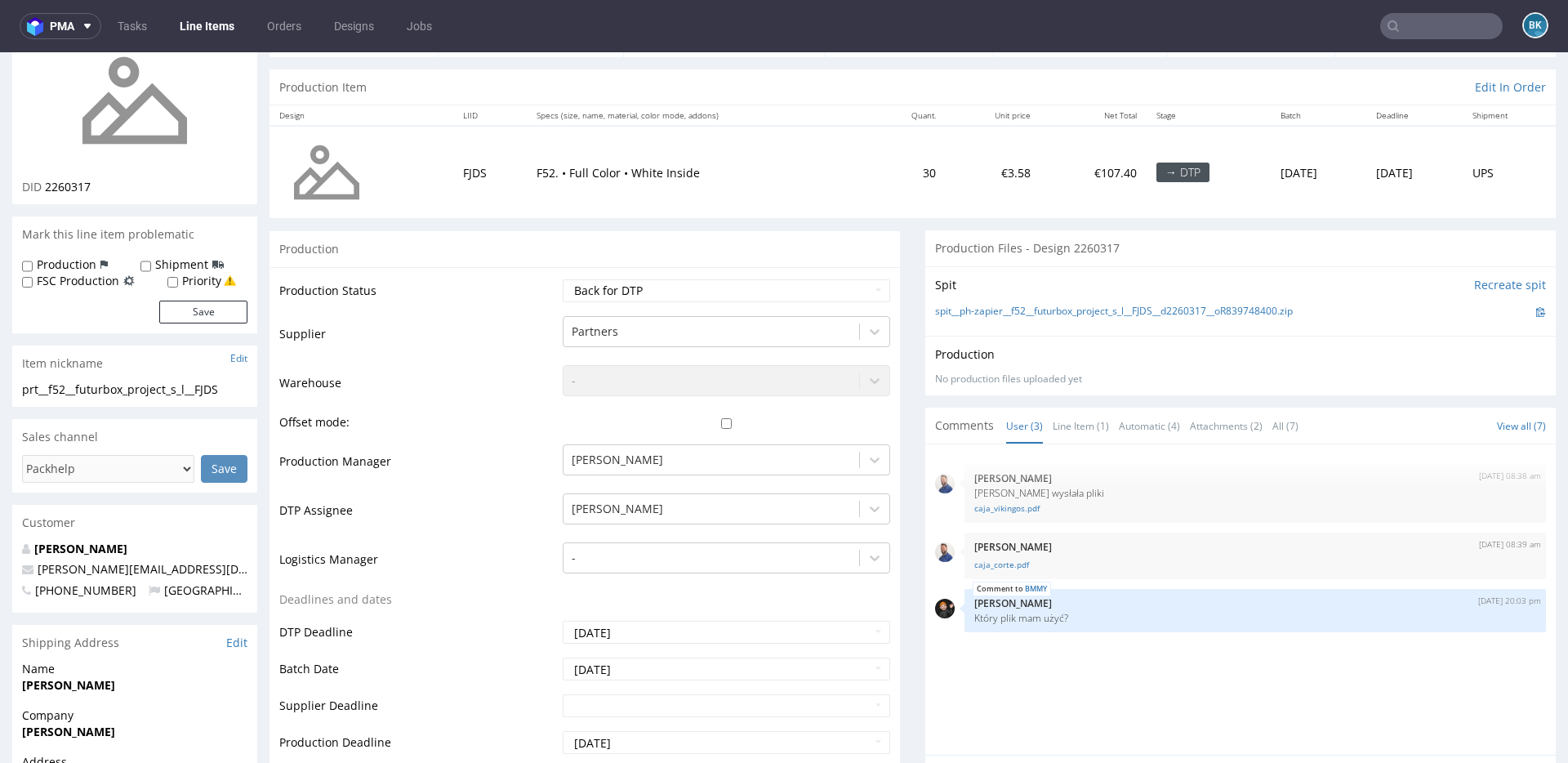
scroll to position [144, 0]
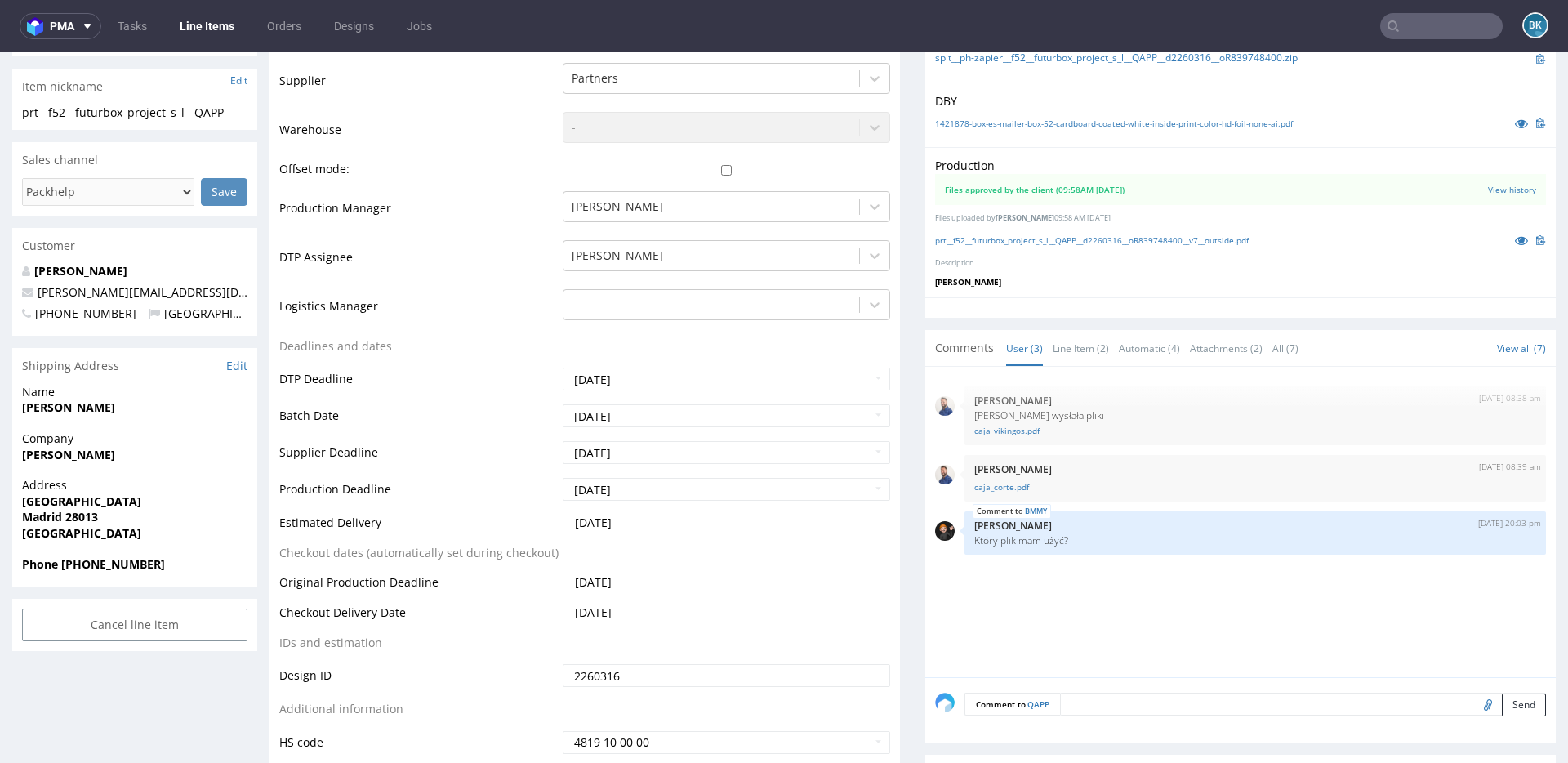
scroll to position [359, 0]
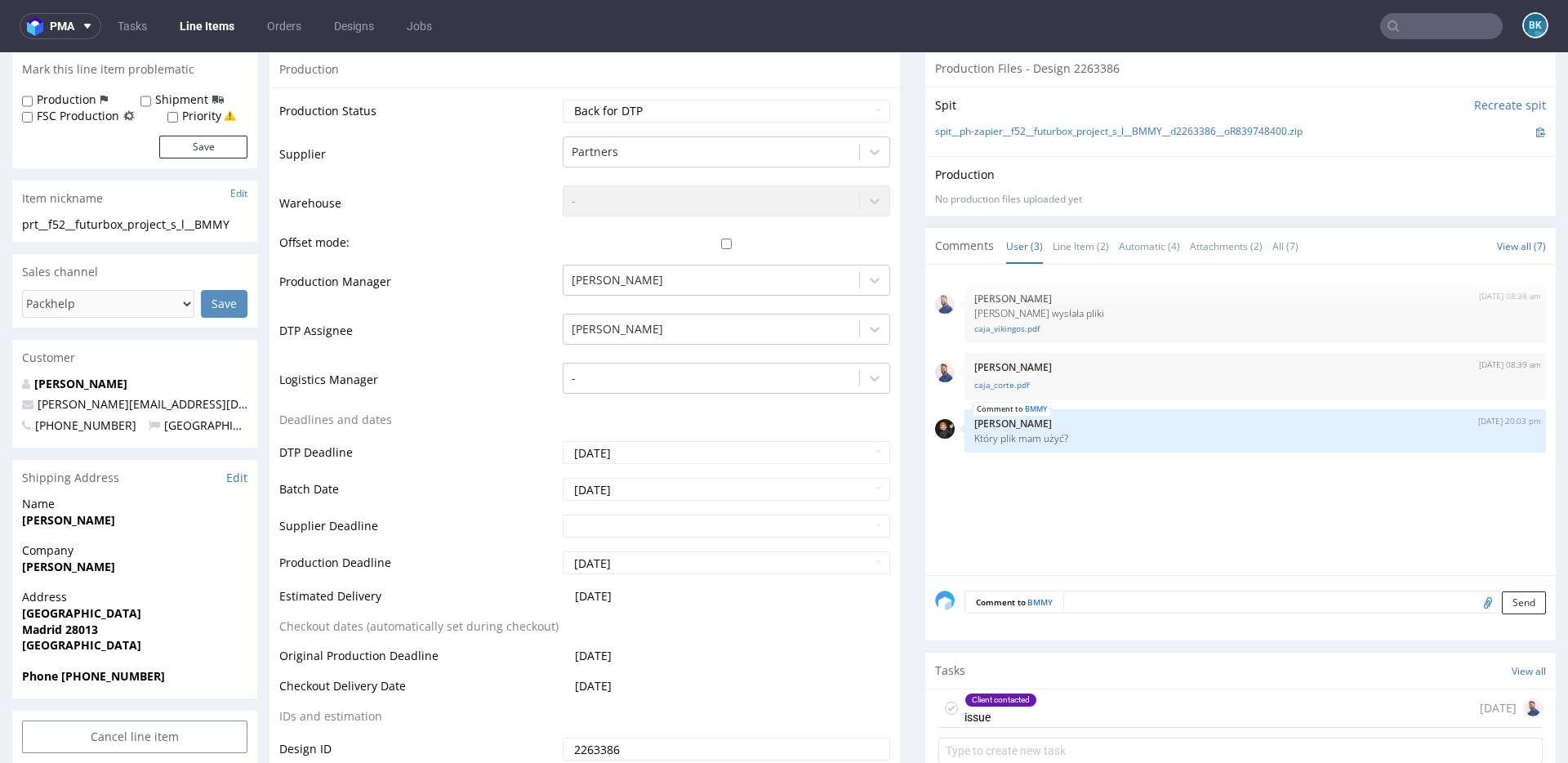
scroll to position [326, 0]
click at [1032, 709] on div "Client contacted issue [DATE]" at bounding box center [1241, 706] width 604 height 38
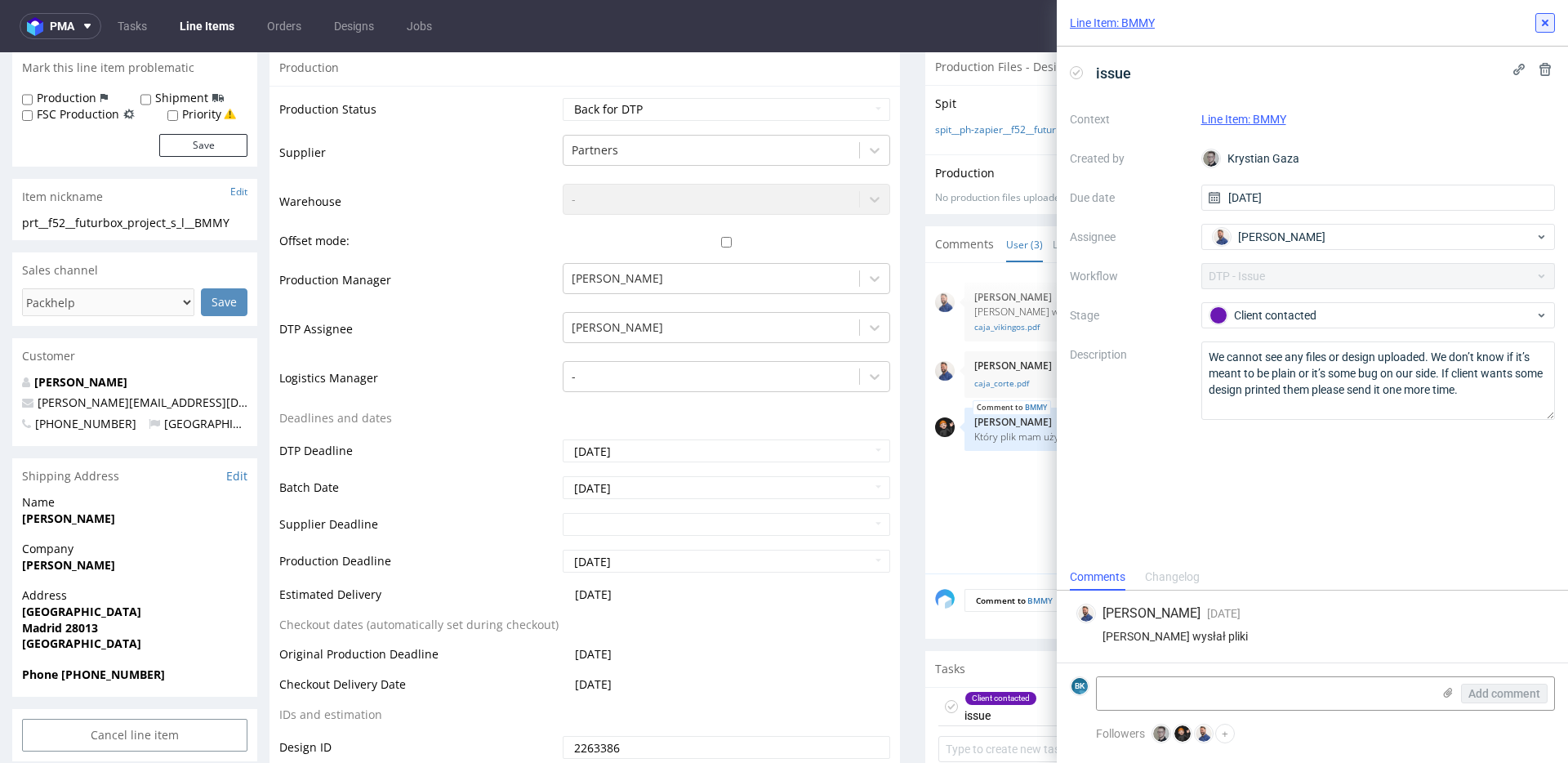
click at [1545, 23] on use at bounding box center [1545, 22] width 6 height 6
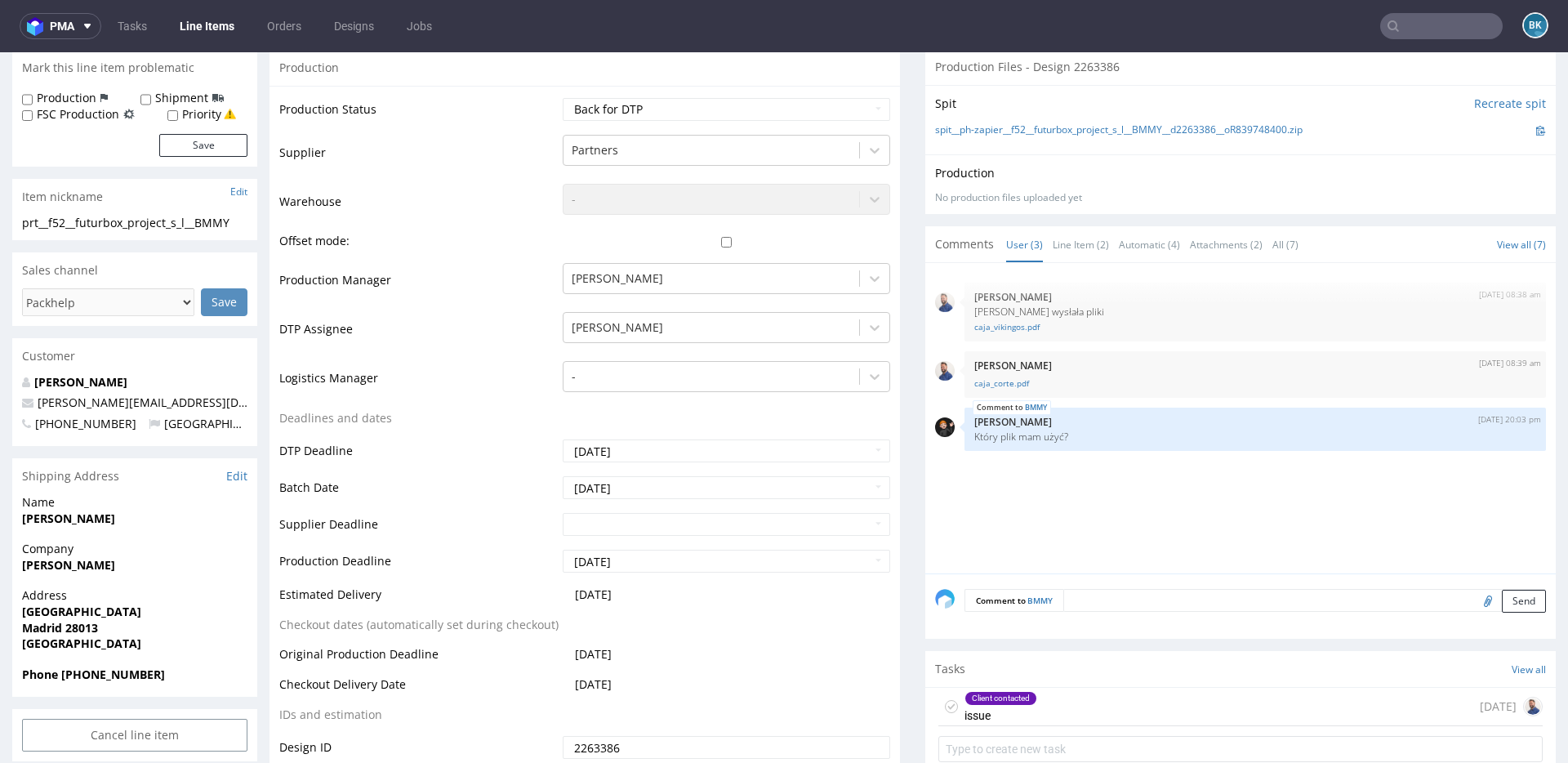
click at [1411, 29] on input "text" at bounding box center [1441, 26] width 122 height 26
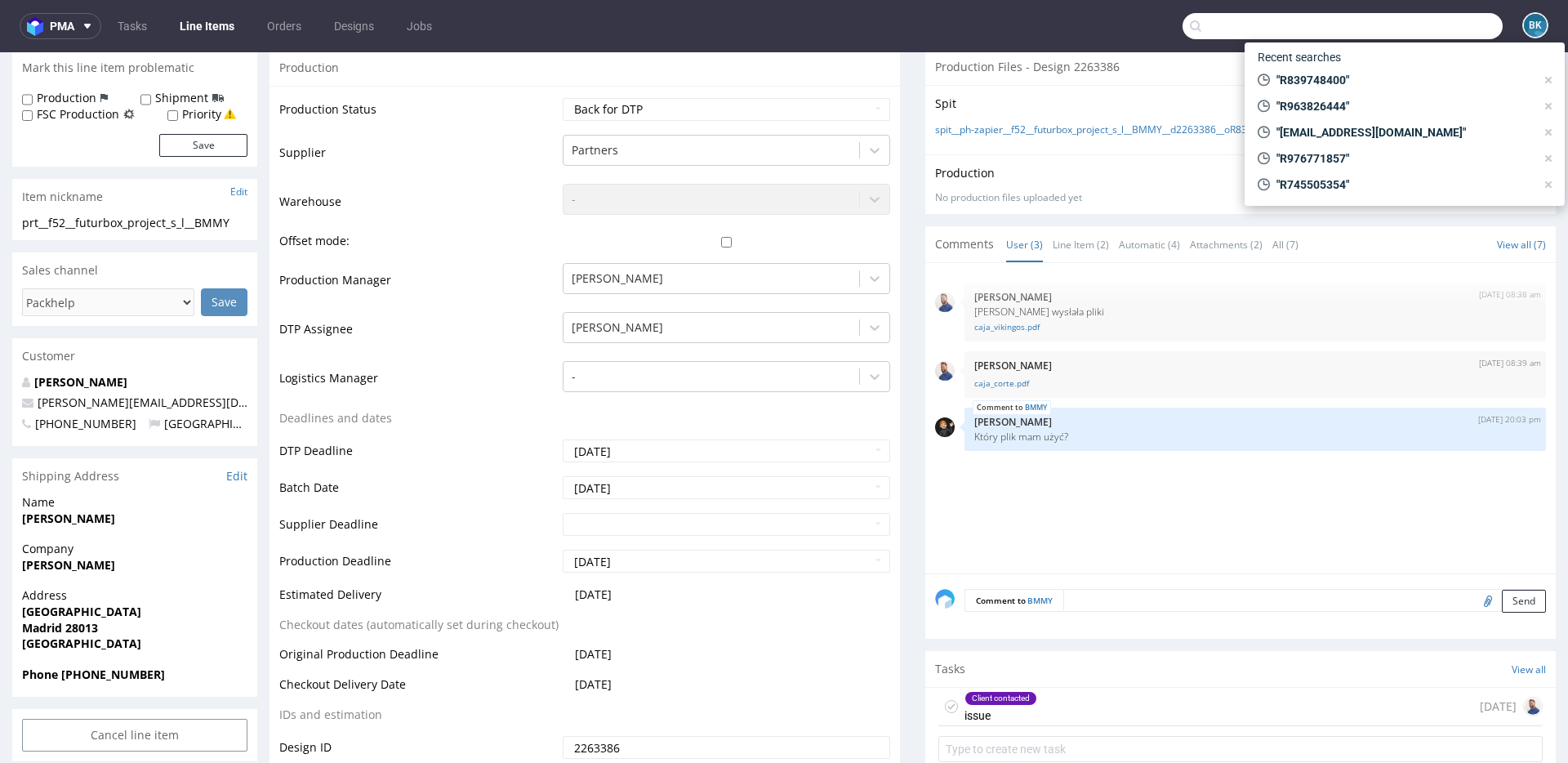
paste input "R839748400"
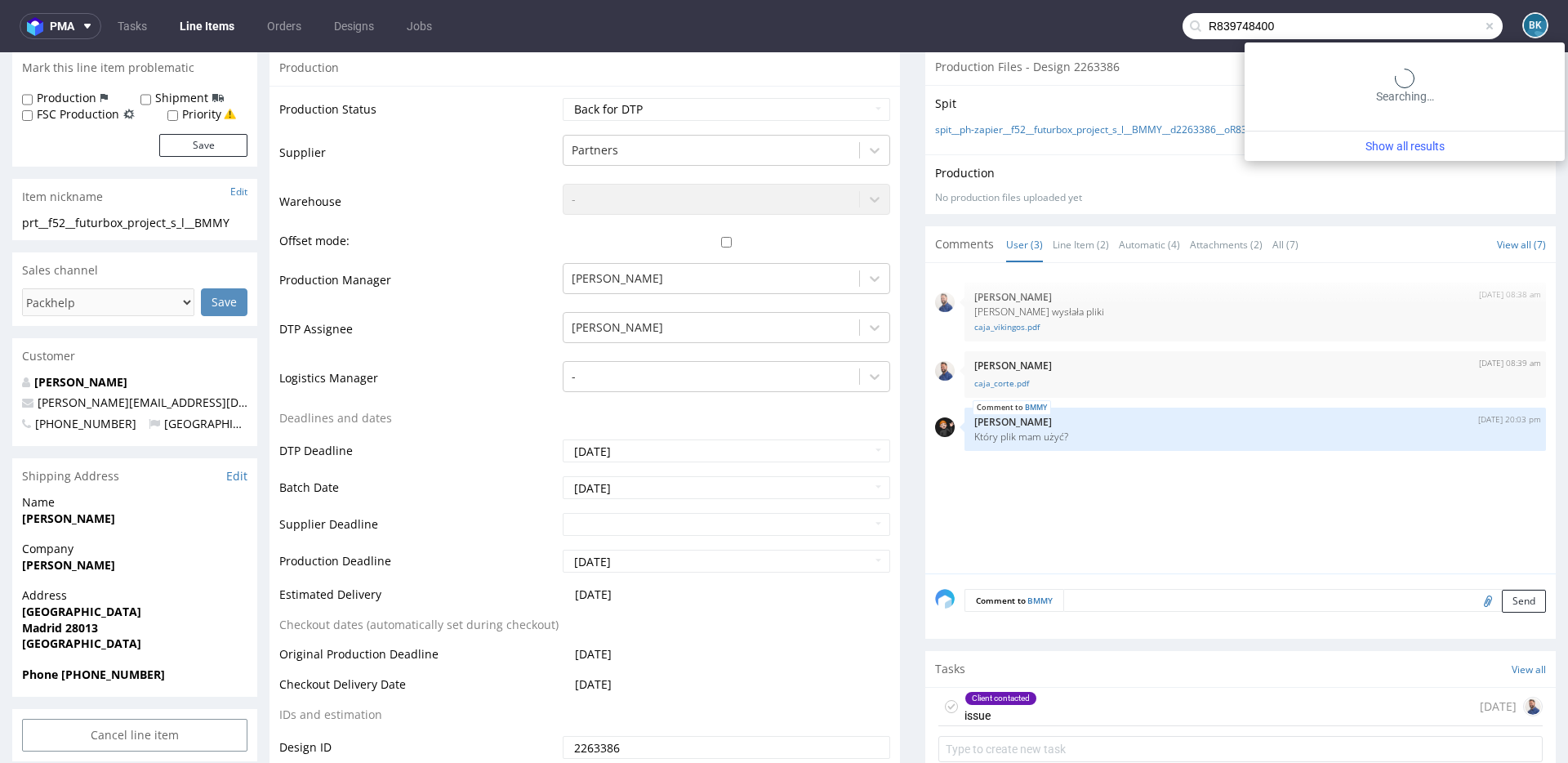
type input "R839748400"
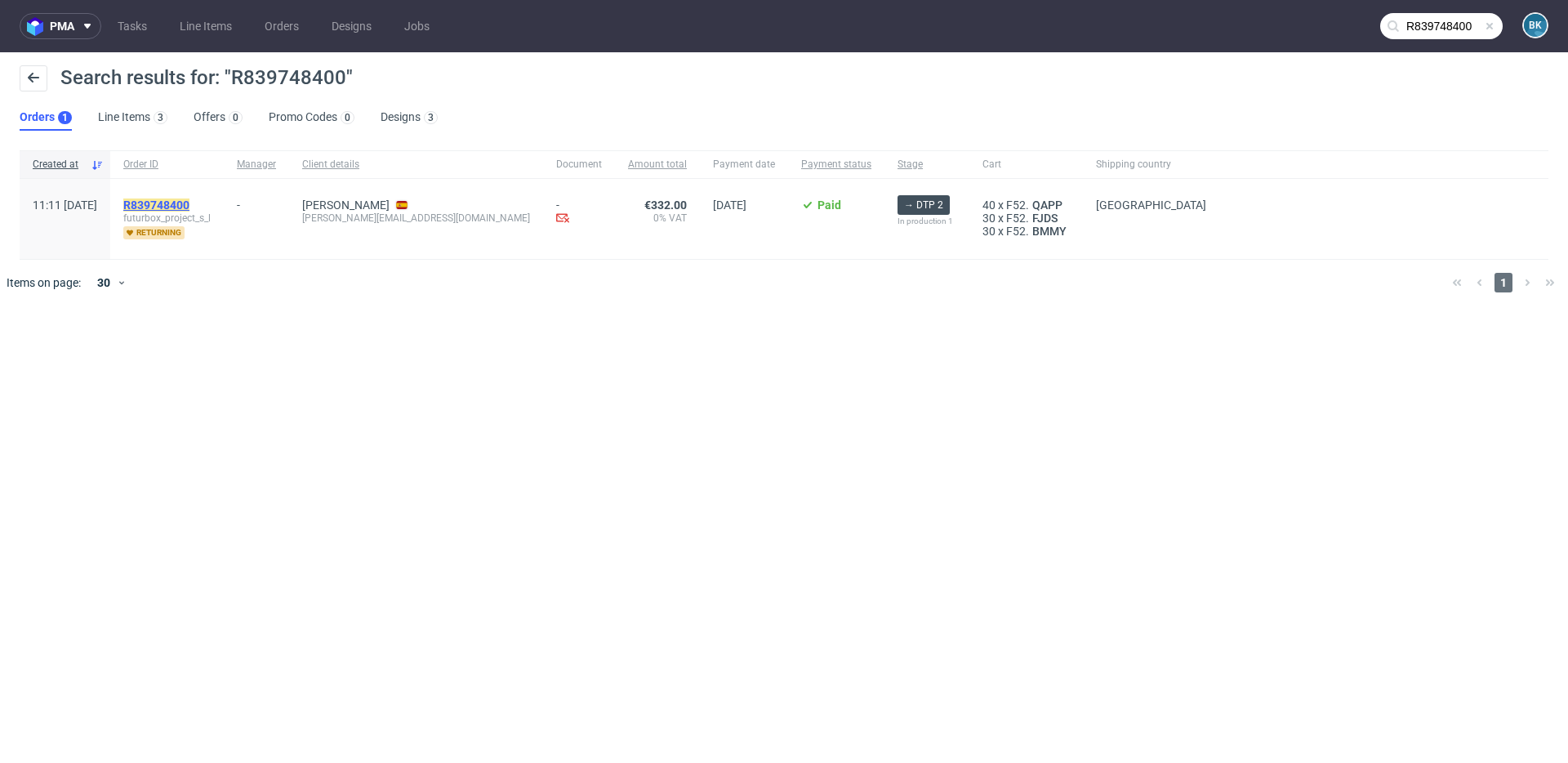
click at [190, 207] on mark "R839748400" at bounding box center [156, 205] width 66 height 13
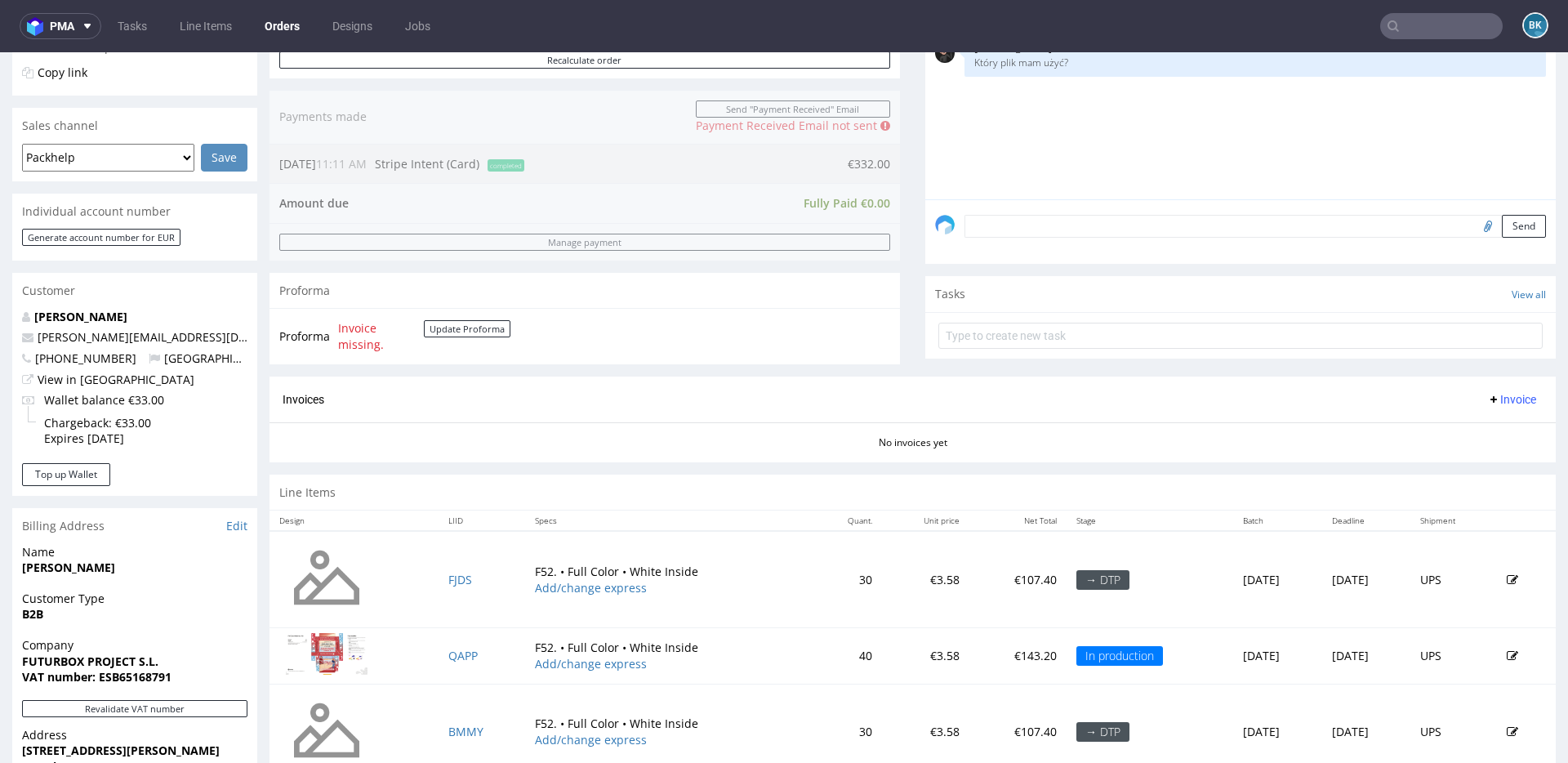
scroll to position [492, 0]
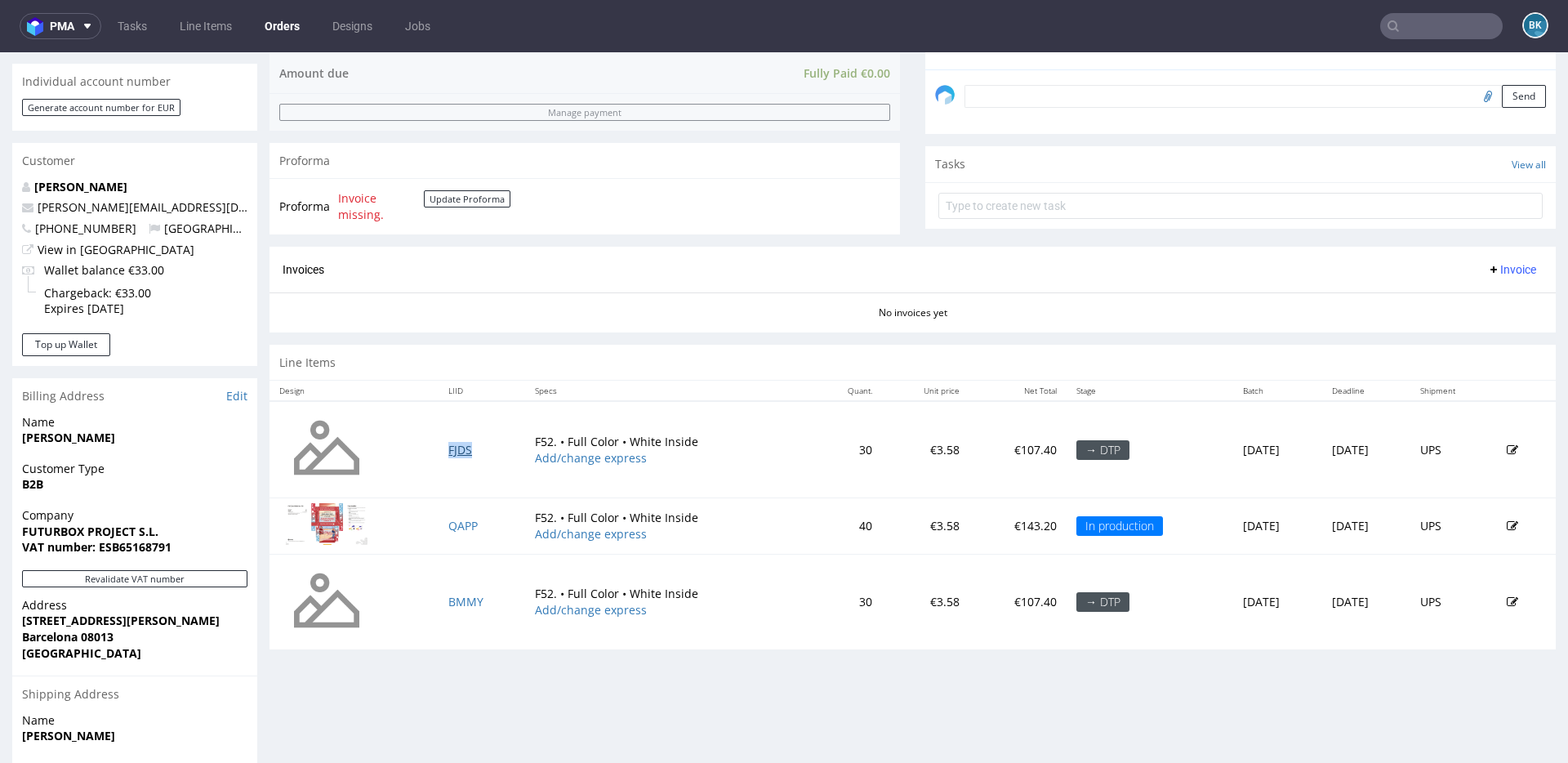
click at [448, 447] on link "FJDS" at bounding box center [460, 449] width 24 height 15
click at [448, 527] on link "QAPP" at bounding box center [463, 525] width 29 height 15
click at [448, 603] on link "BMMY" at bounding box center [465, 601] width 35 height 15
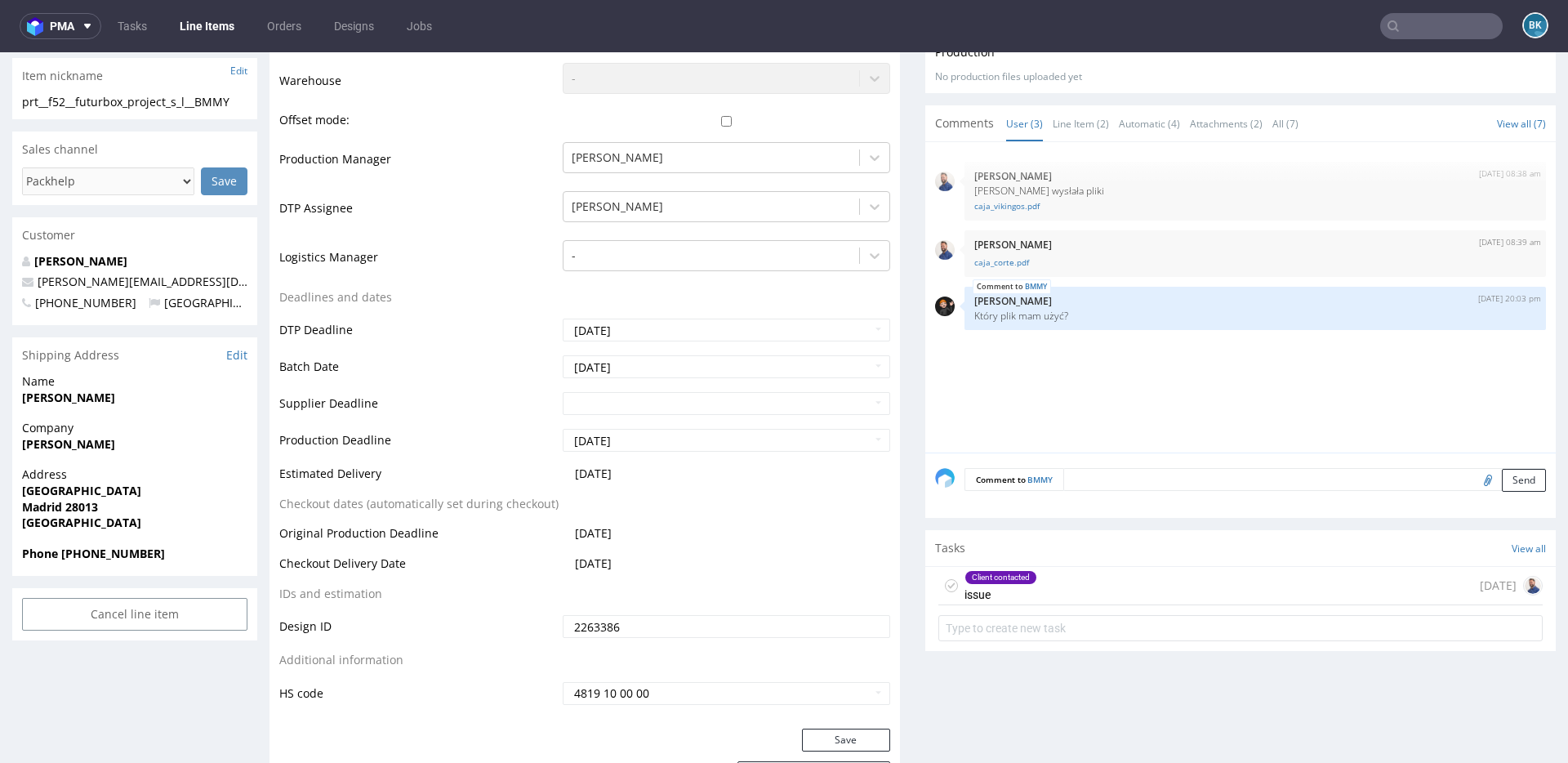
scroll to position [462, 0]
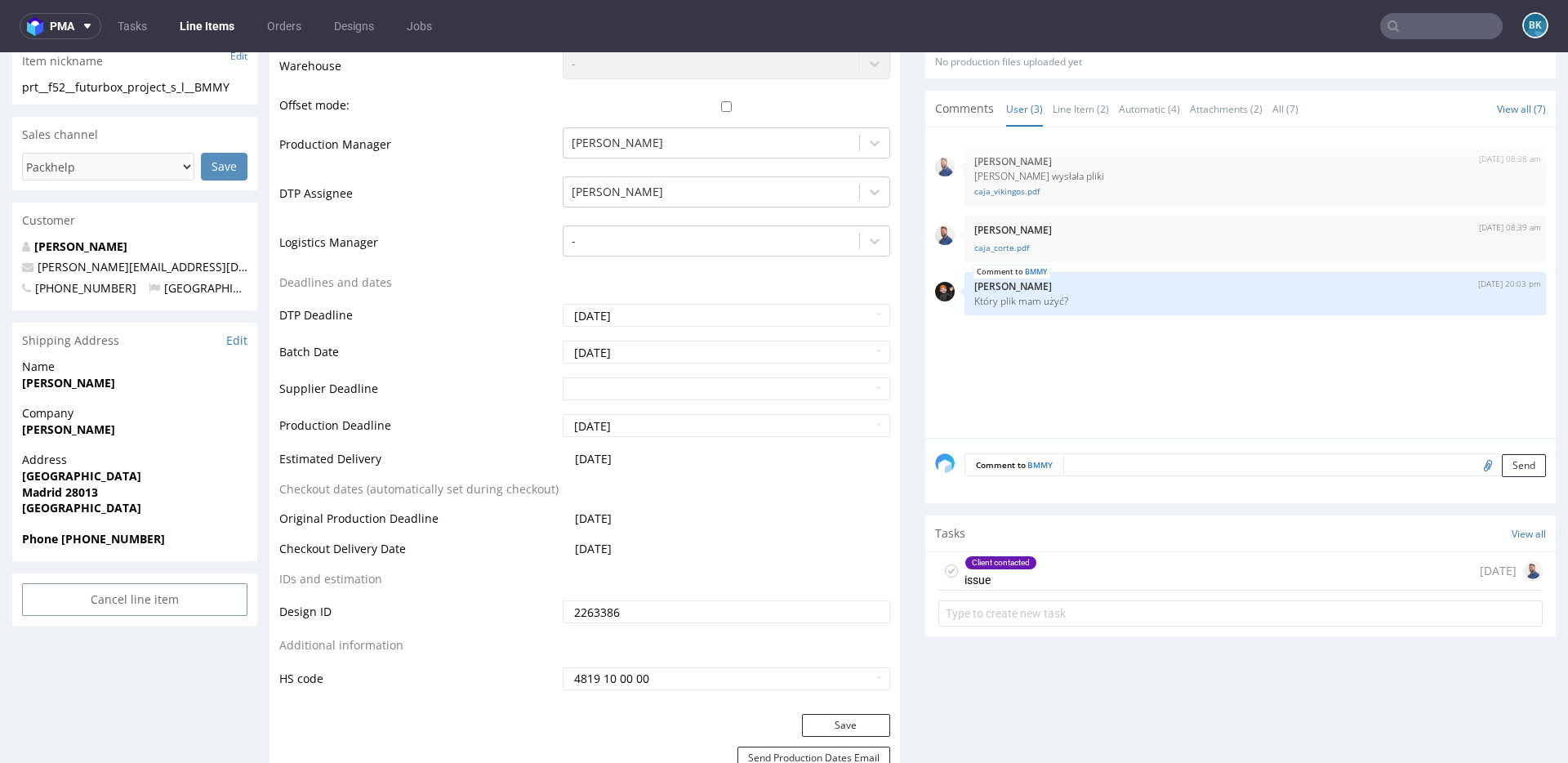
click at [1038, 563] on div "Client contacted issue [DATE]" at bounding box center [1241, 570] width 604 height 38
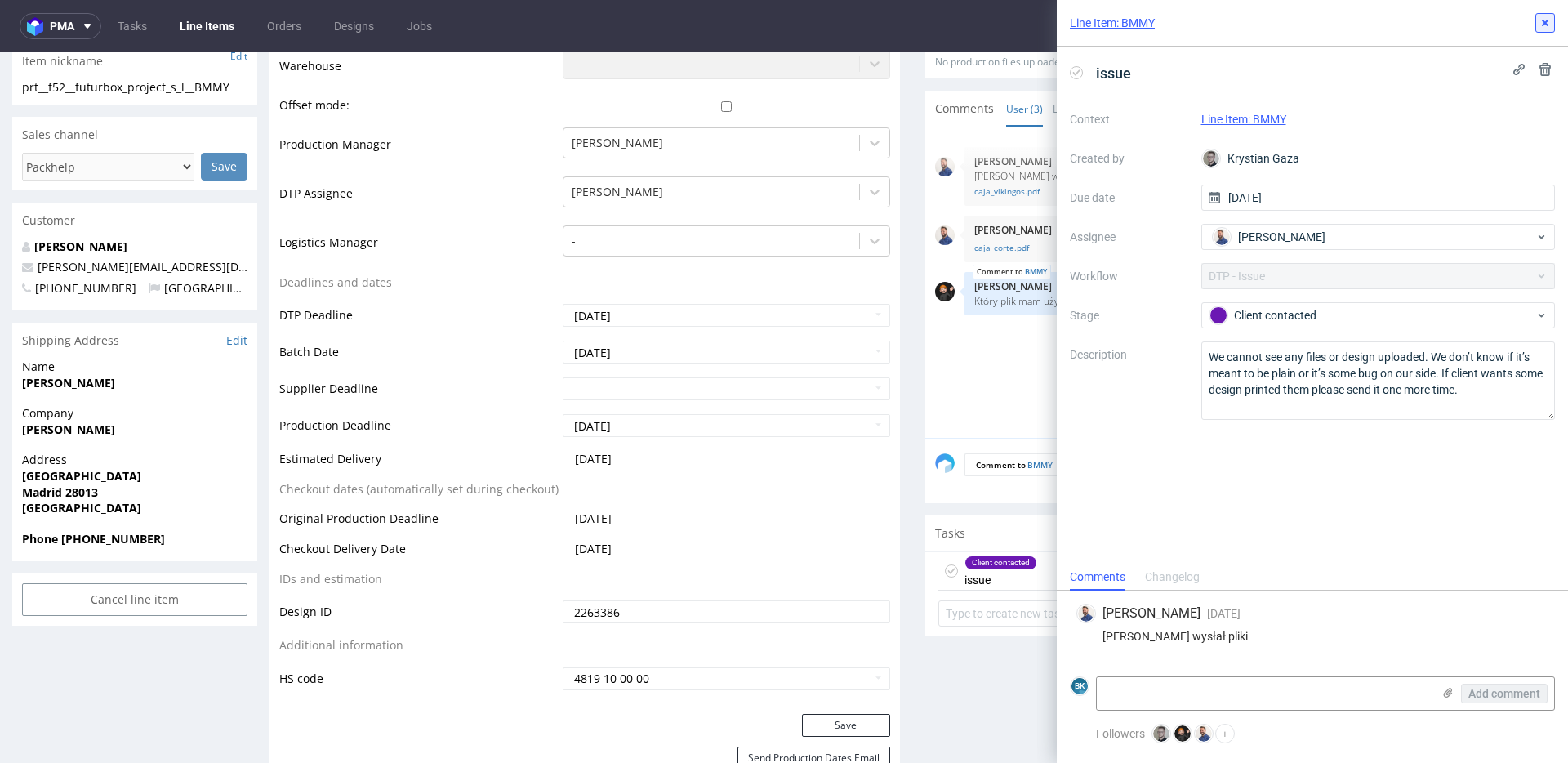
click at [1541, 20] on icon at bounding box center [1545, 22] width 13 height 13
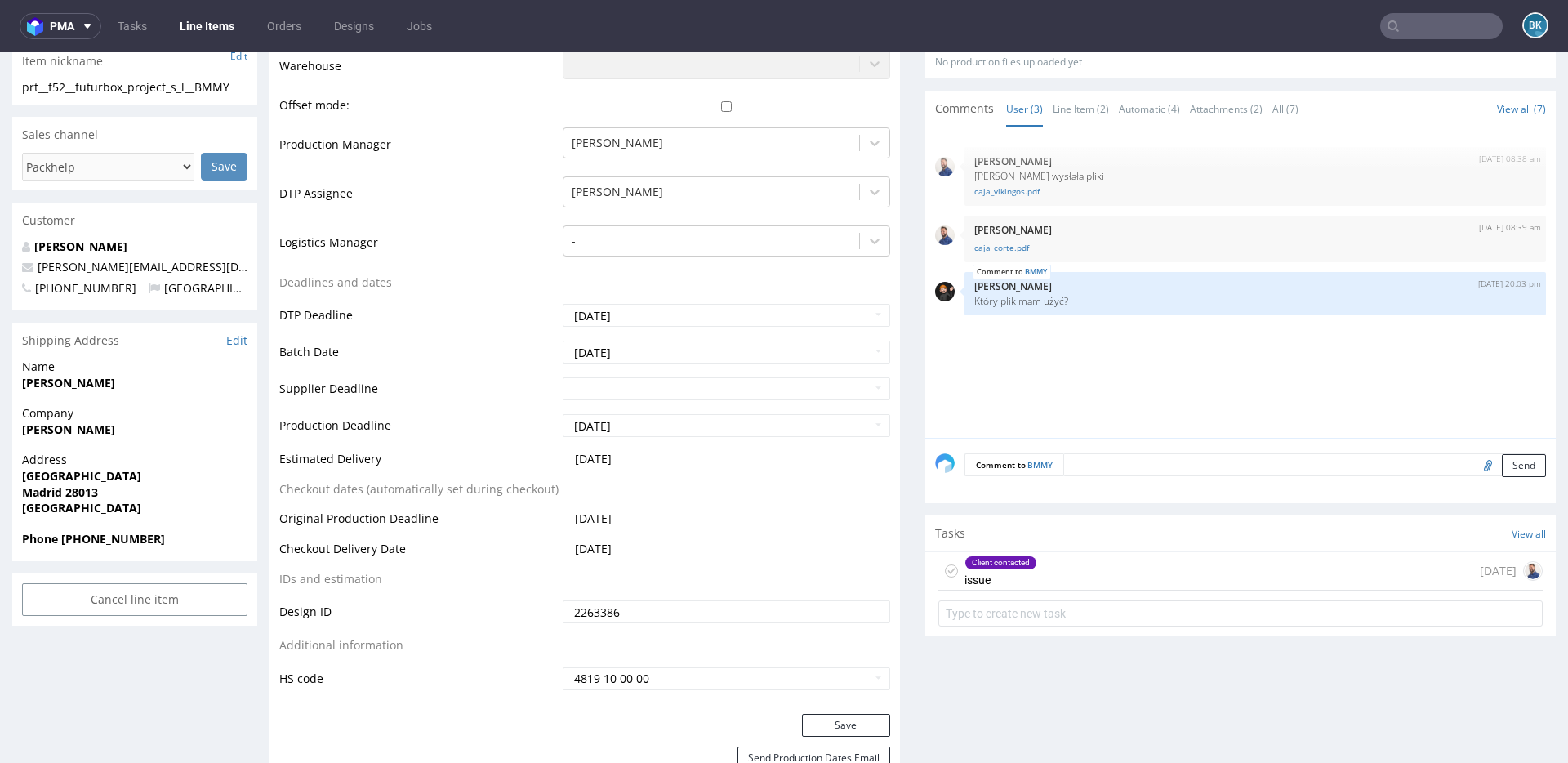
click at [1087, 558] on div "Client contacted issue 14 days ago" at bounding box center [1241, 570] width 604 height 38
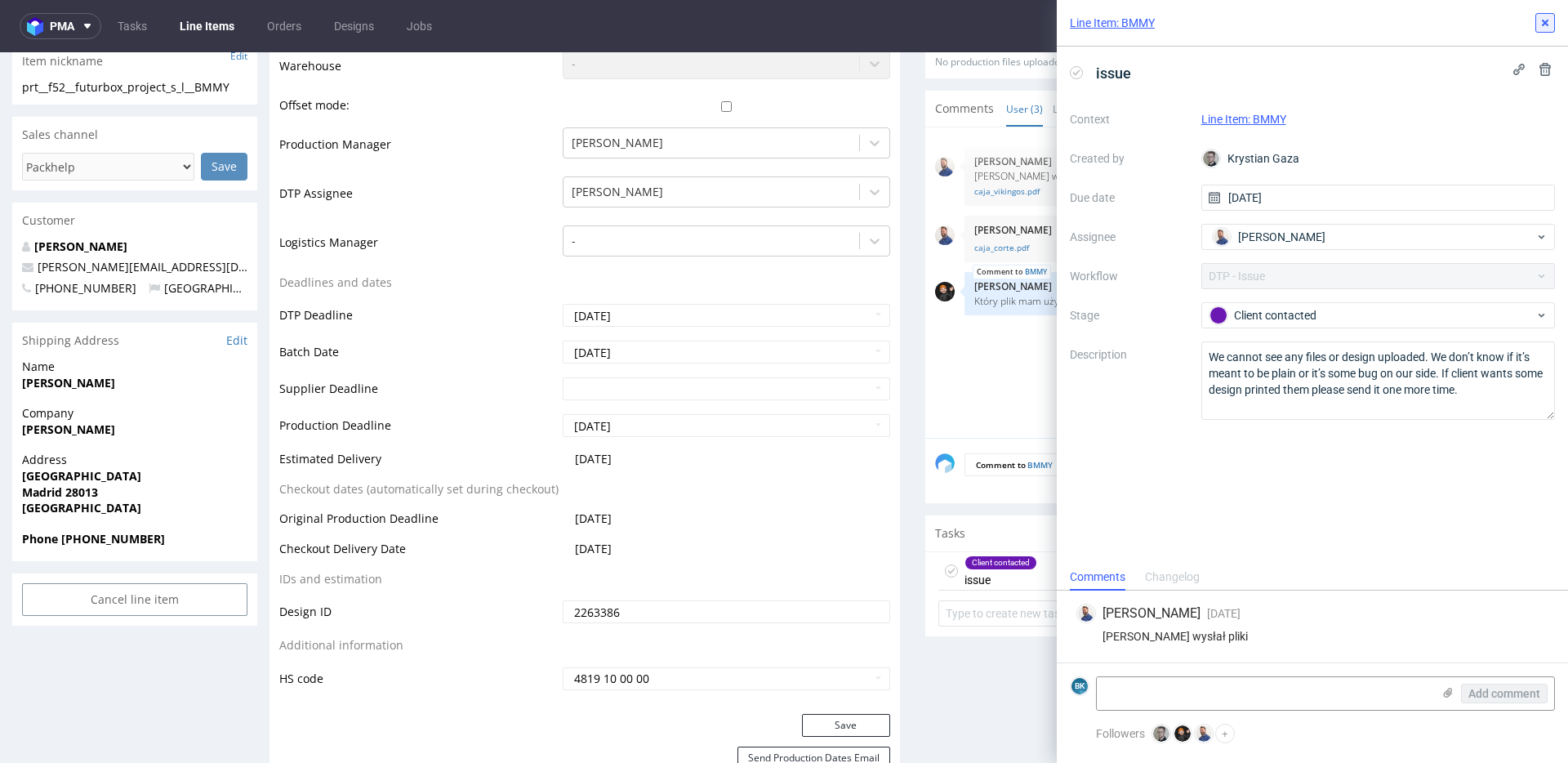
click at [1551, 20] on icon at bounding box center [1545, 22] width 13 height 13
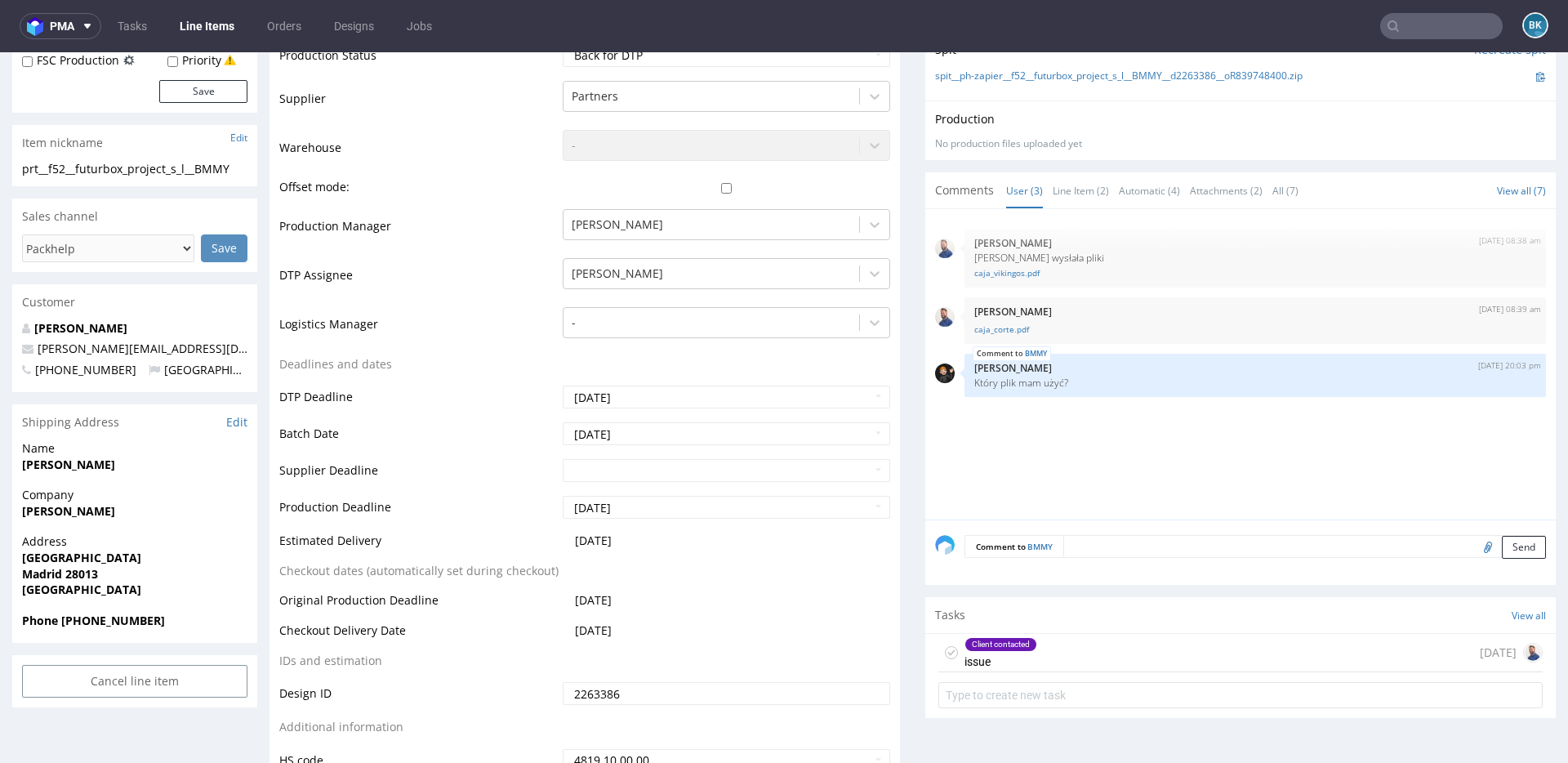
scroll to position [404, 0]
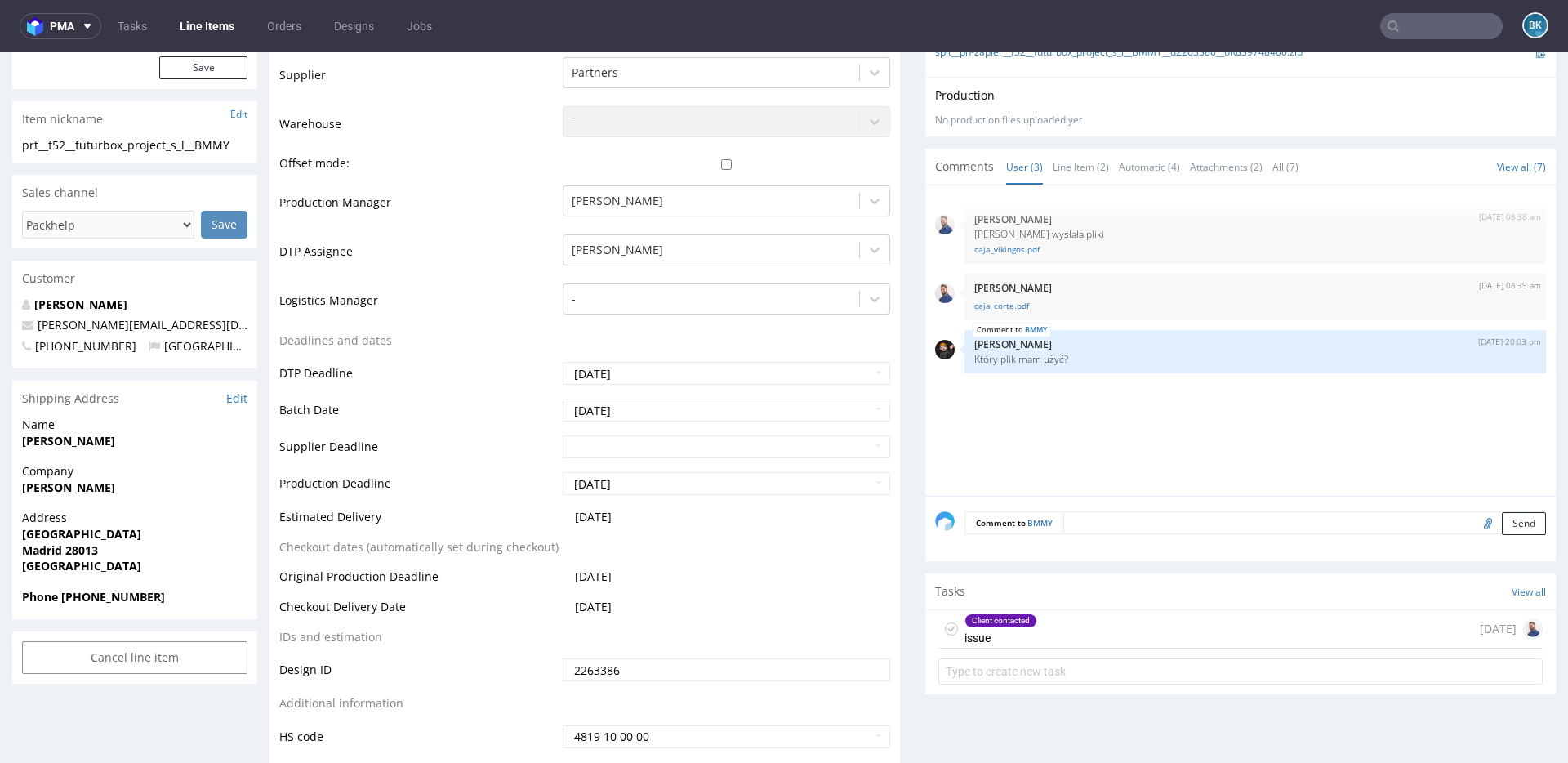
click at [1069, 605] on div "Tasks View all" at bounding box center [1240, 591] width 630 height 36
click at [1050, 631] on div "Client contacted issue 14 days ago" at bounding box center [1241, 628] width 604 height 38
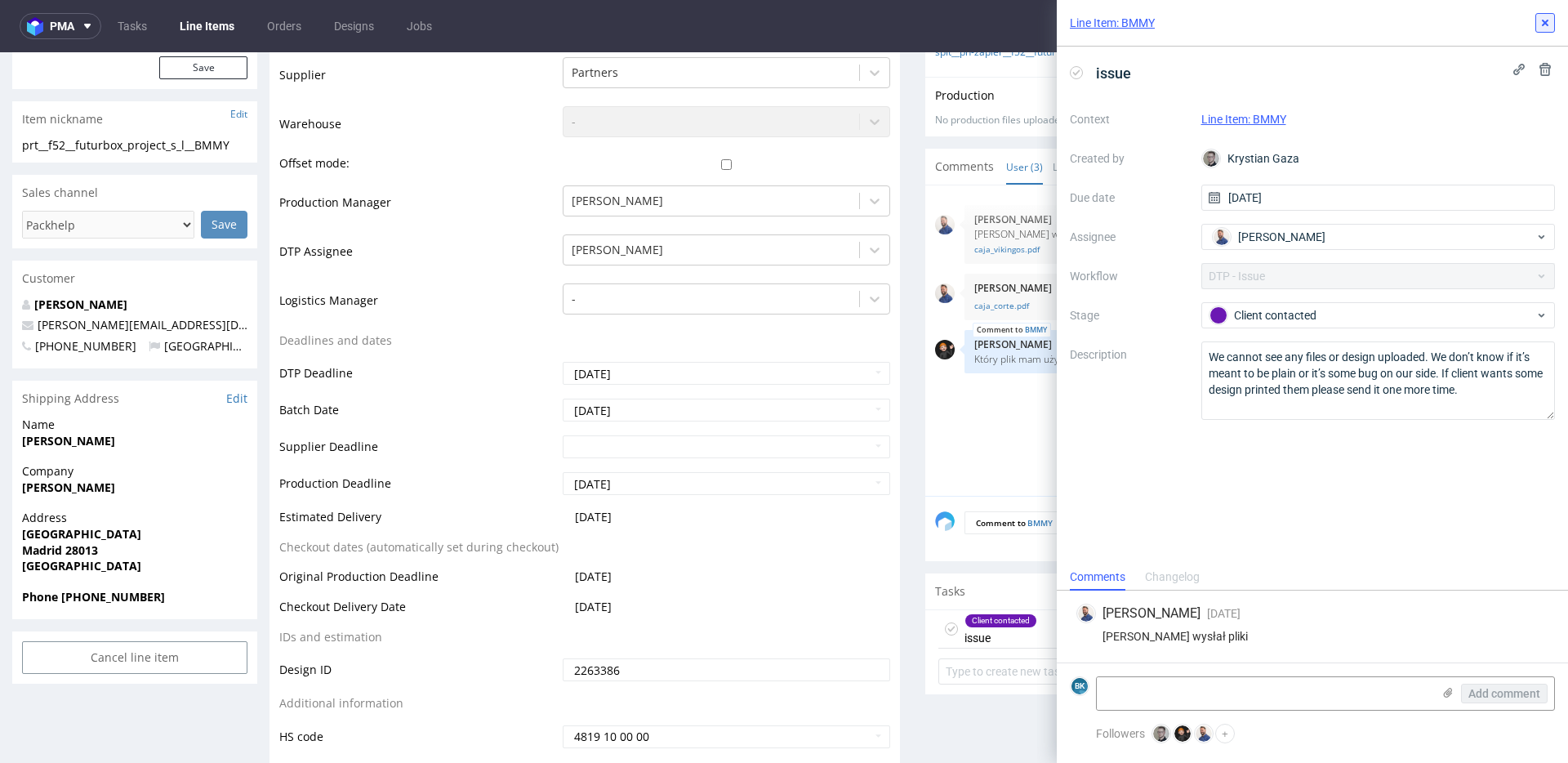
click at [1544, 22] on use at bounding box center [1545, 22] width 6 height 6
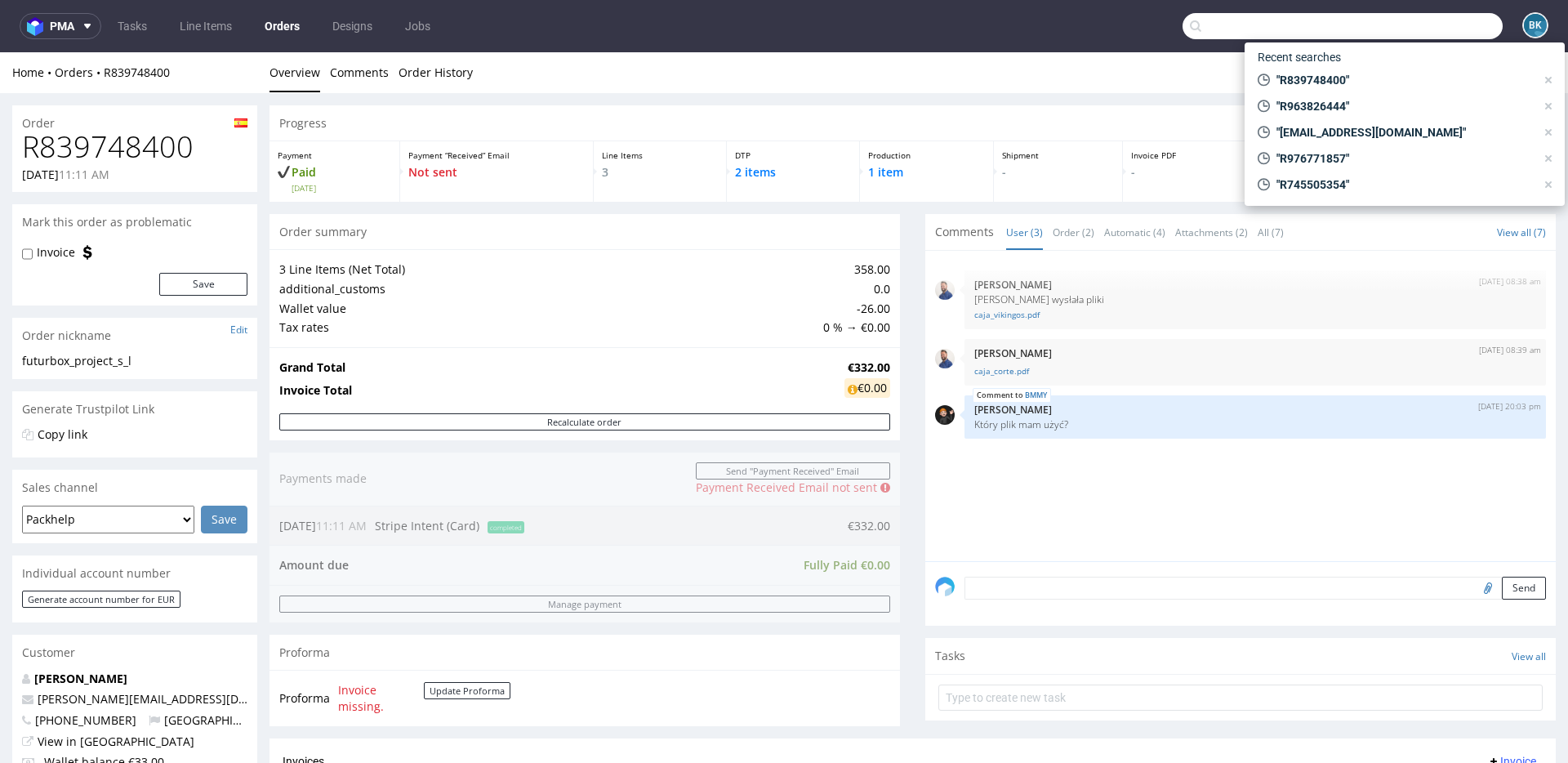
click at [1434, 22] on input "text" at bounding box center [1342, 26] width 320 height 26
paste input "R425925857"
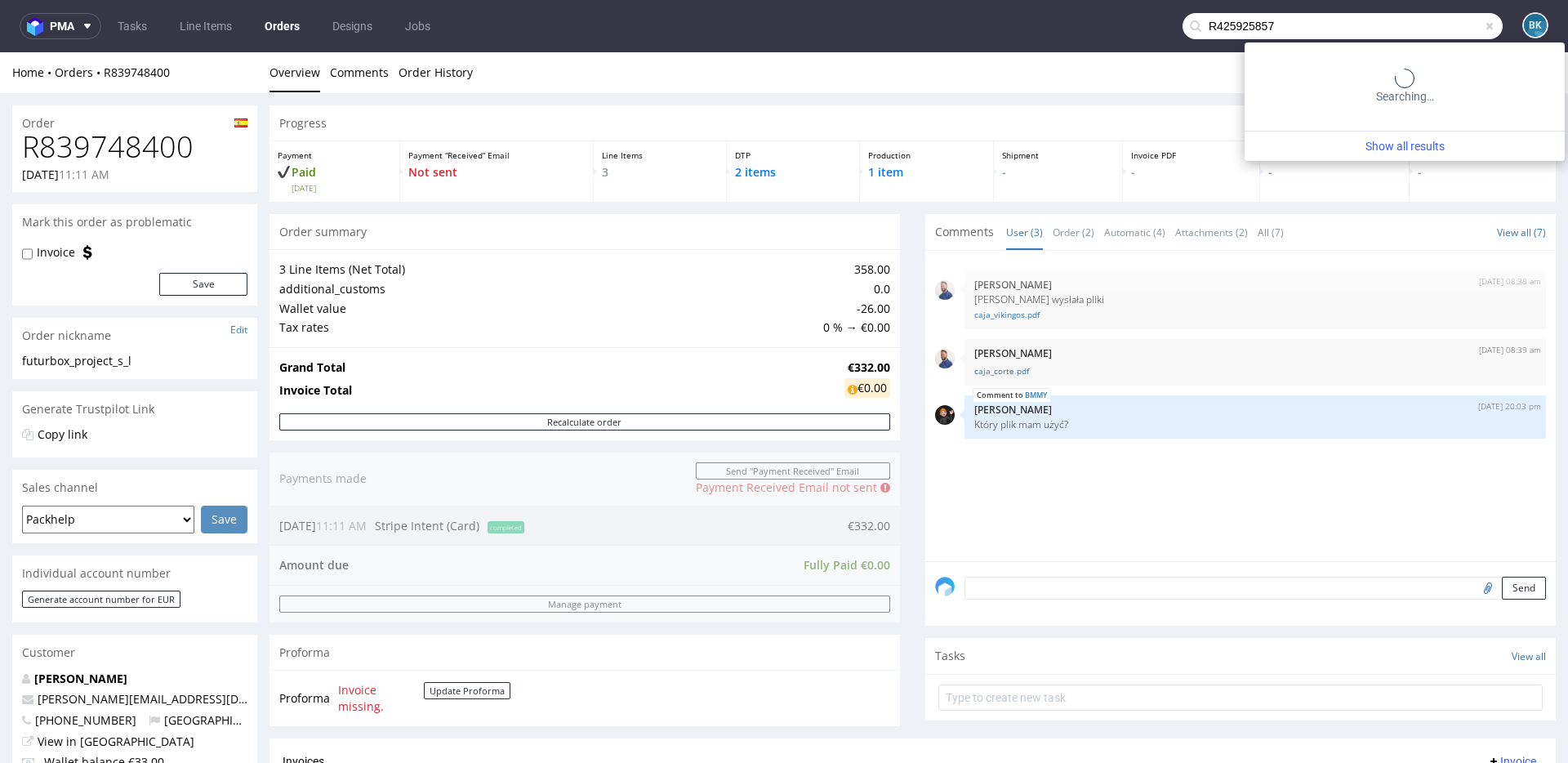
type input "R425925857"
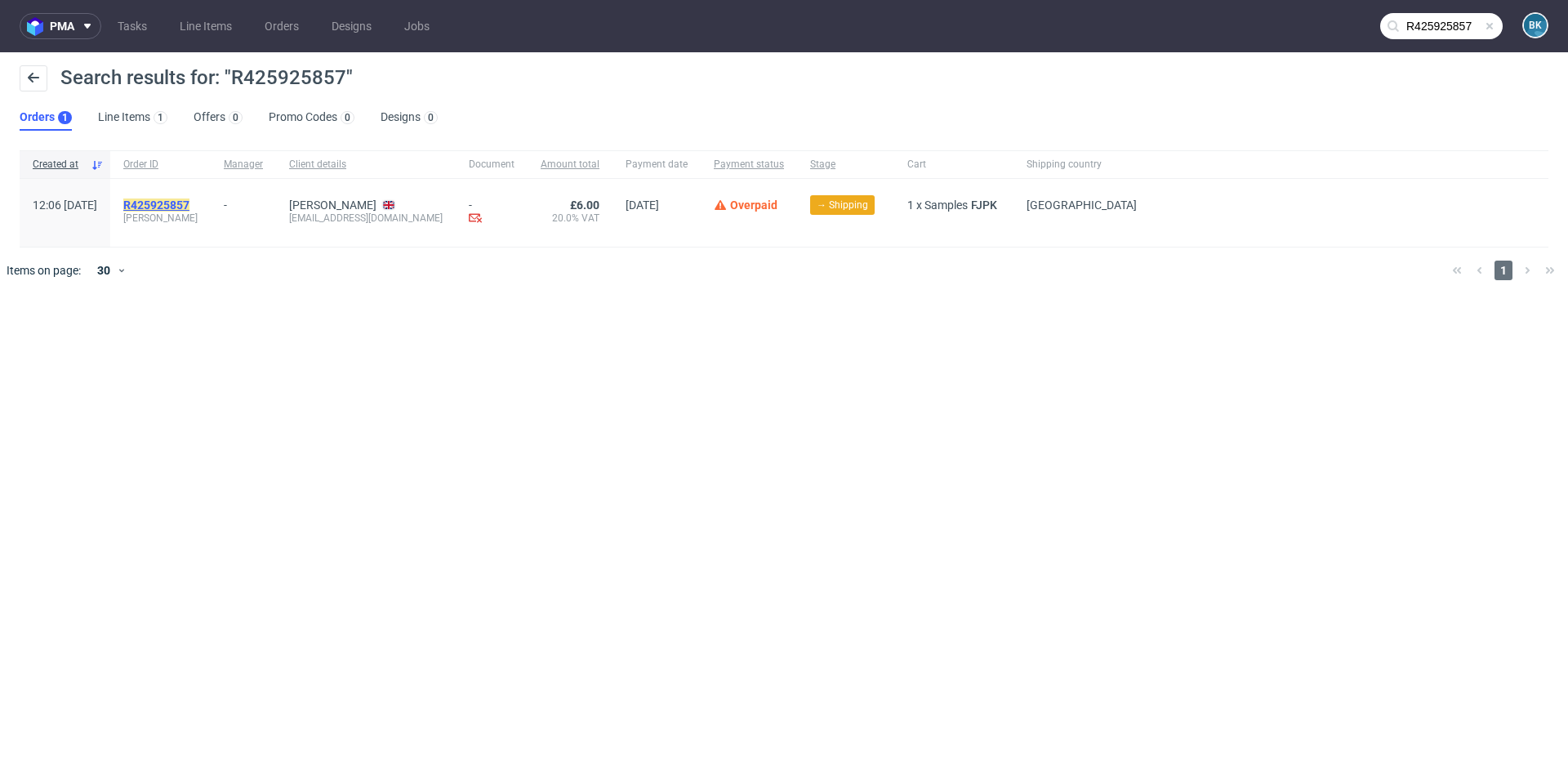
click at [190, 204] on mark "R425925857" at bounding box center [156, 205] width 66 height 13
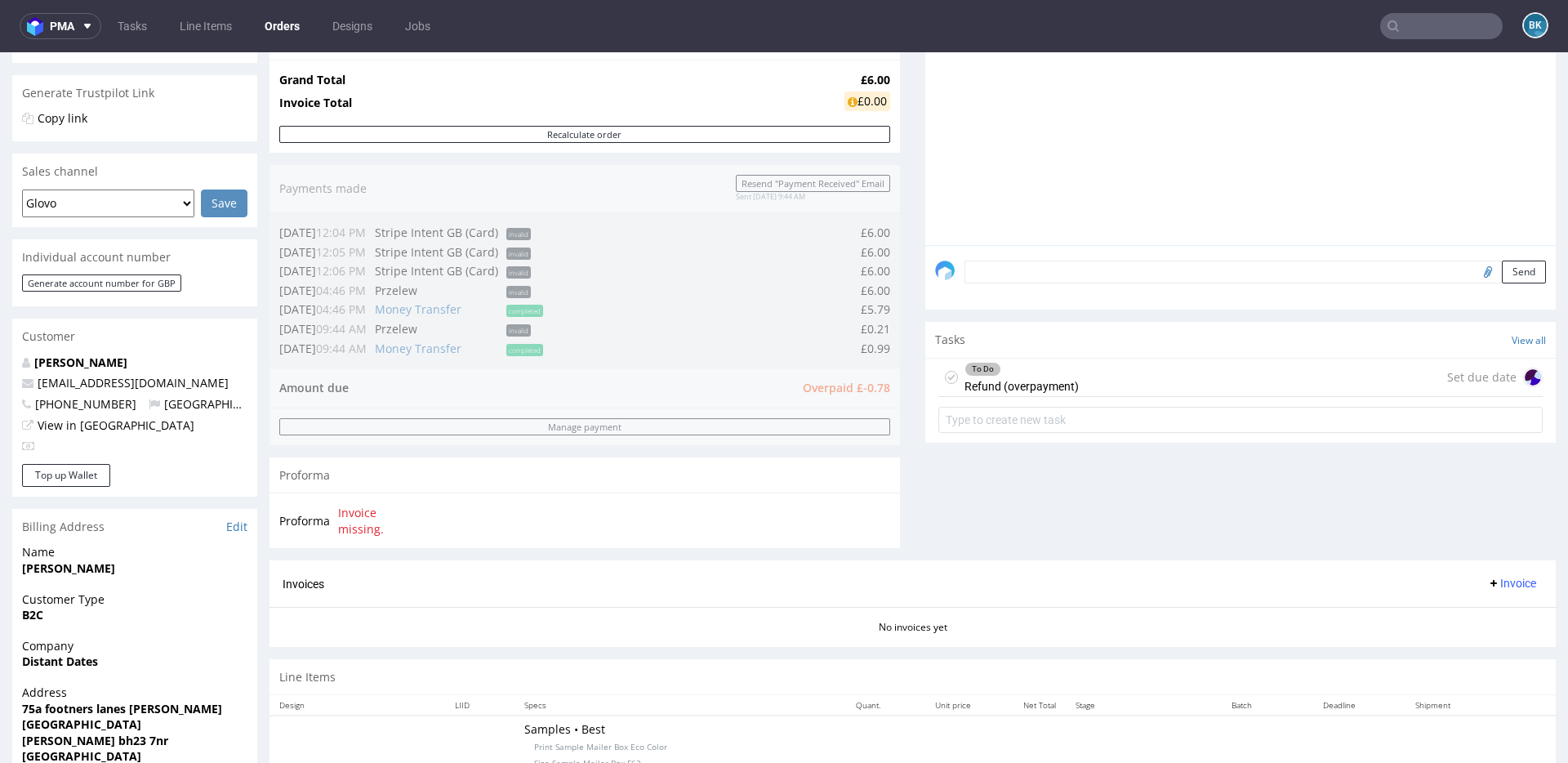
scroll to position [323, 0]
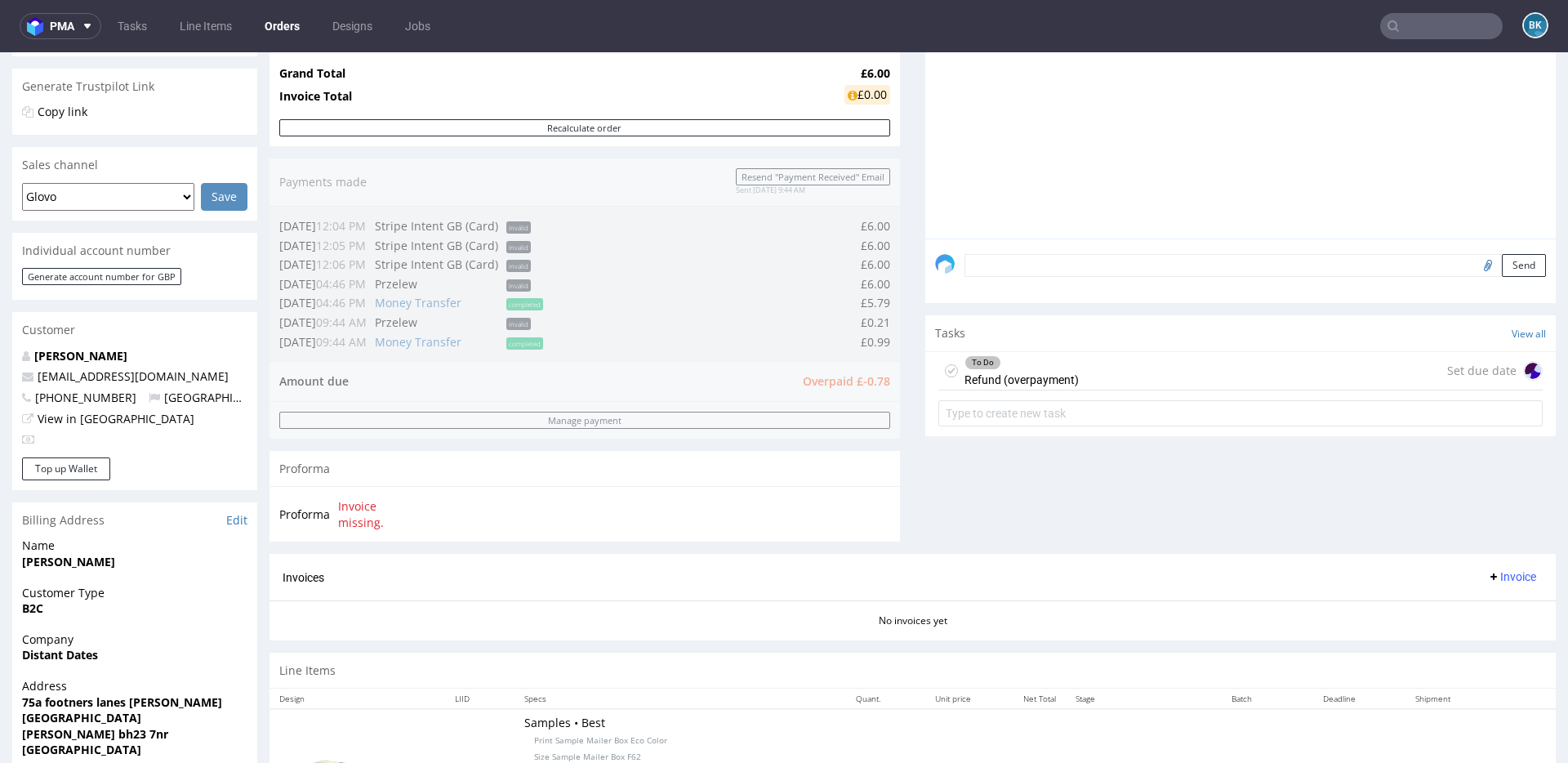
click at [1118, 364] on div "To Do Refund (overpayment) Set due date" at bounding box center [1241, 371] width 604 height 38
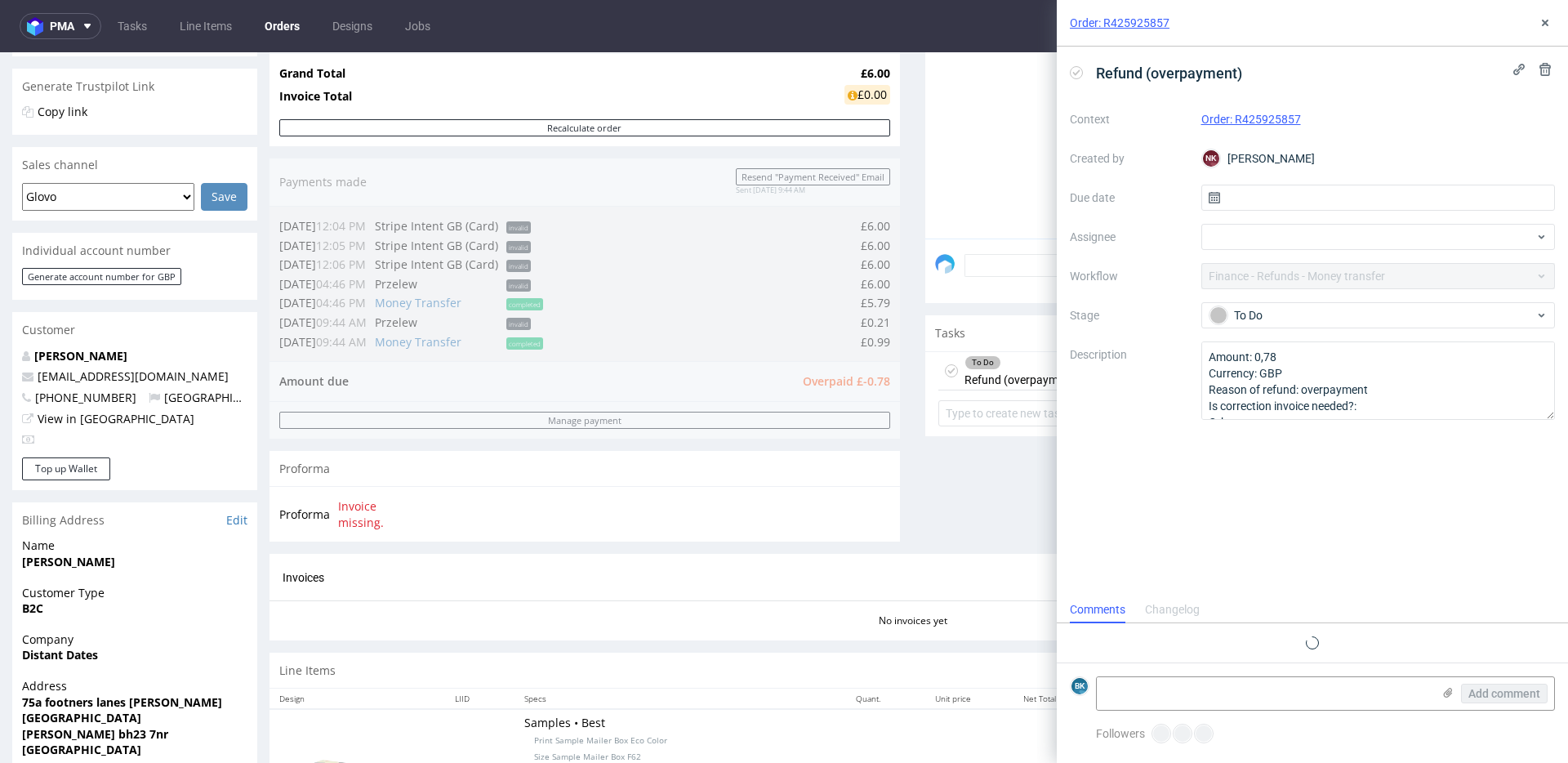
scroll to position [3, 0]
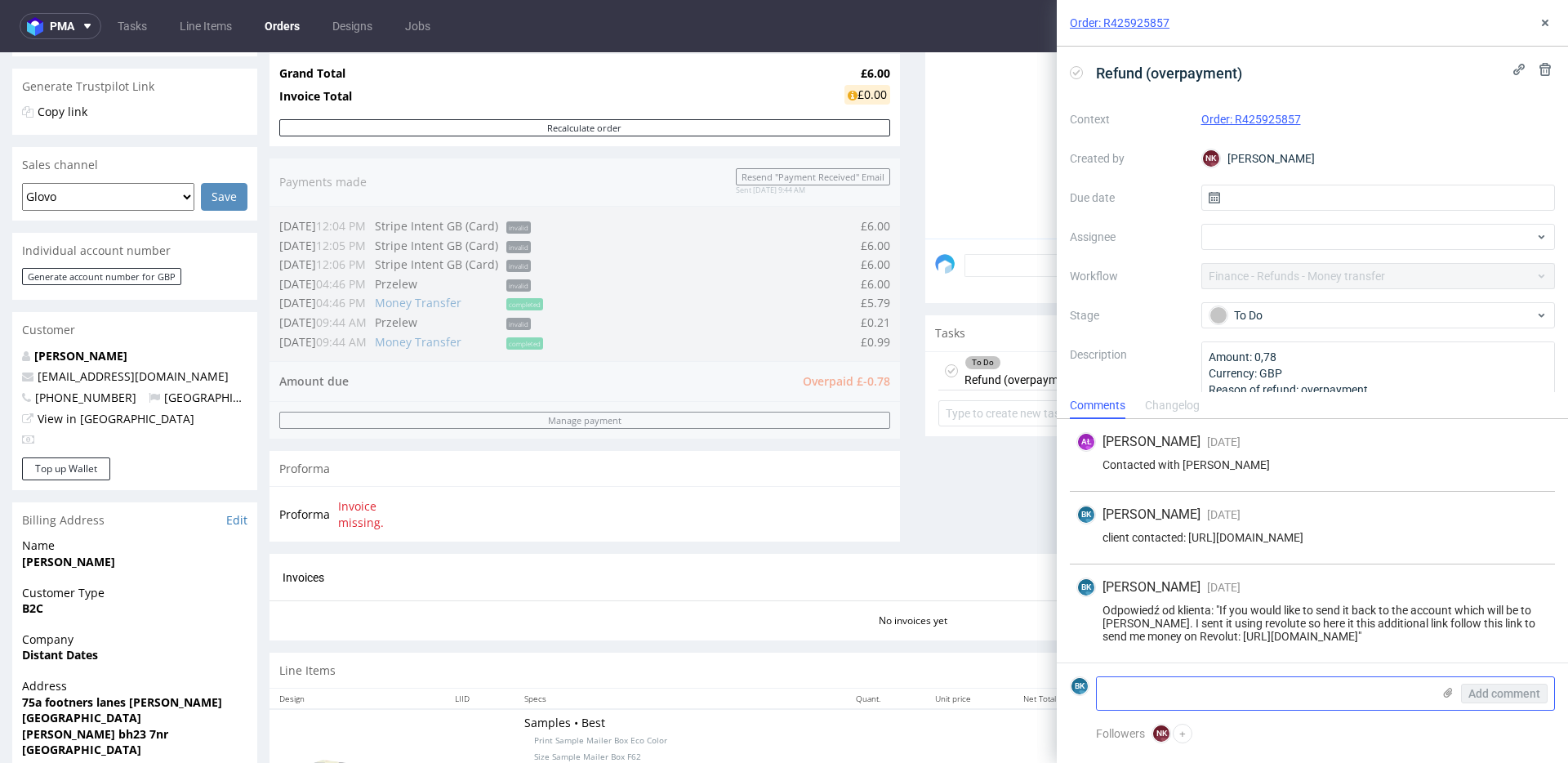
click at [1241, 692] on textarea at bounding box center [1264, 693] width 335 height 33
paste textarea "04-29-09 58573569 Isabelle Chapman"
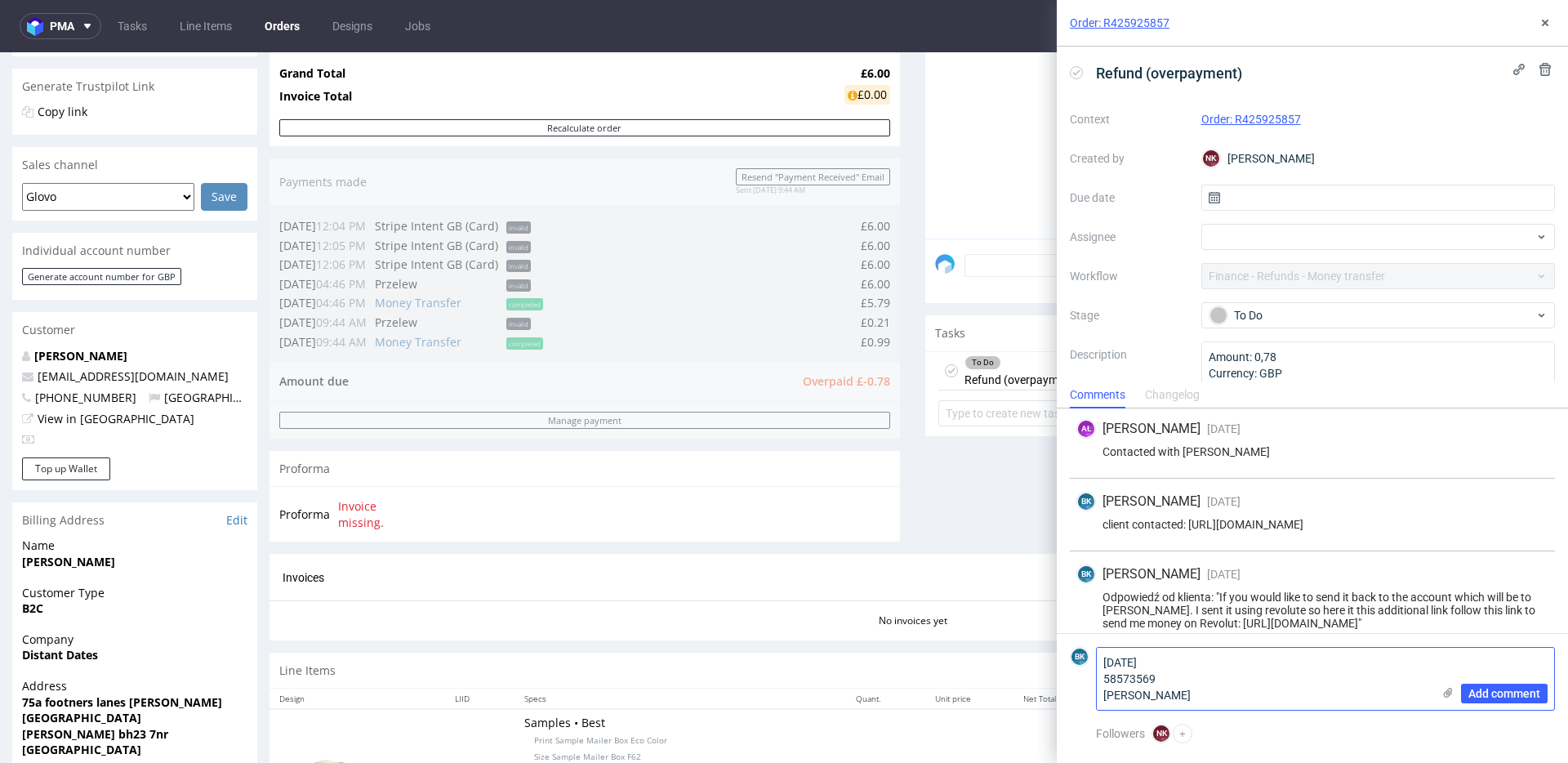
scroll to position [0, 0]
type textarea "04-29-09 58573569 Isabelle Chapman"
click at [1513, 690] on span "Add comment" at bounding box center [1504, 693] width 72 height 12
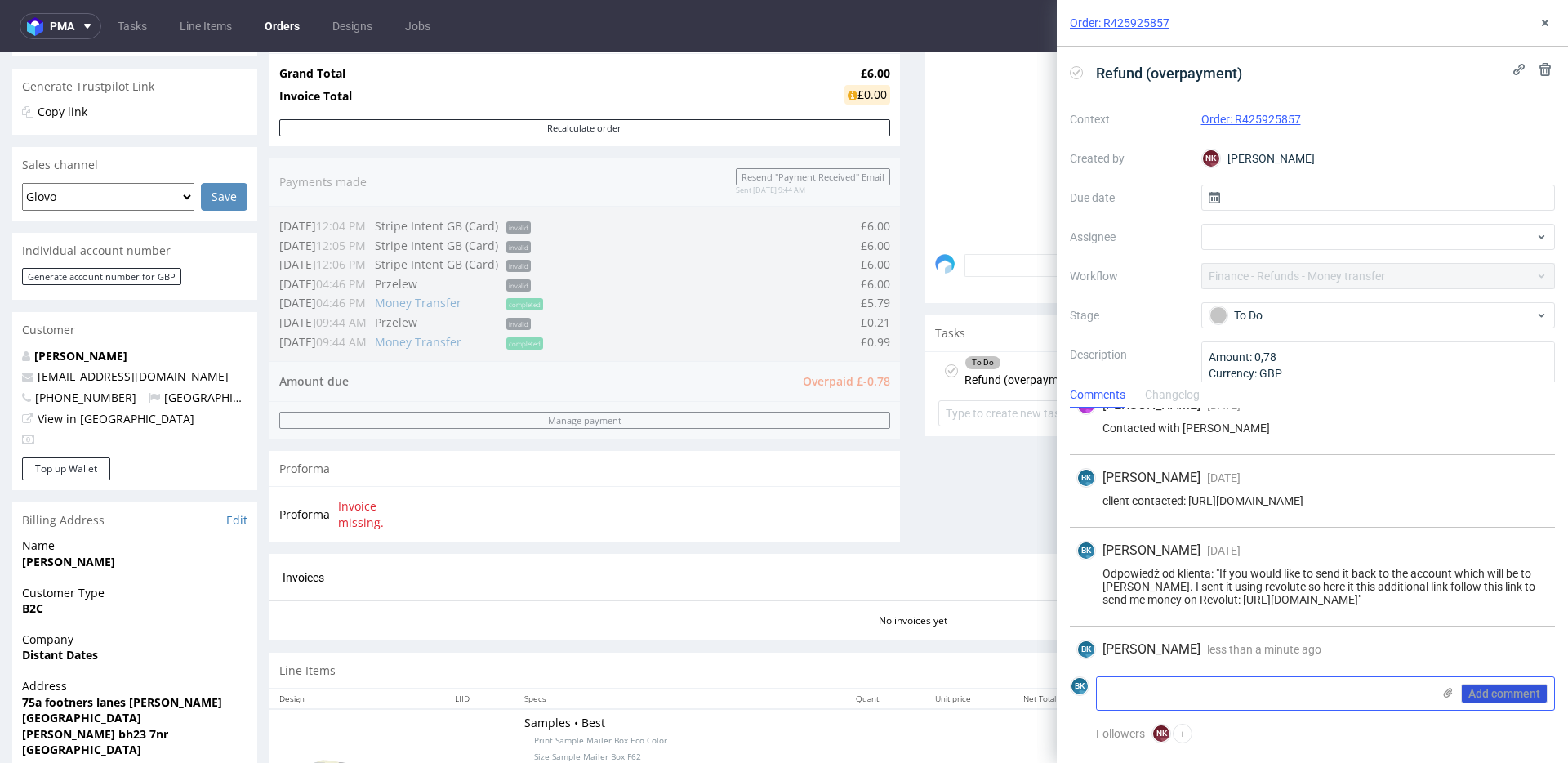
scroll to position [102, 0]
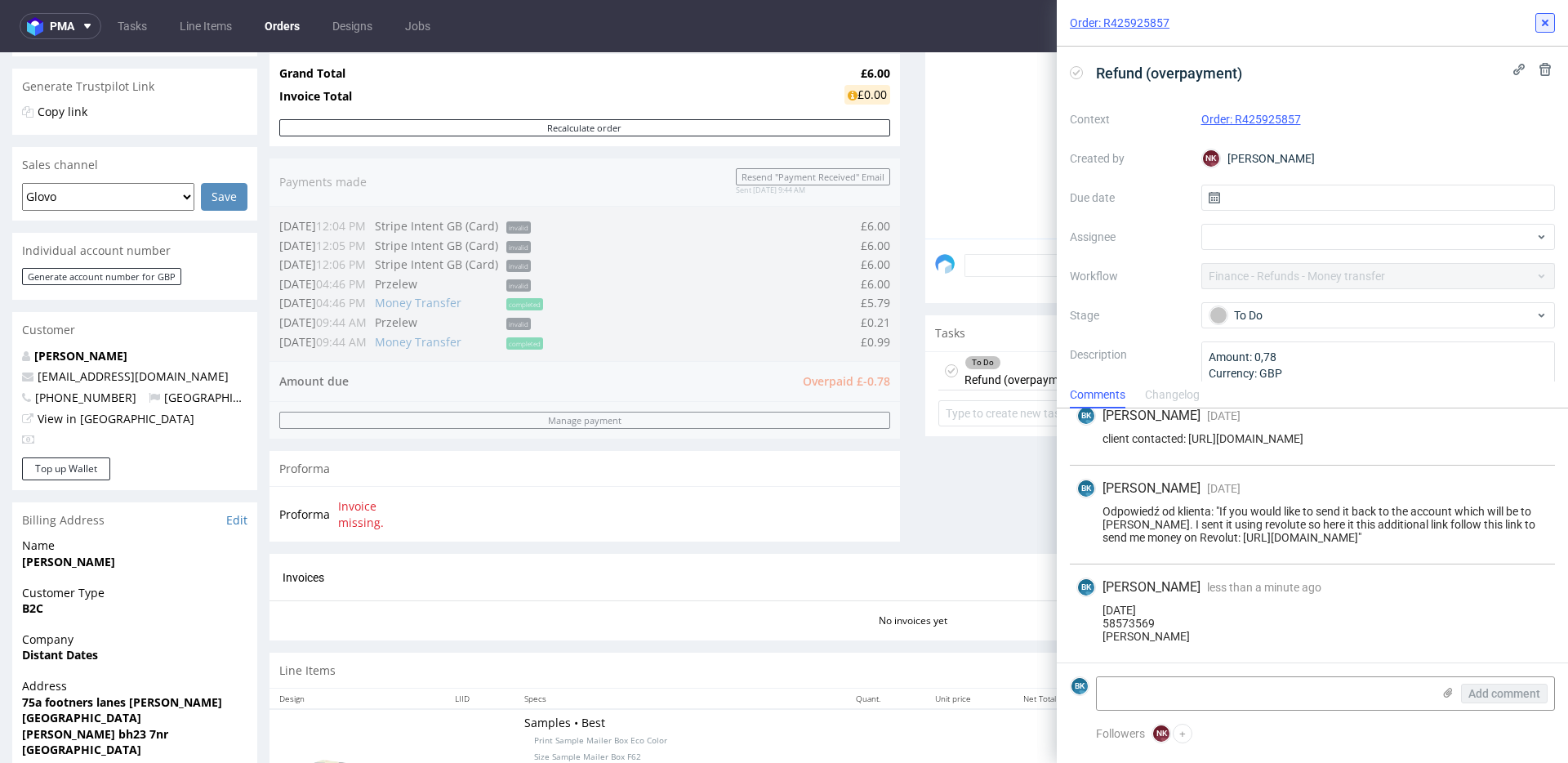
click at [1543, 24] on use at bounding box center [1545, 22] width 6 height 6
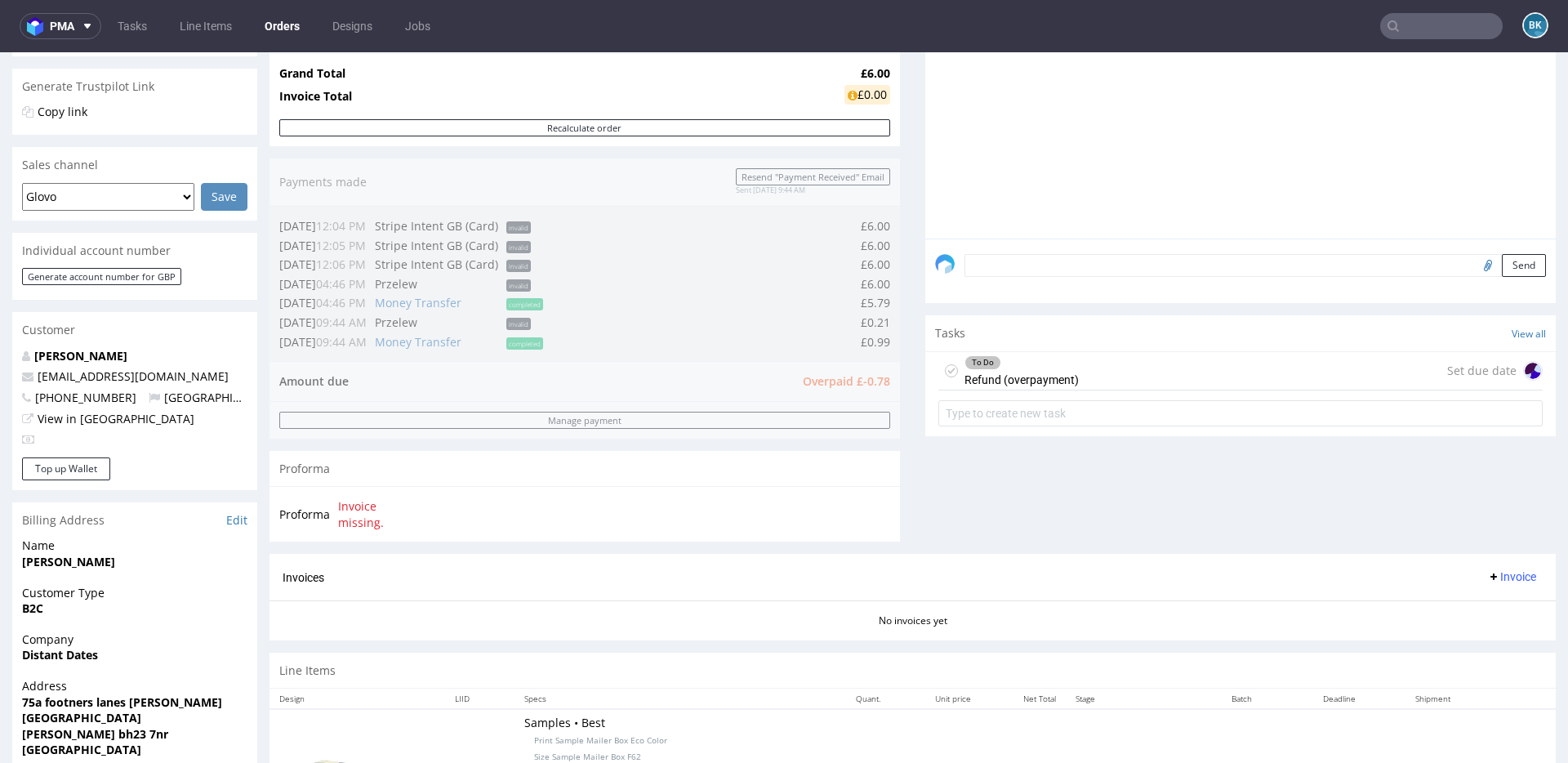
click at [1430, 28] on input "text" at bounding box center [1441, 26] width 122 height 26
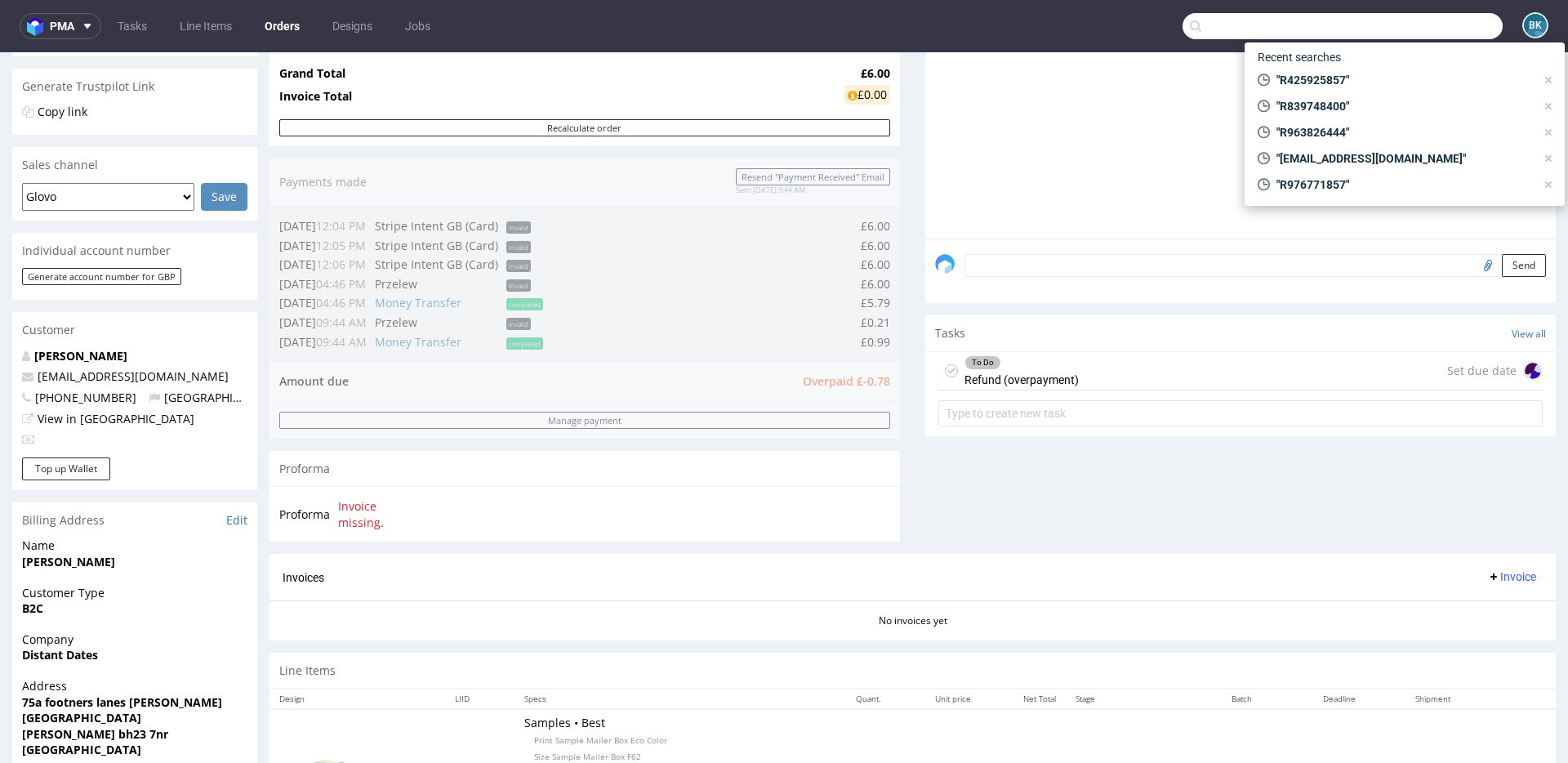
paste input "R880766895"
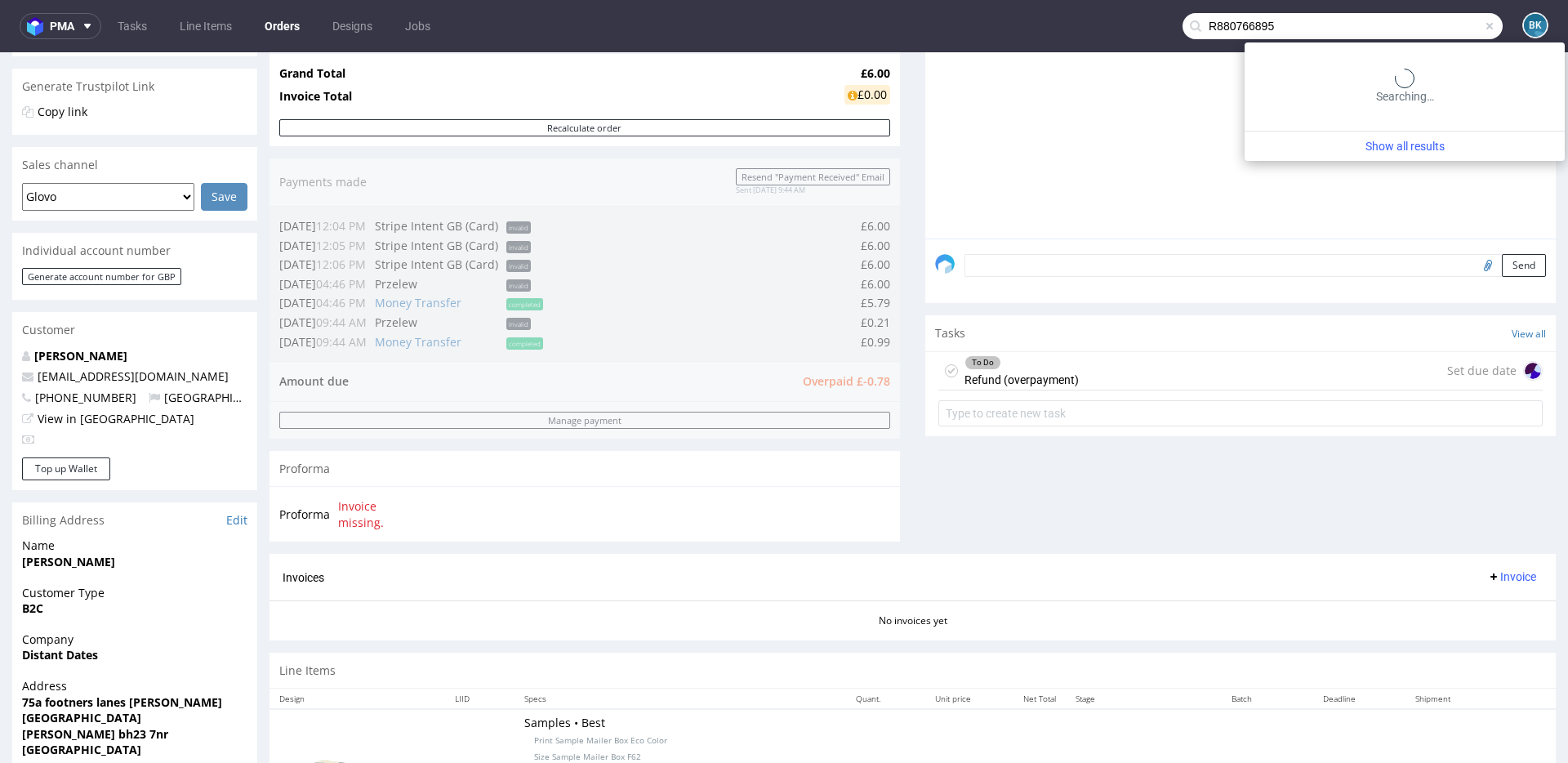
type input "R880766895"
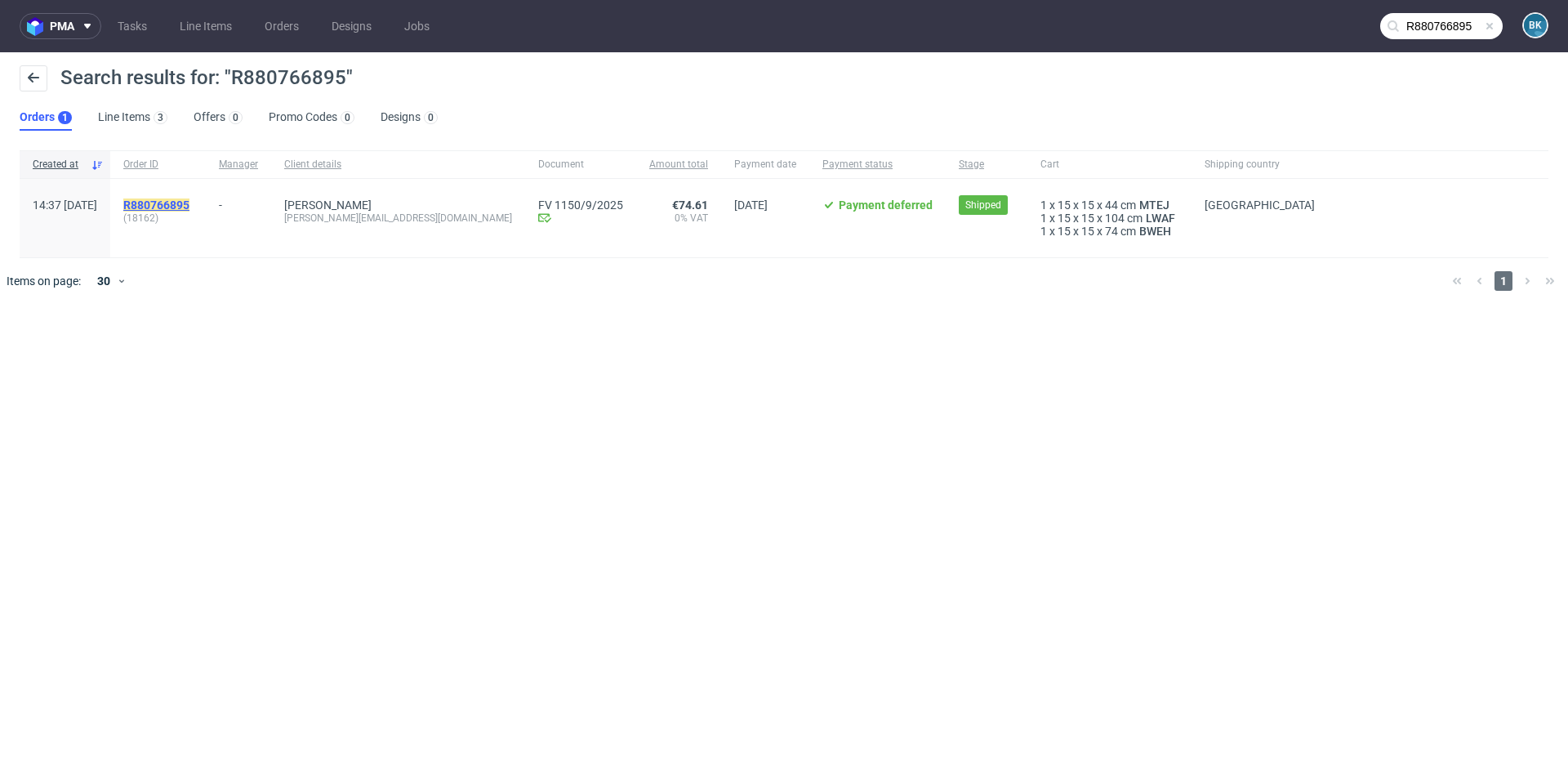
click at [190, 202] on mark "R880766895" at bounding box center [156, 205] width 66 height 13
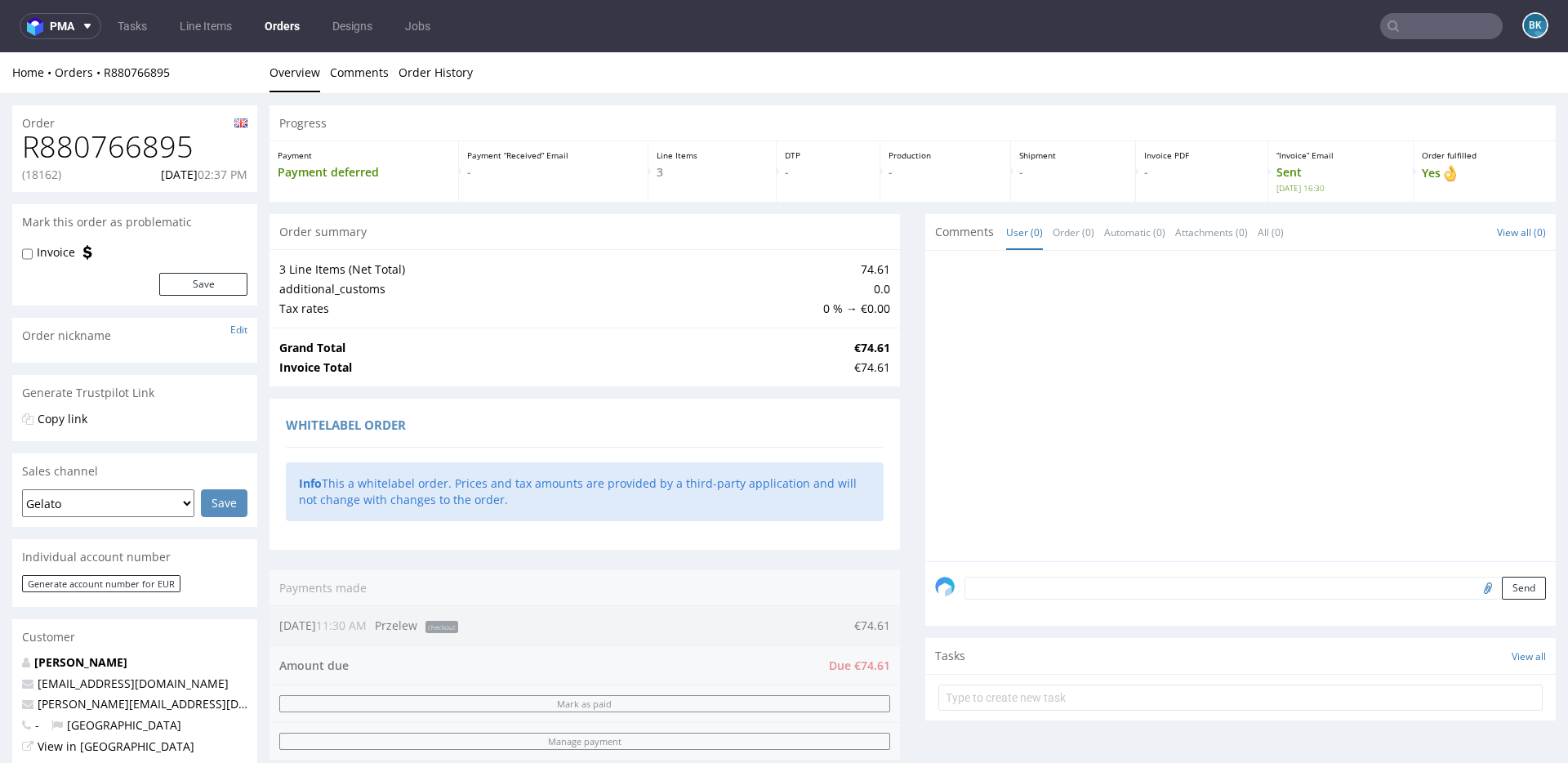
click at [123, 148] on h1 "R880766895" at bounding box center [135, 147] width 226 height 33
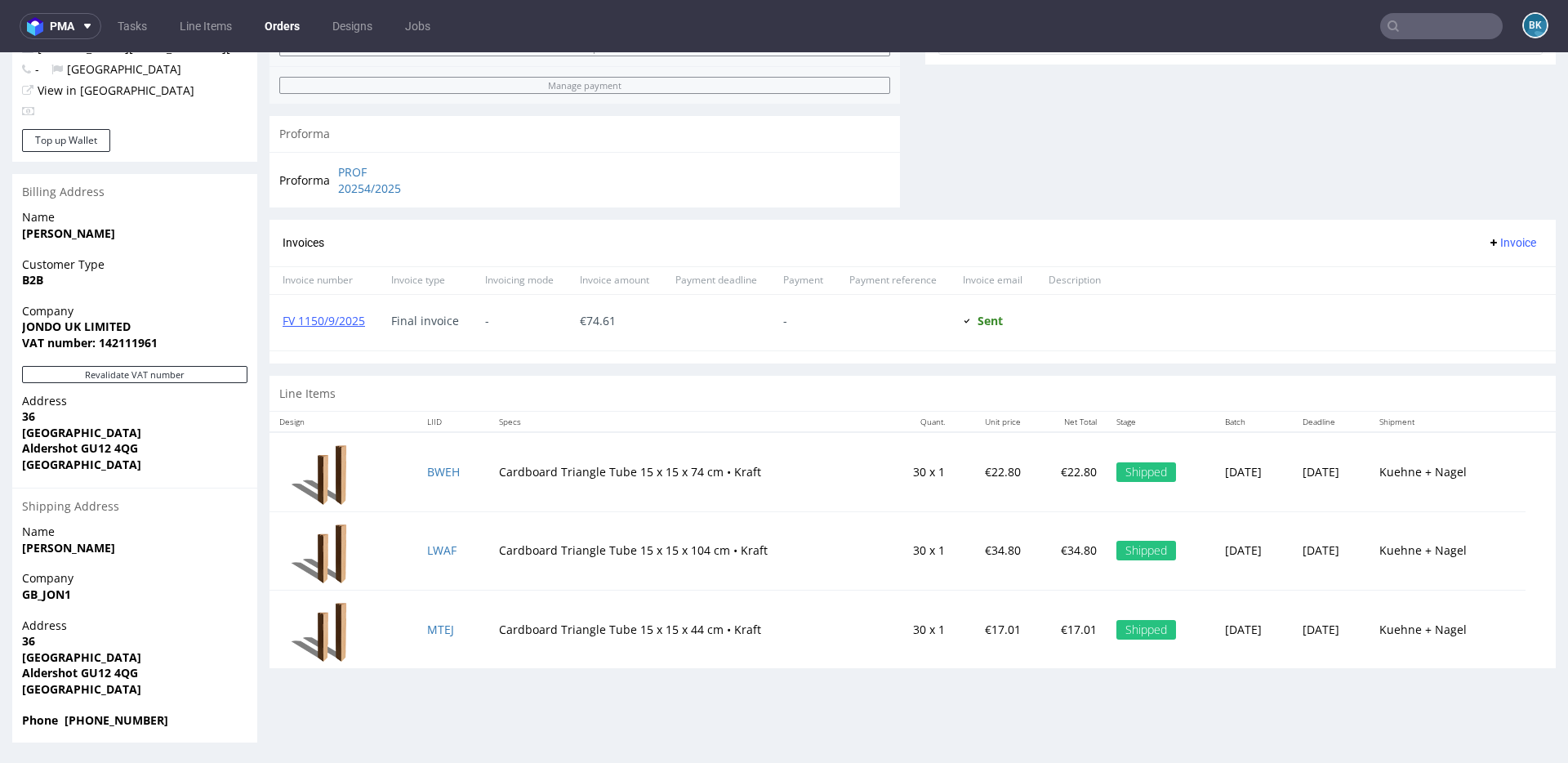
scroll to position [4, 0]
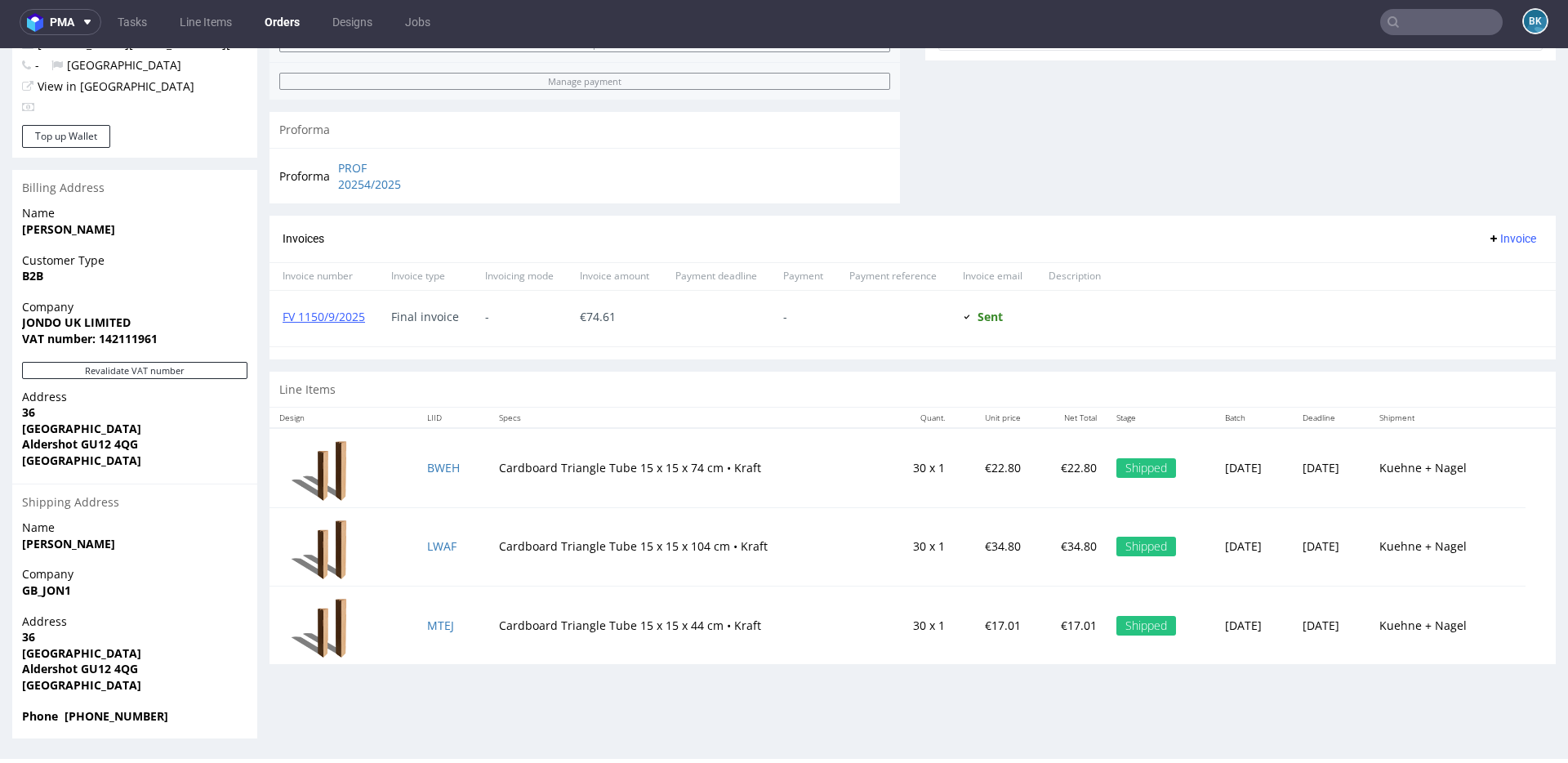
click at [1406, 17] on input "text" at bounding box center [1441, 21] width 122 height 26
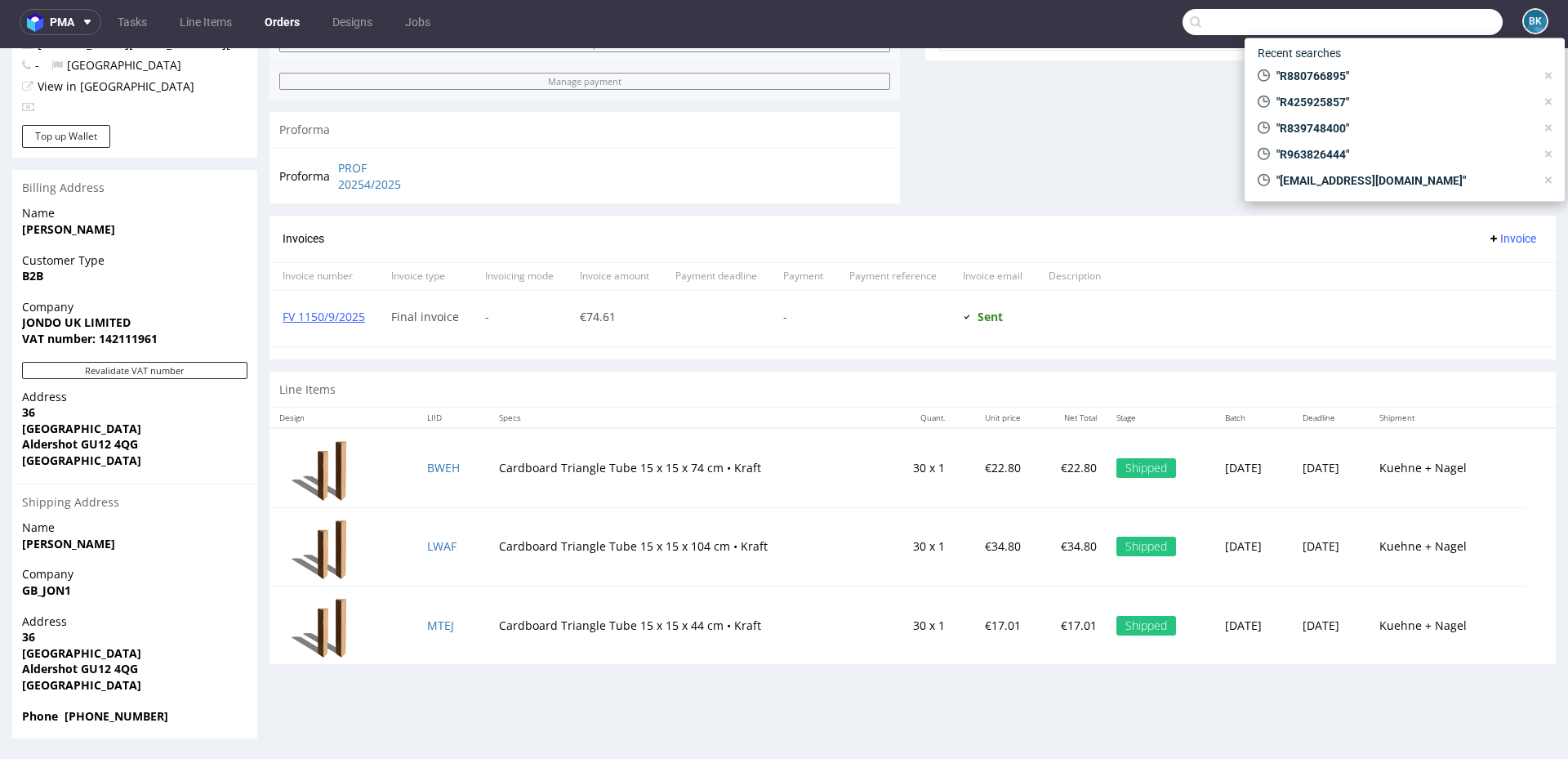
paste input "R963826444"
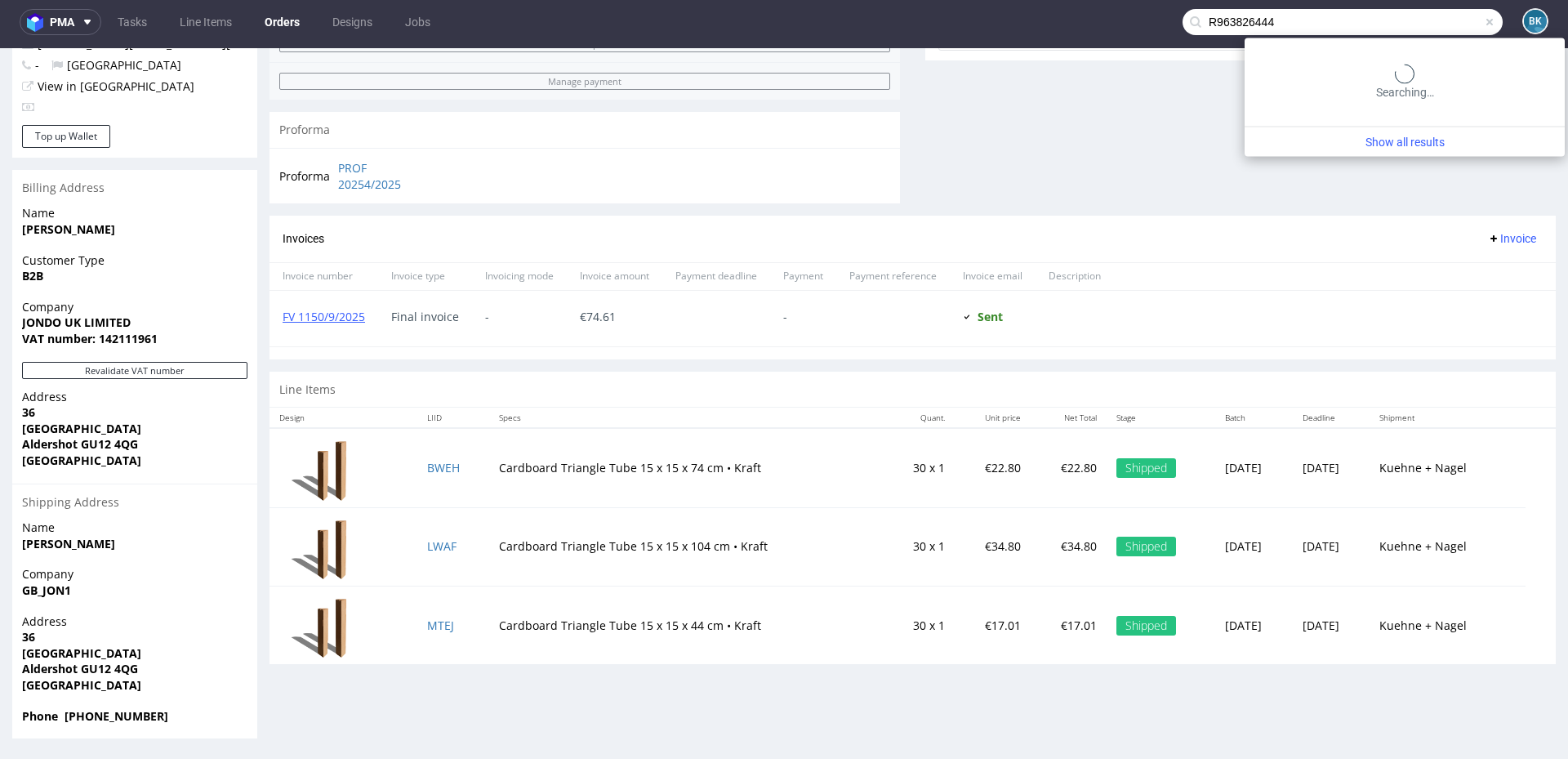
type input "R963826444"
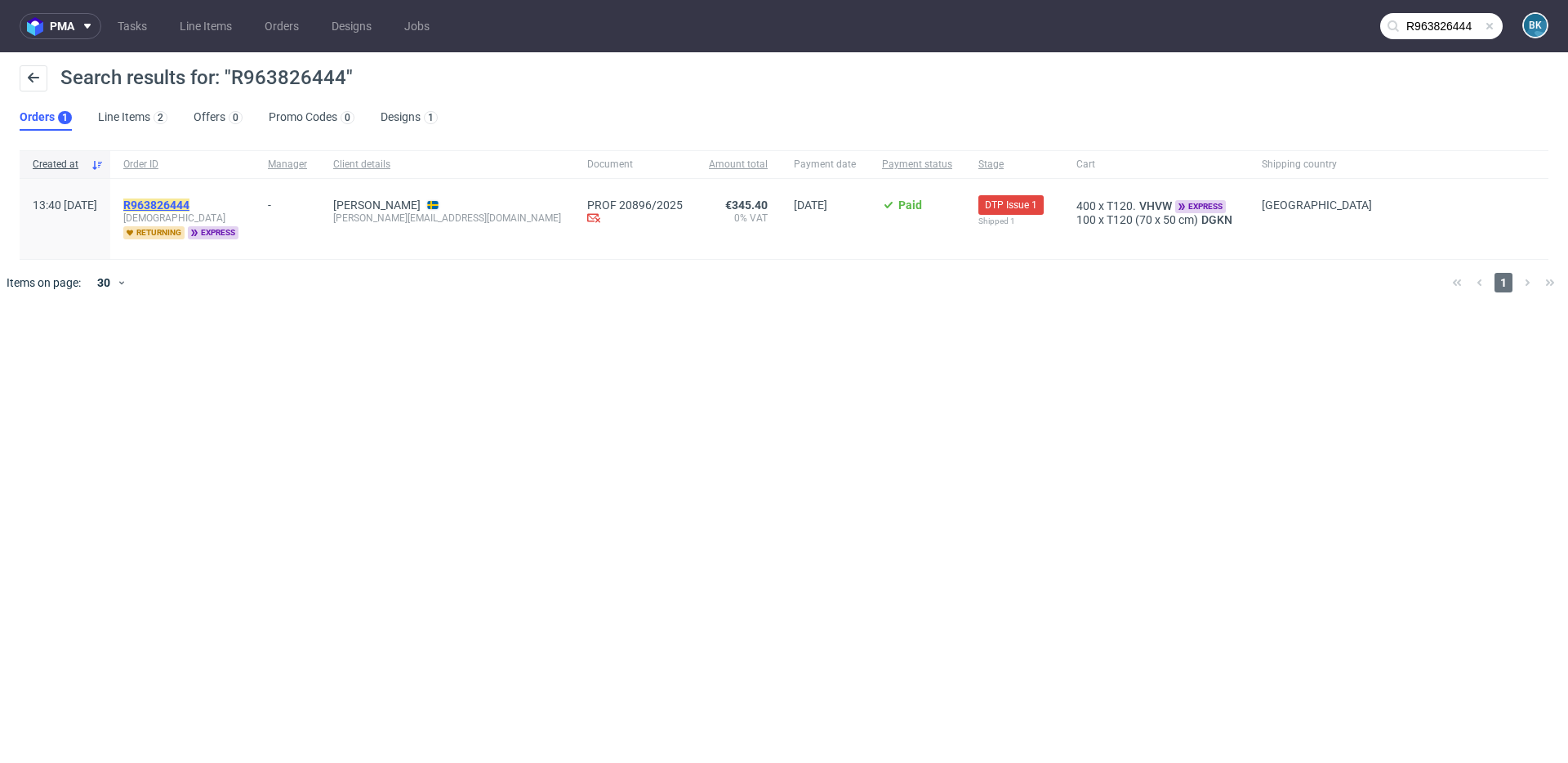
click at [190, 207] on mark "R963826444" at bounding box center [156, 205] width 66 height 13
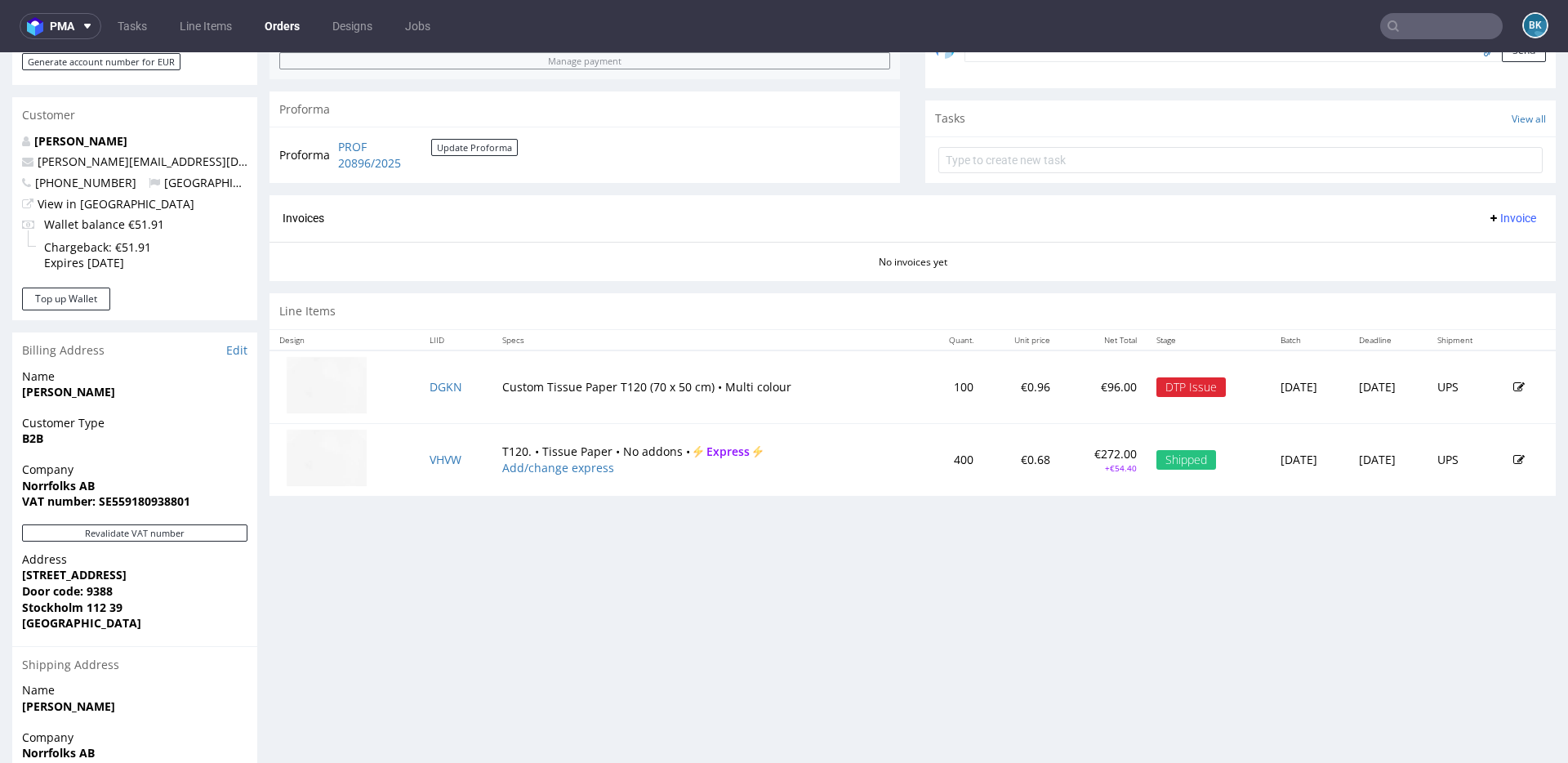
scroll to position [557, 0]
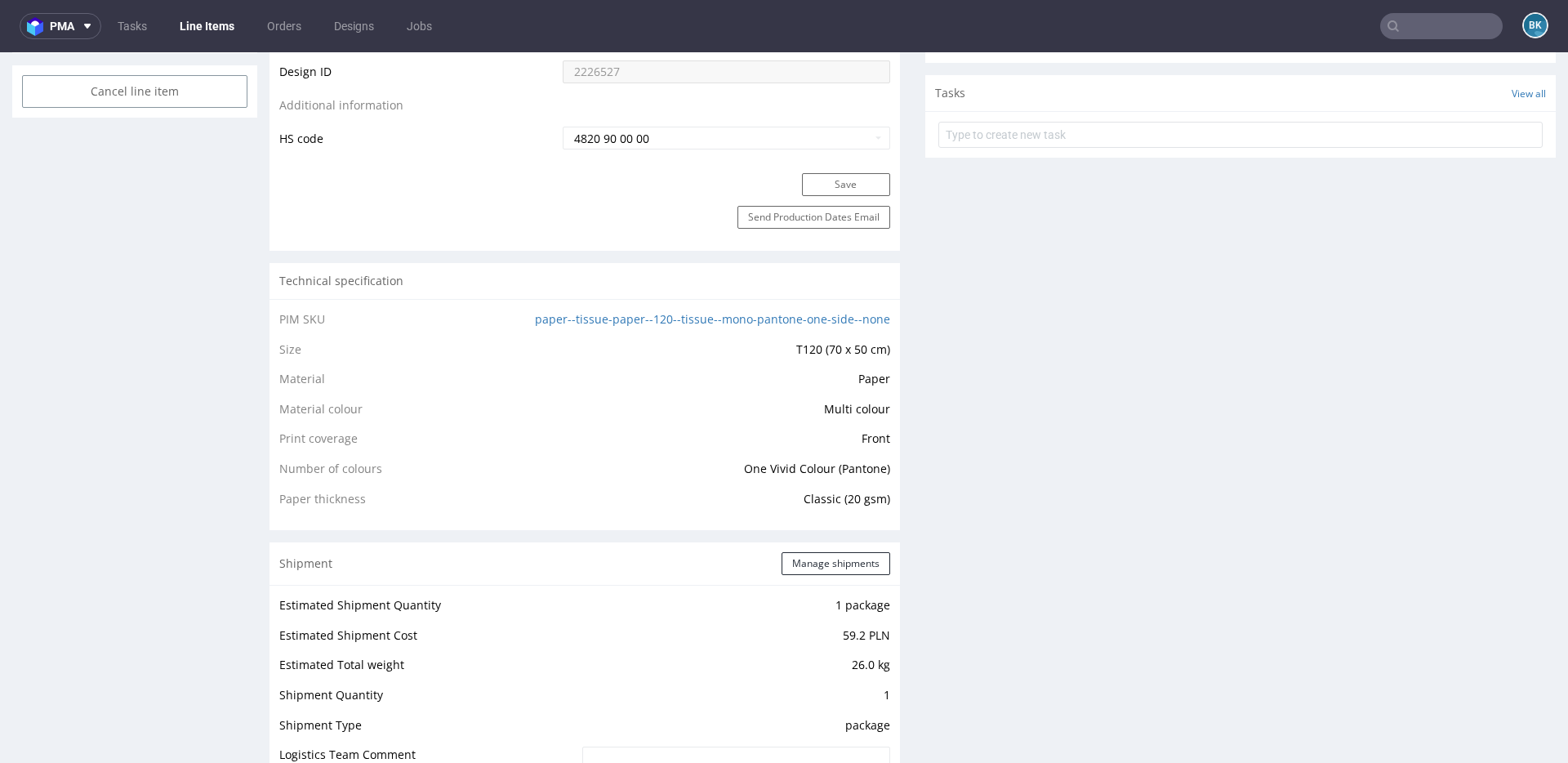
scroll to position [948, 0]
click at [1411, 28] on input "text" at bounding box center [1441, 26] width 122 height 26
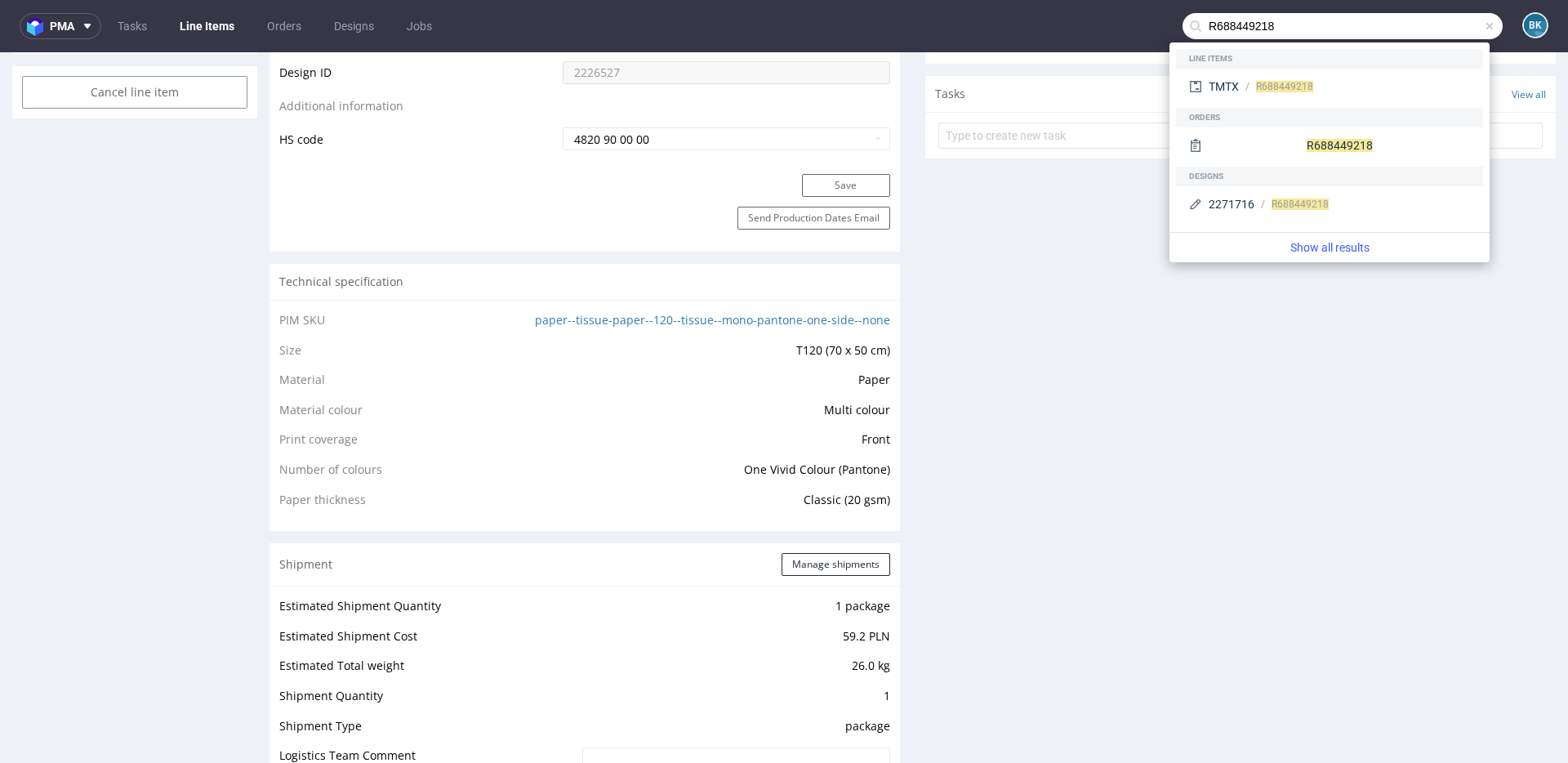
type input "R688449218"
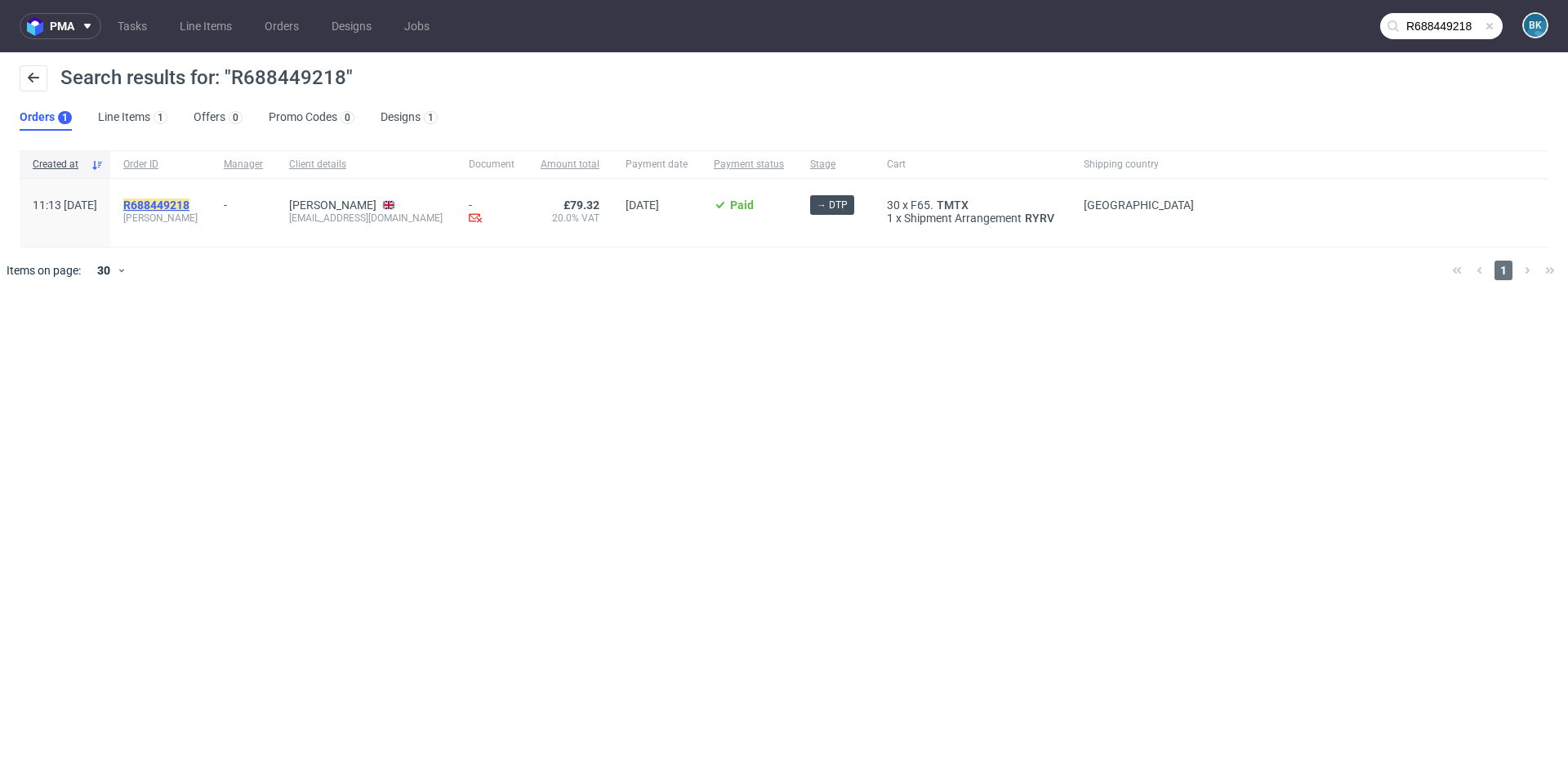
click at [190, 205] on mark "R688449218" at bounding box center [156, 205] width 66 height 13
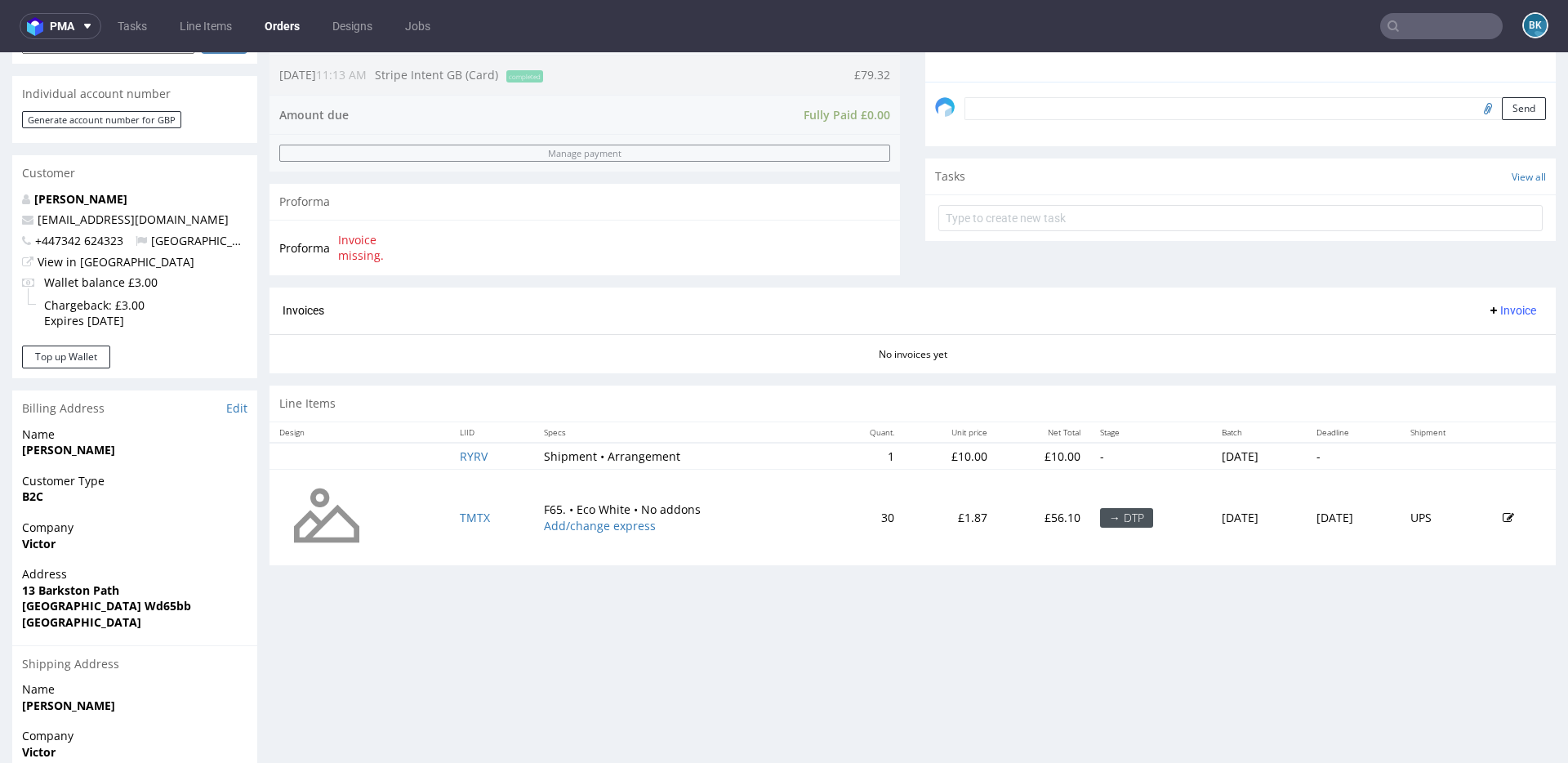
scroll to position [482, 0]
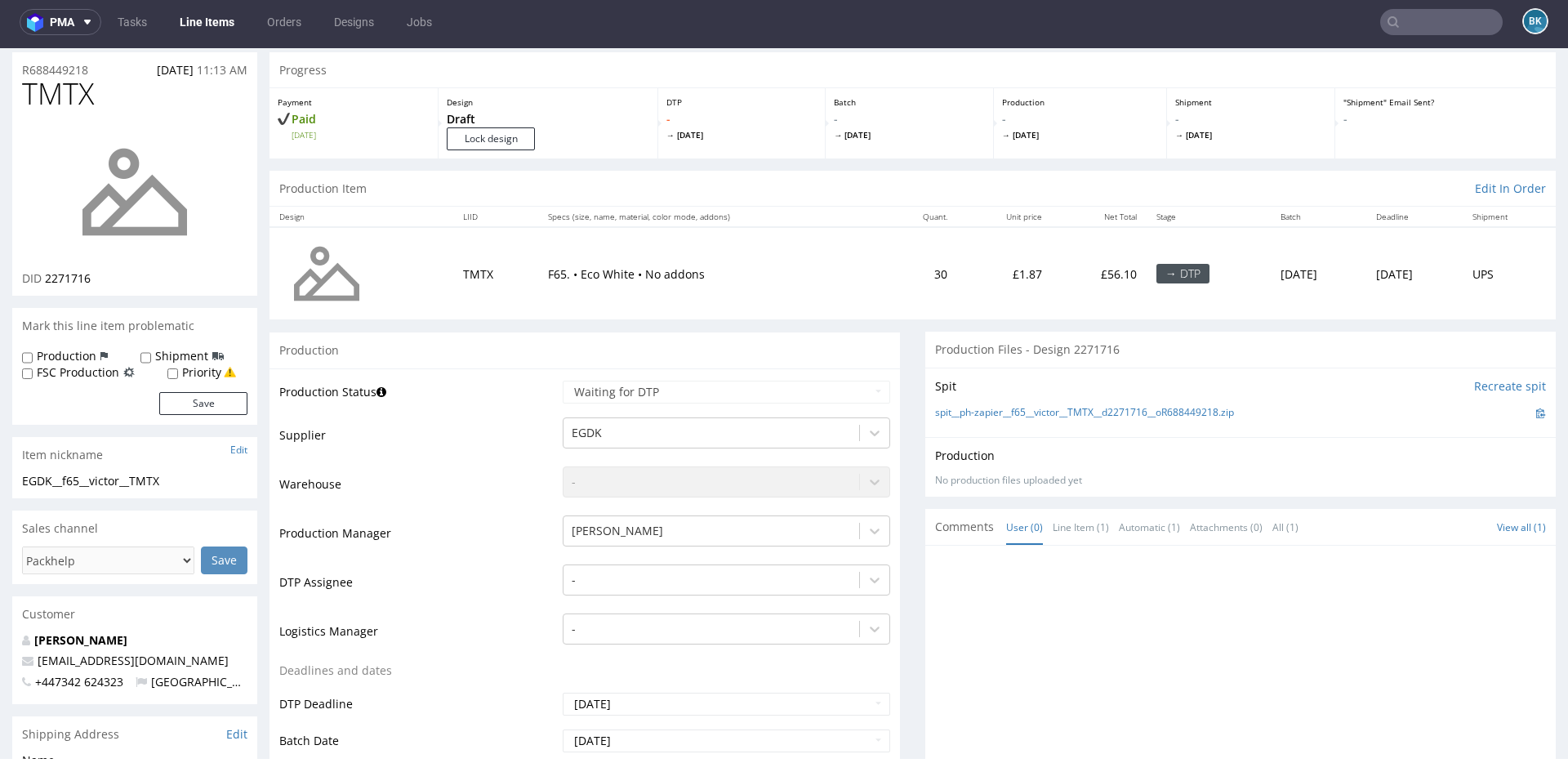
scroll to position [56, 0]
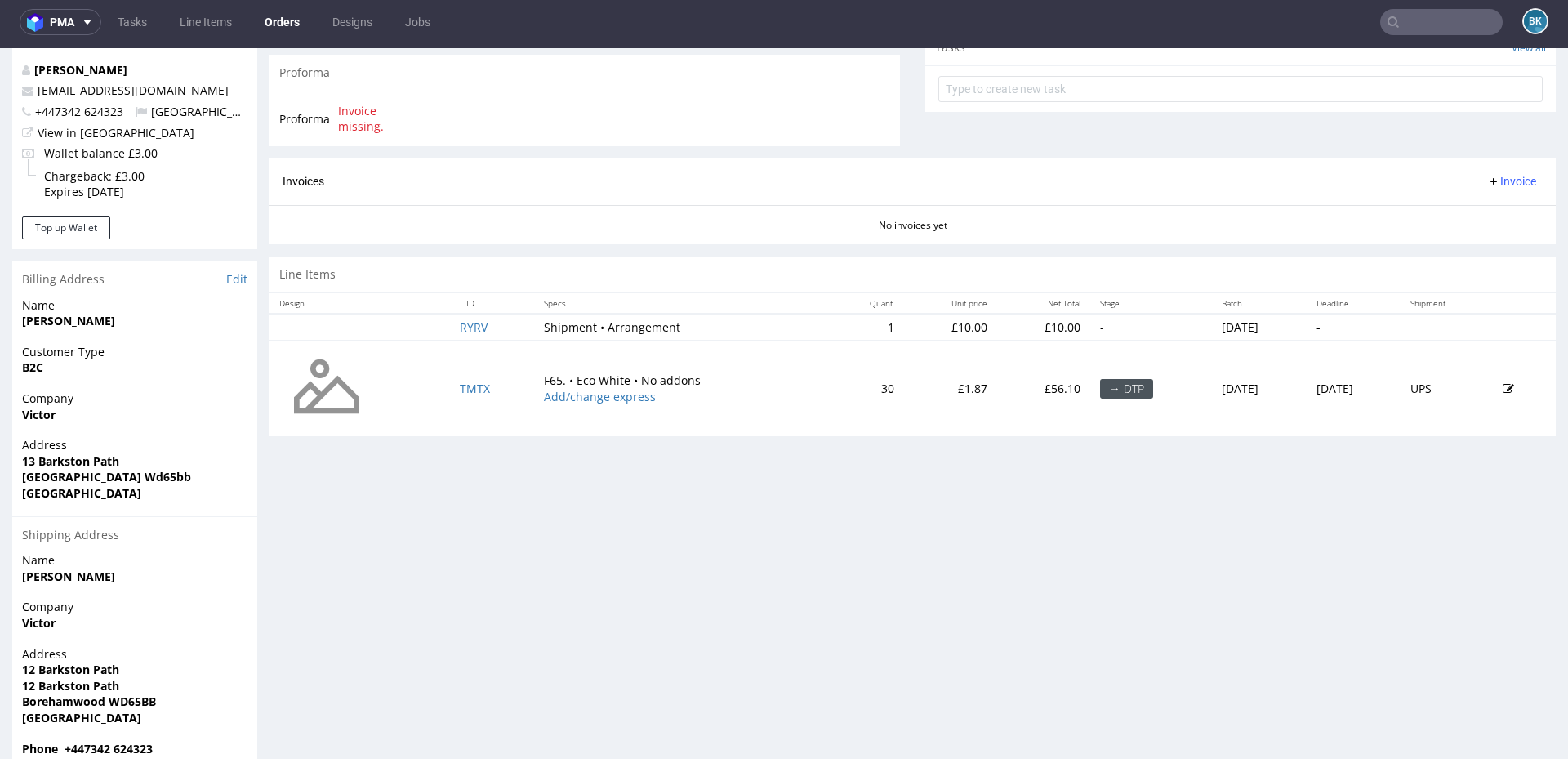
scroll to position [603, 0]
click at [464, 389] on link "TMTX" at bounding box center [475, 389] width 30 height 15
click at [1503, 385] on icon at bounding box center [1508, 390] width 12 height 12
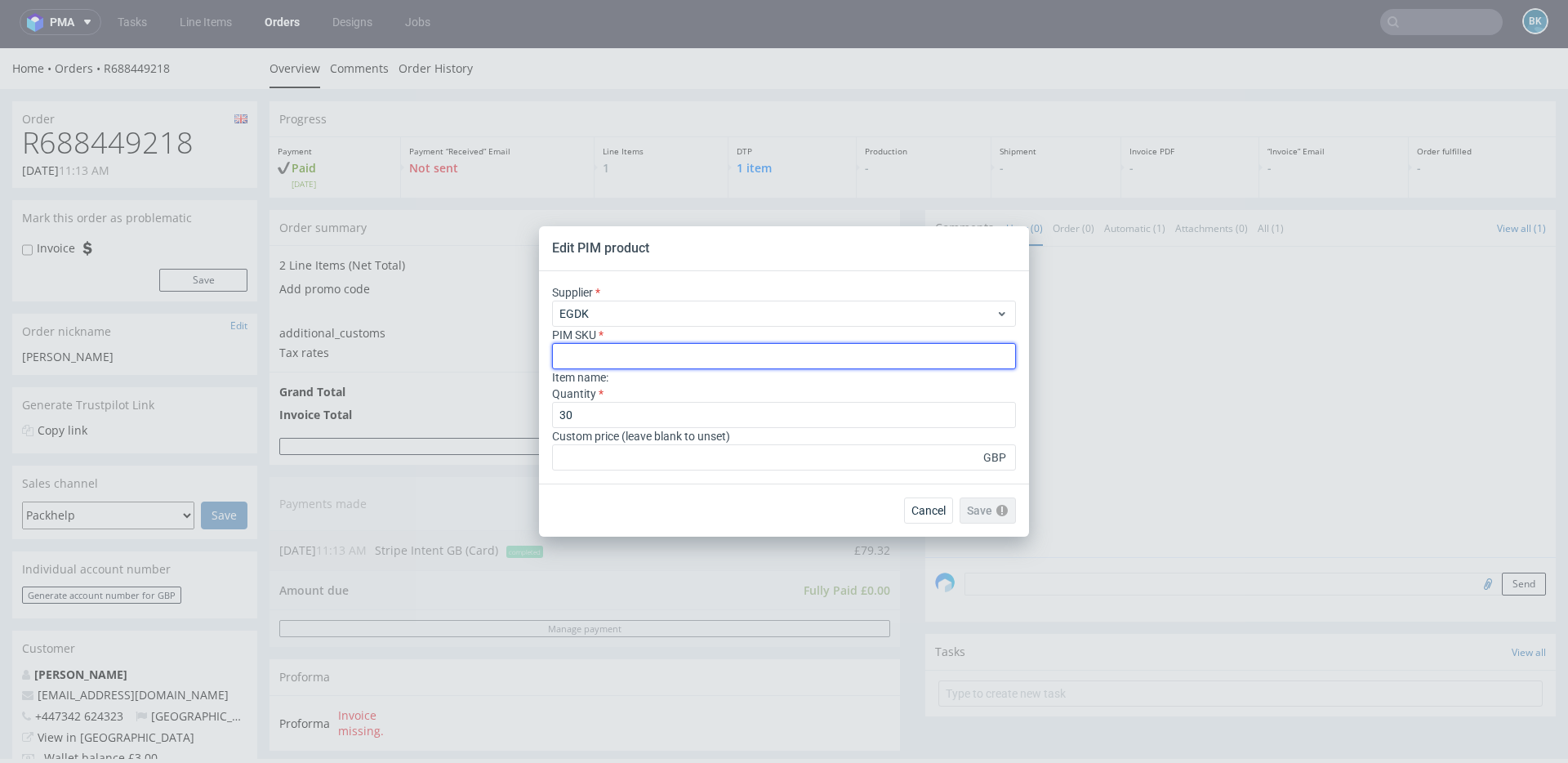
click at [577, 353] on input "text" at bounding box center [784, 356] width 464 height 26
paste input "box--mailer-box--65--cardboard-white-one-side--print-eco-color--foil-none"
type input "box--mailer-box--65--cardboard-white-one-side--print-eco-color--foil-none"
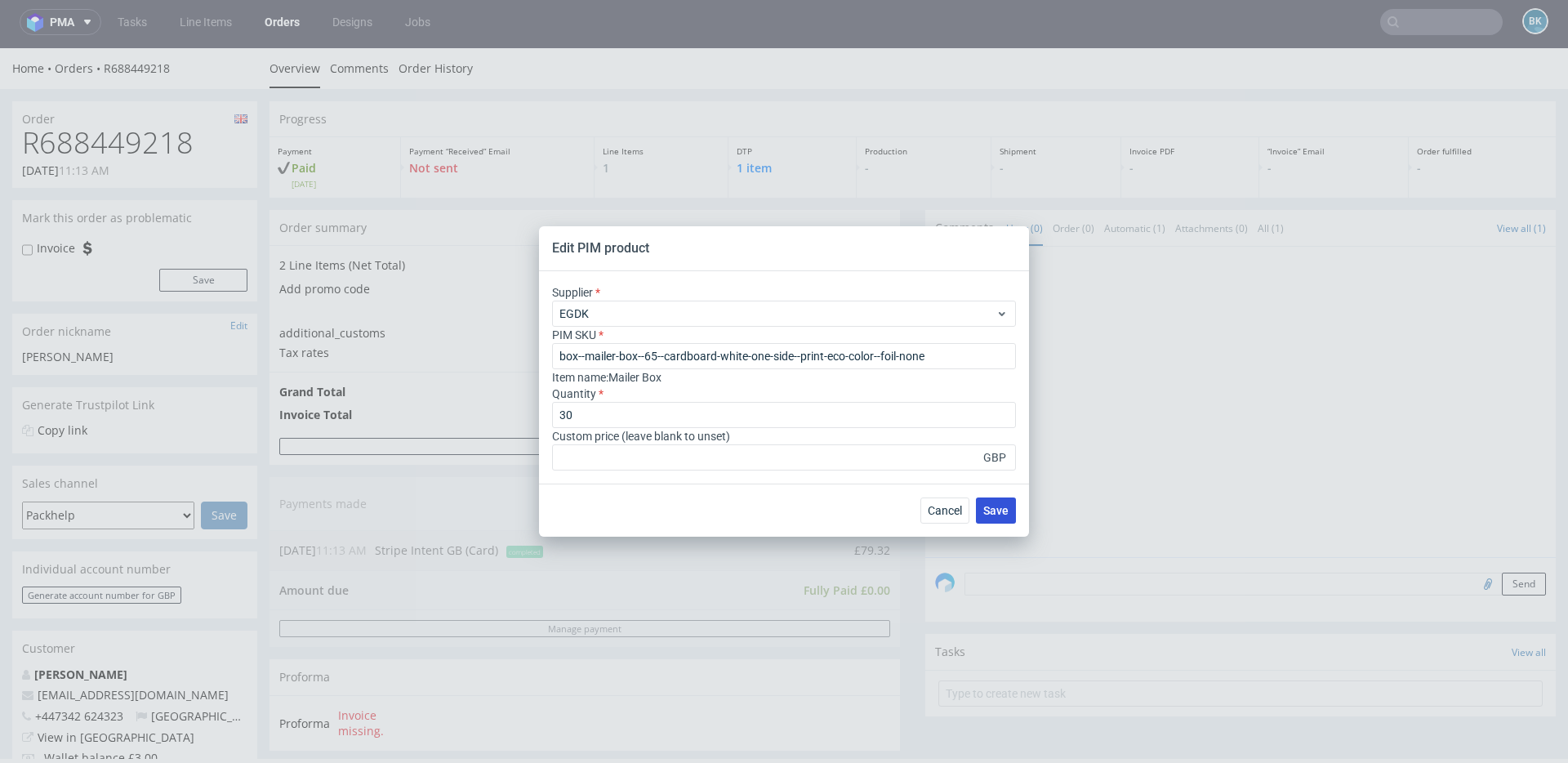
click at [994, 500] on button "Save" at bounding box center [996, 510] width 40 height 26
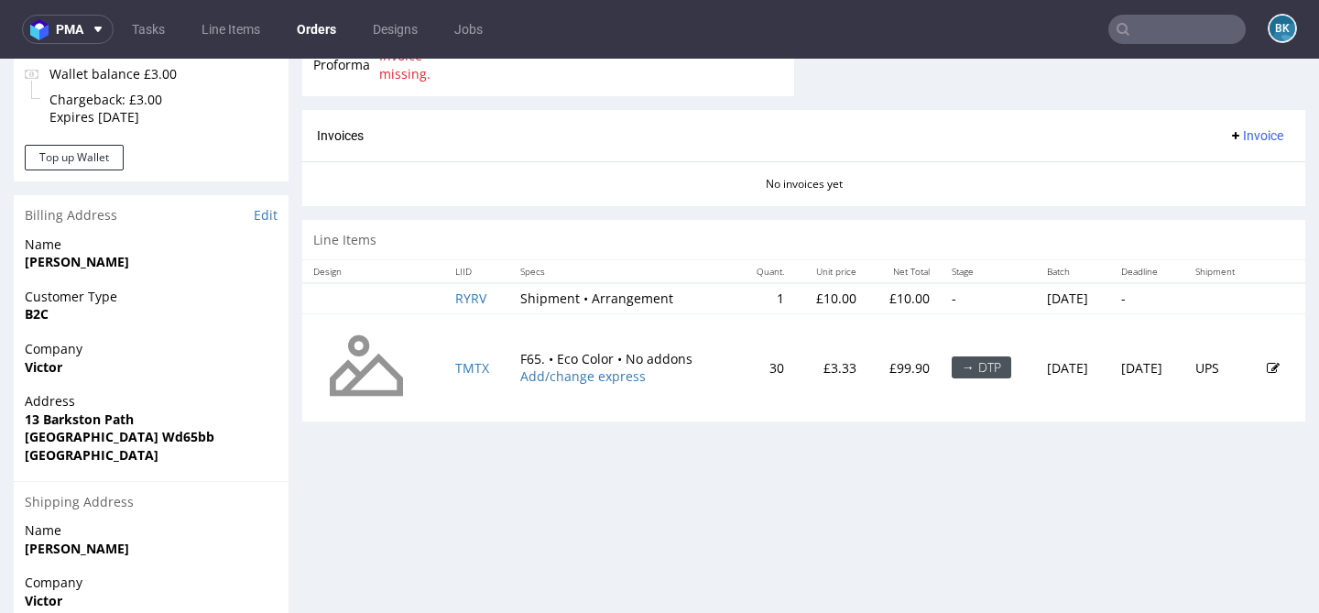
scroll to position [787, 0]
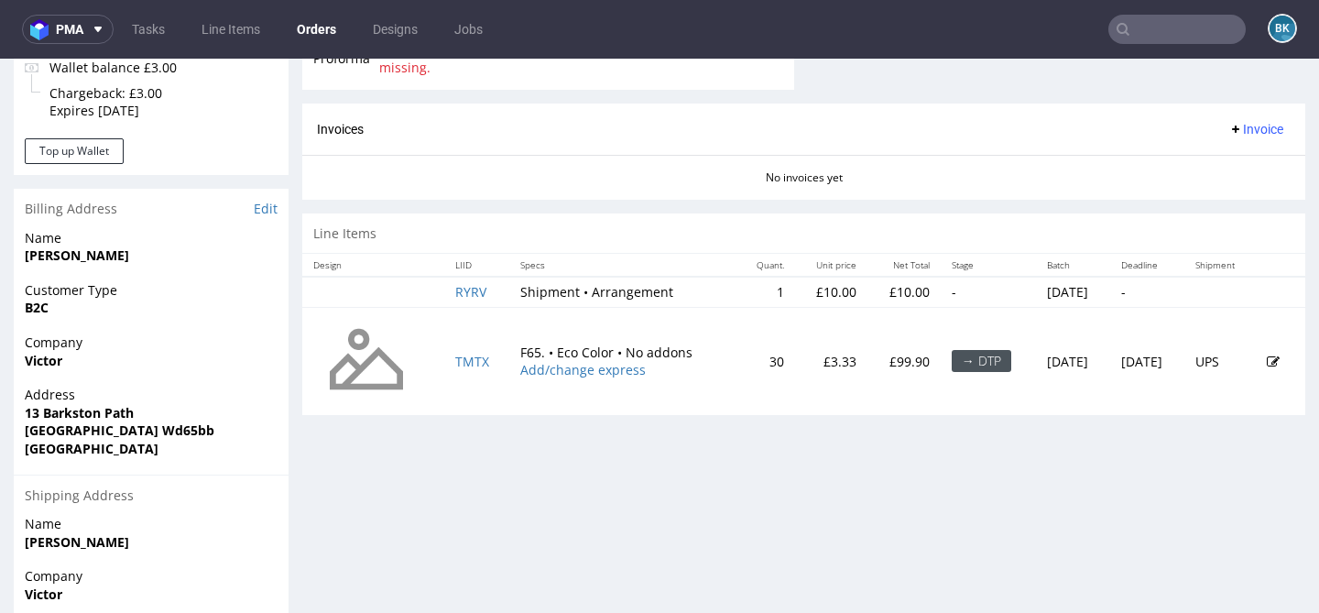
click at [1267, 360] on icon at bounding box center [1273, 361] width 13 height 13
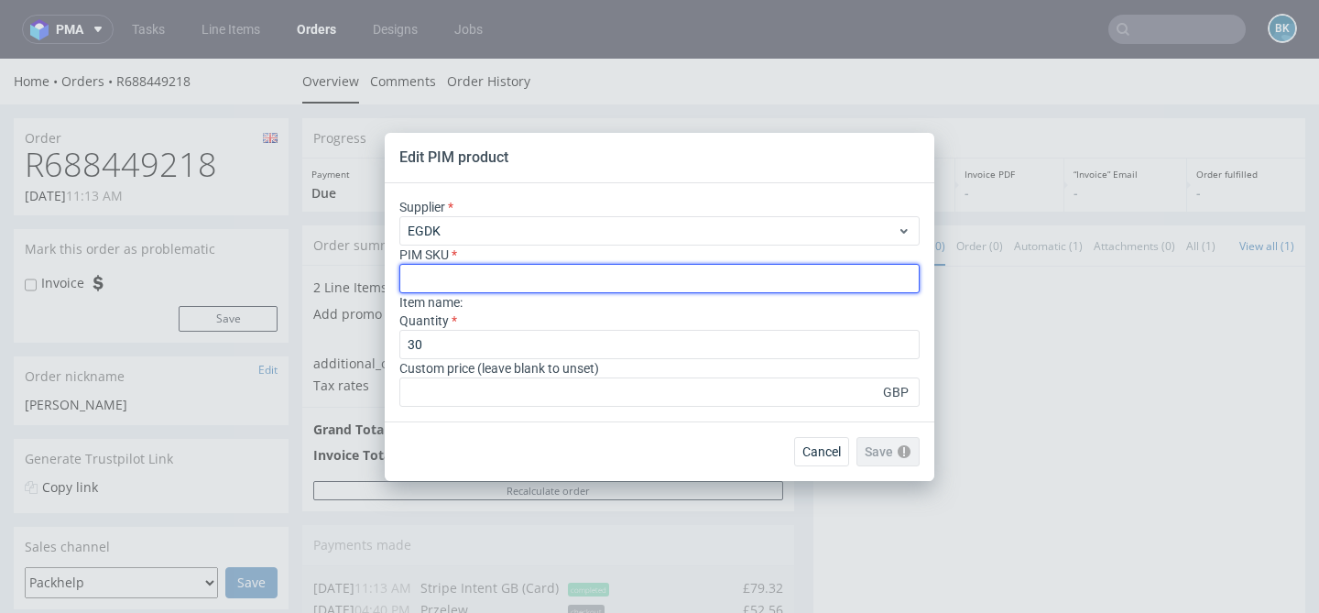
click at [498, 277] on input "text" at bounding box center [659, 278] width 520 height 29
paste input "box--mailer-box-white-ink--65--cardboard-natural--print-monochrome-white--foil-…"
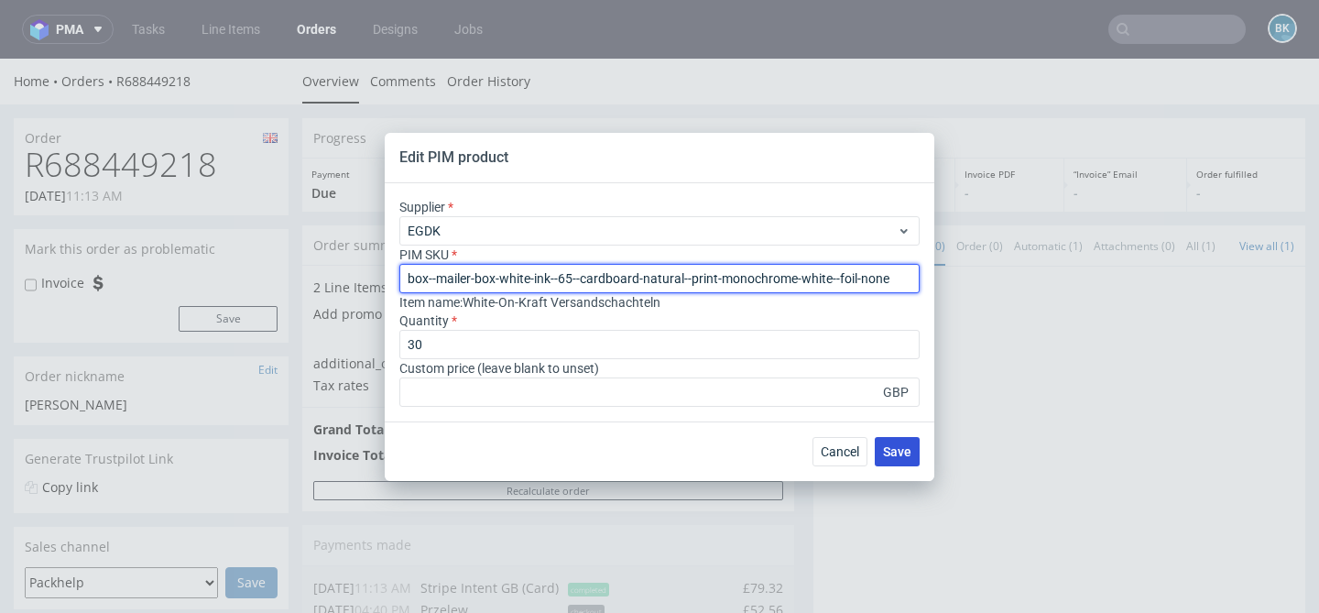
type input "box--mailer-box-white-ink--65--cardboard-natural--print-monochrome-white--foil-…"
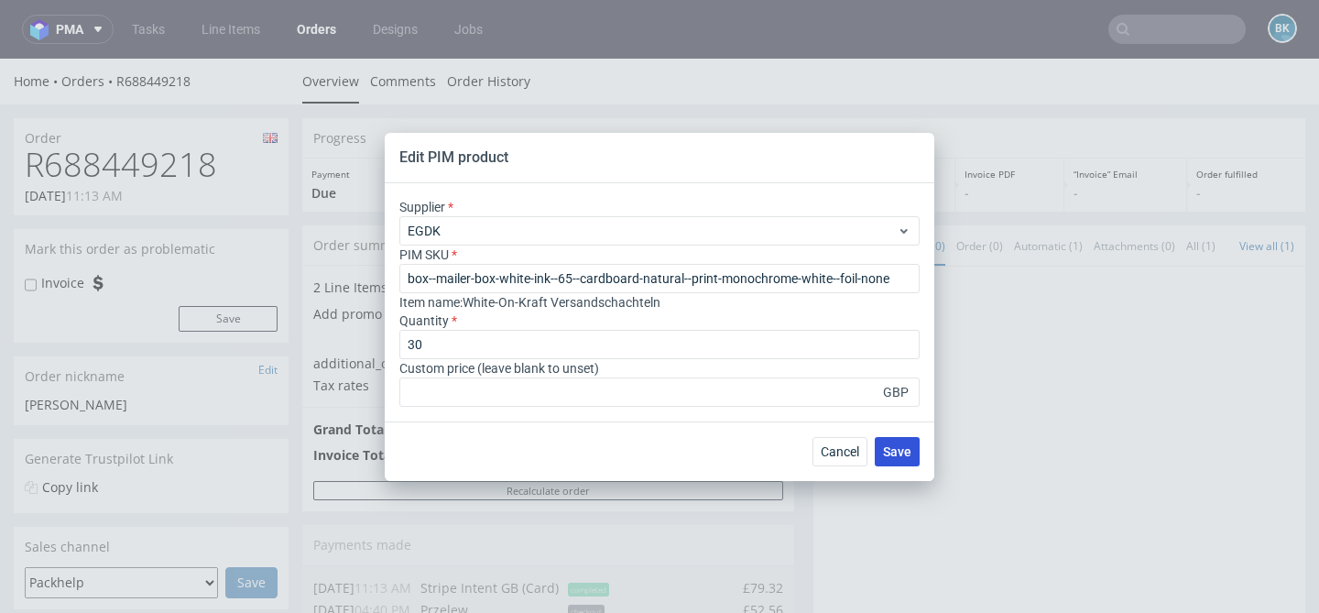
click at [903, 450] on span "Save" at bounding box center [897, 451] width 28 height 13
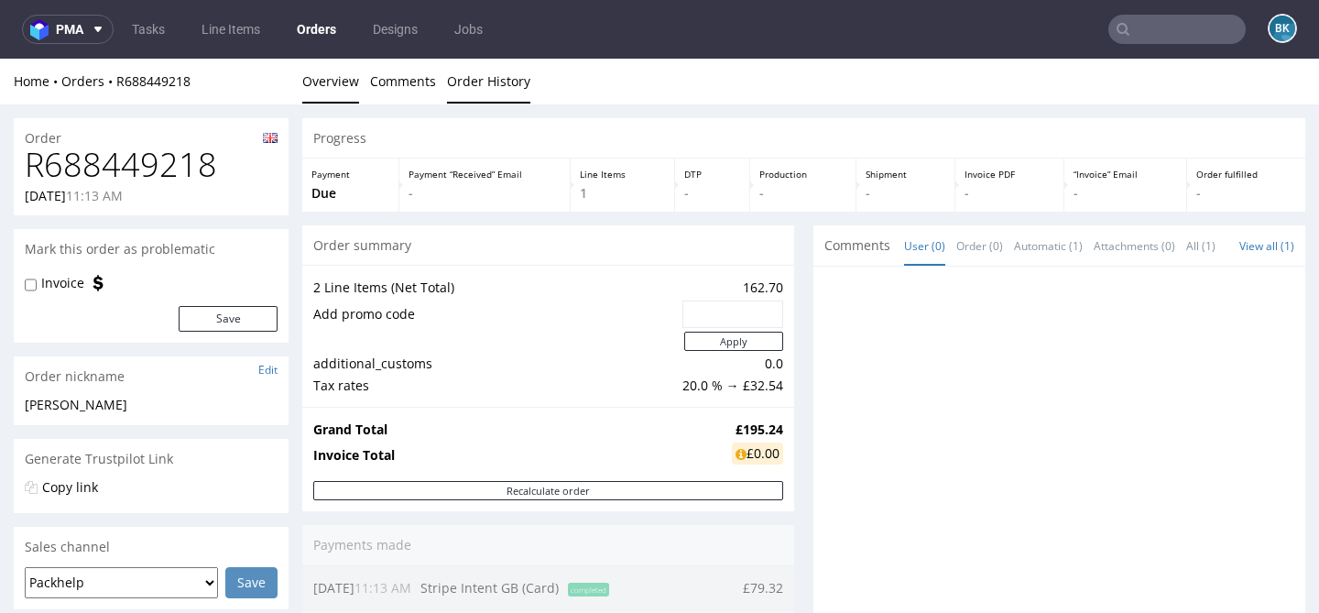
click at [496, 83] on link "Order History" at bounding box center [488, 81] width 83 height 45
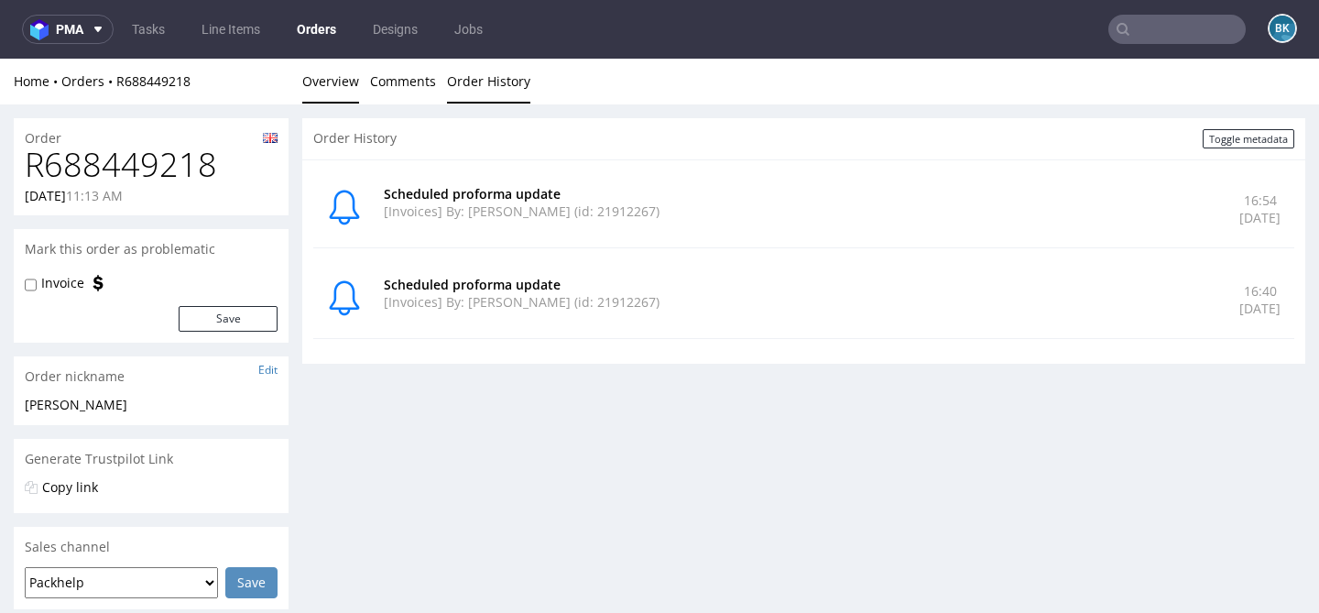
click at [341, 86] on link "Overview" at bounding box center [330, 81] width 57 height 45
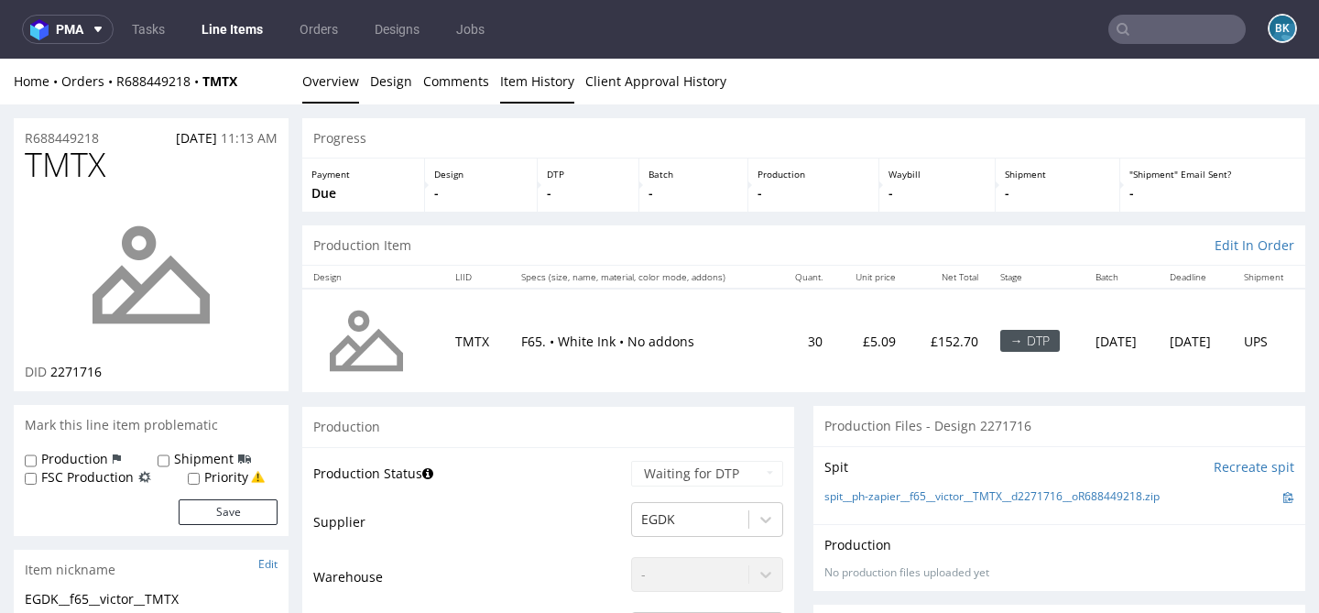
click at [537, 92] on link "Item History" at bounding box center [537, 81] width 74 height 45
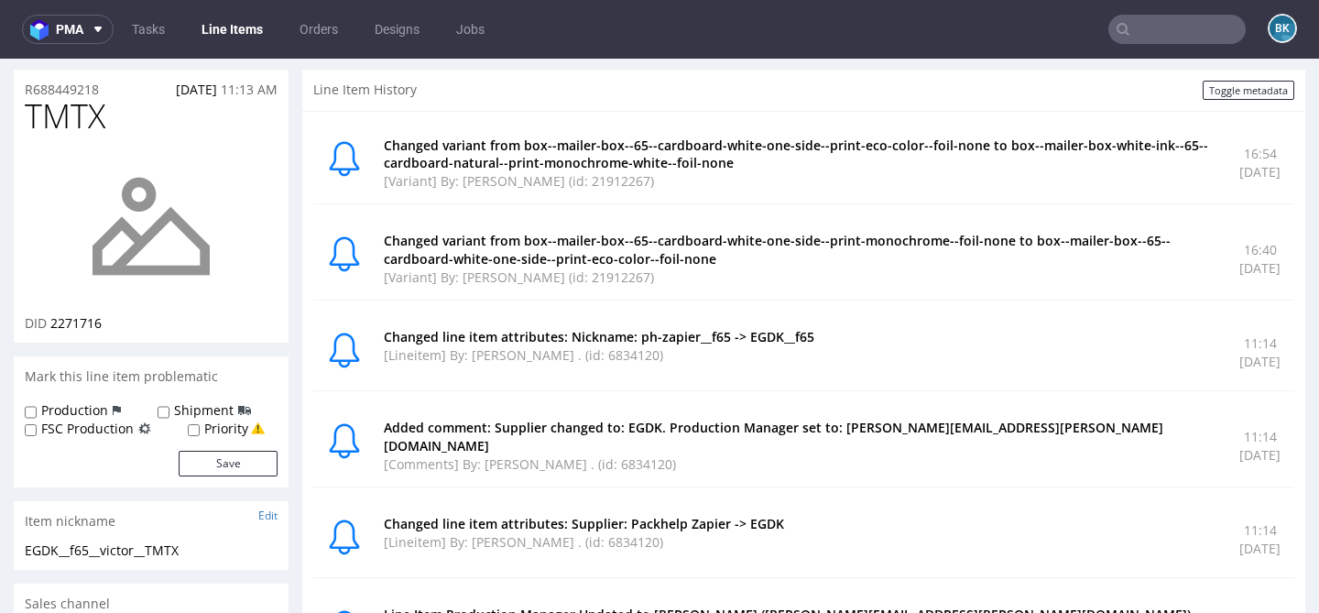
scroll to position [6, 0]
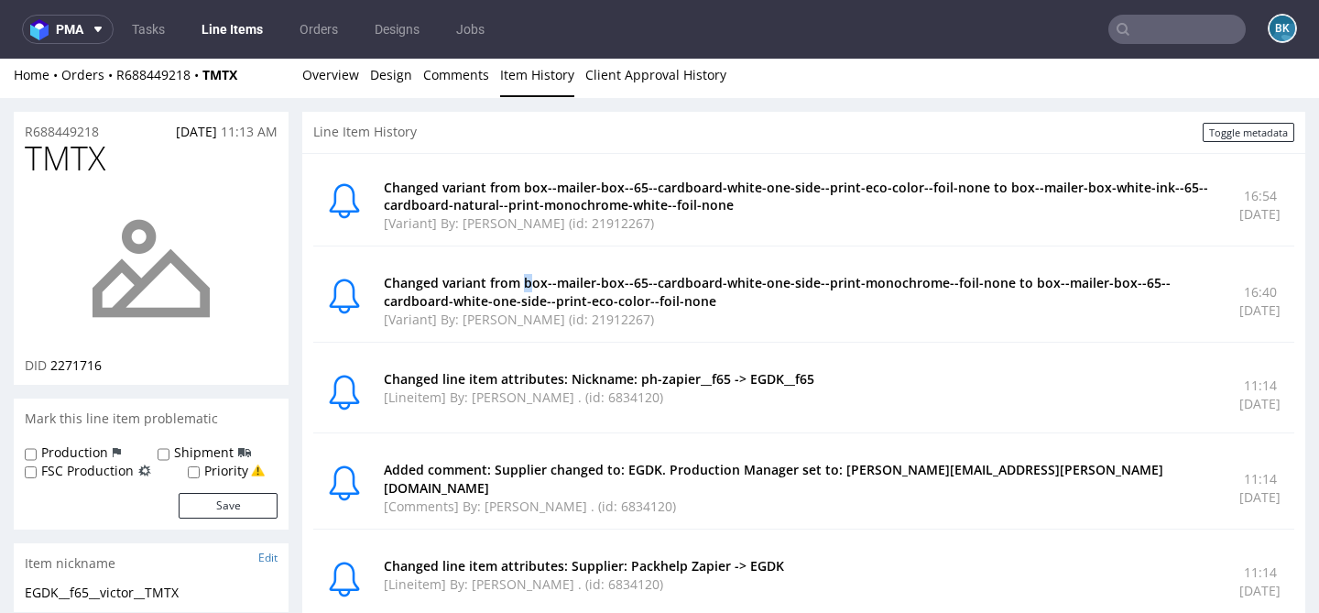
drag, startPoint x: 522, startPoint y: 284, endPoint x: 532, endPoint y: 285, distance: 10.1
click at [532, 285] on p "Changed variant from box--mailer-box--65--cardboard-white-one-side--print-monoc…" at bounding box center [801, 292] width 834 height 36
click at [503, 268] on div "Changed variant from box--mailer-box--65--cardboard-white-one-side--print-monoc…" at bounding box center [803, 301] width 981 height 82
drag, startPoint x: 525, startPoint y: 283, endPoint x: 732, endPoint y: 276, distance: 207.2
click at [732, 276] on p "Changed variant from box--mailer-box--65--cardboard-white-one-side--print-monoc…" at bounding box center [801, 292] width 834 height 36
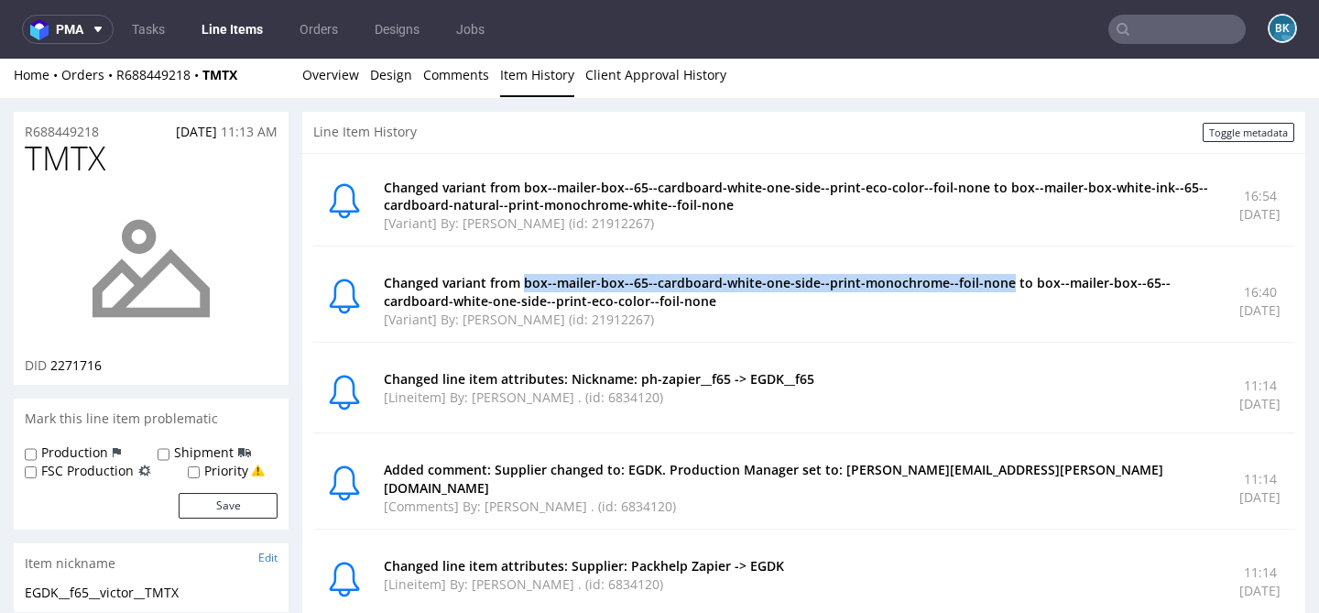
drag, startPoint x: 1020, startPoint y: 283, endPoint x: 522, endPoint y: 287, distance: 497.5
click at [522, 287] on p "Changed variant from box--mailer-box--65--cardboard-white-one-side--print-monoc…" at bounding box center [801, 292] width 834 height 36
copy p "box--mailer-box--65--cardboard-white-one-side--print-monochrome--foil-none"
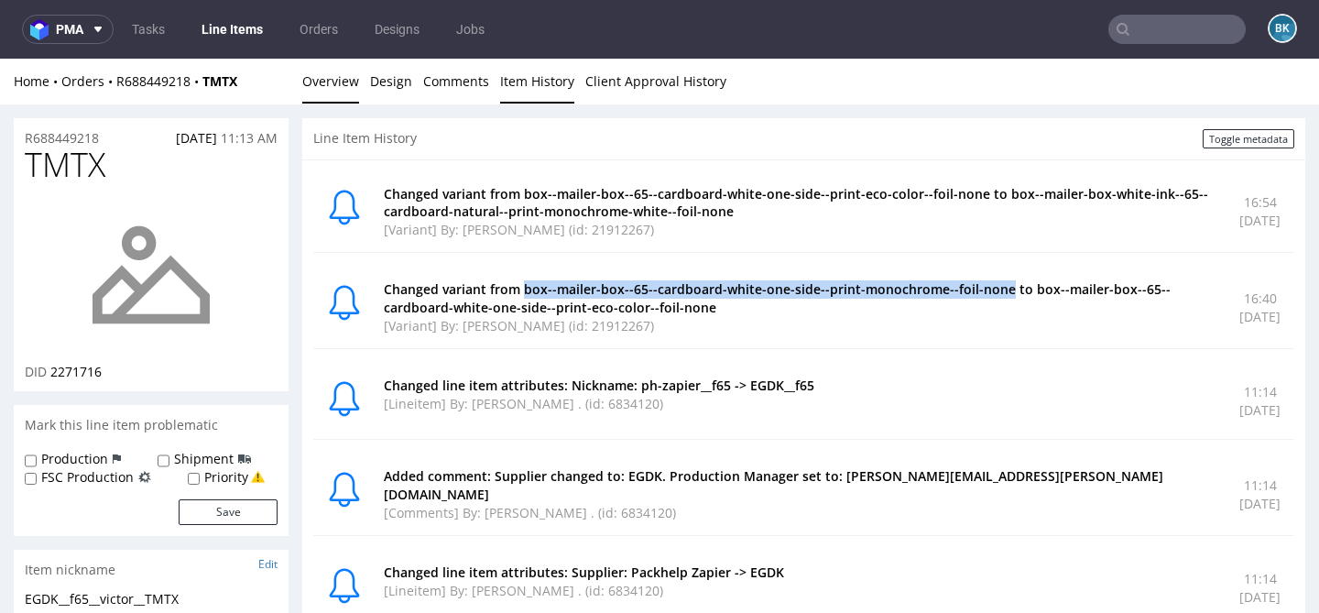
click at [333, 91] on link "Overview" at bounding box center [330, 81] width 57 height 45
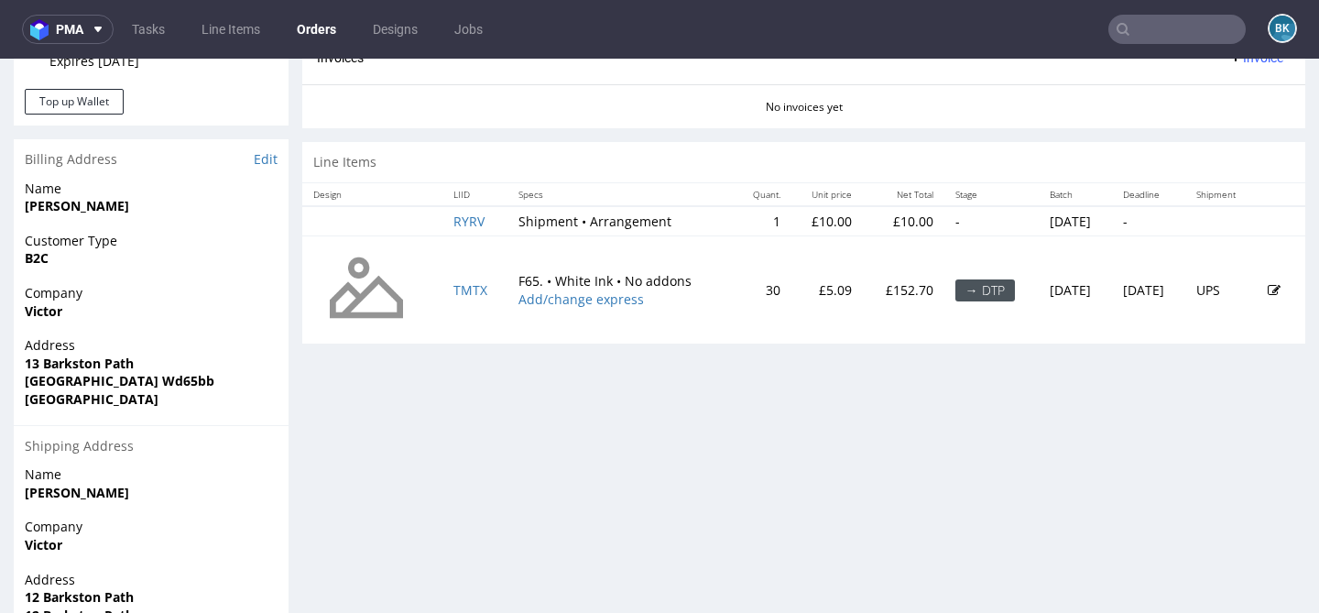
scroll to position [840, 0]
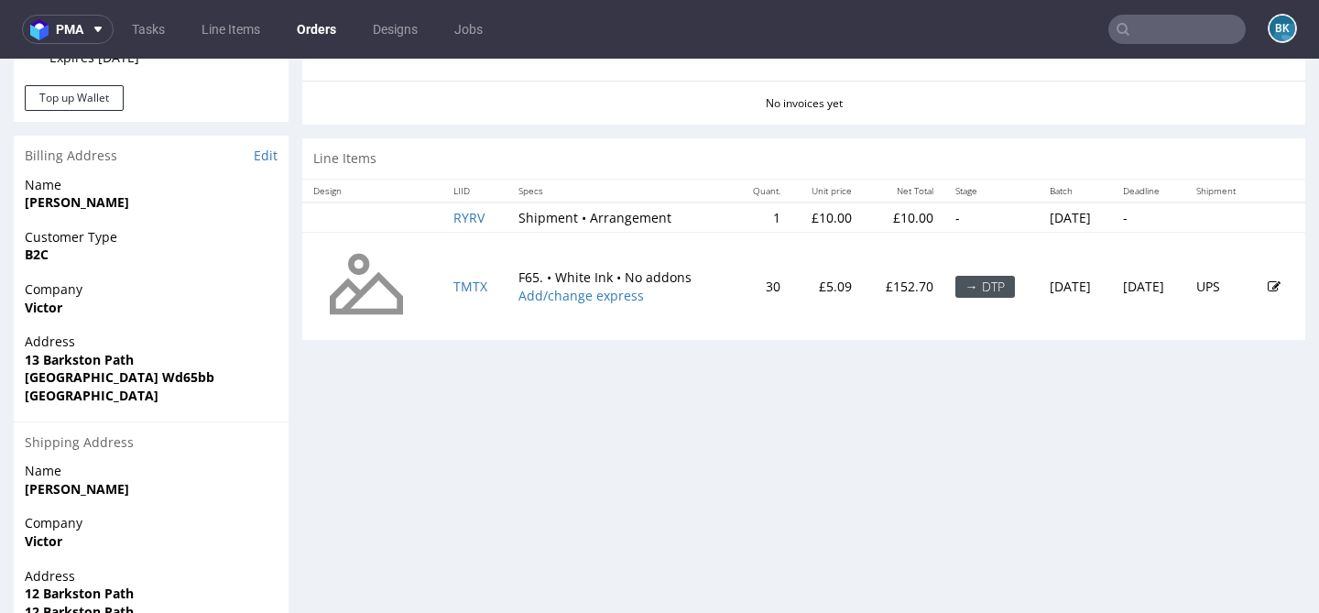
click at [1268, 286] on icon at bounding box center [1274, 286] width 13 height 13
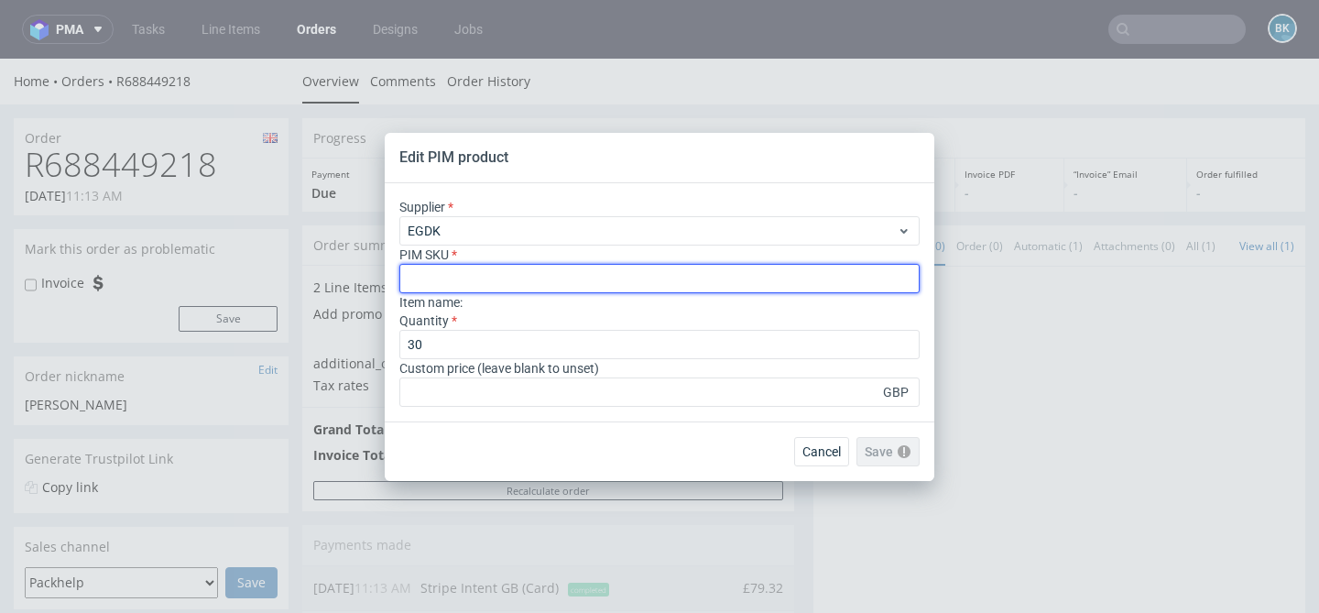
click at [461, 278] on input "text" at bounding box center [659, 278] width 520 height 29
type input "box--mailer-box--65--cardboard-white-one-side--print-monochrome--foil-none"
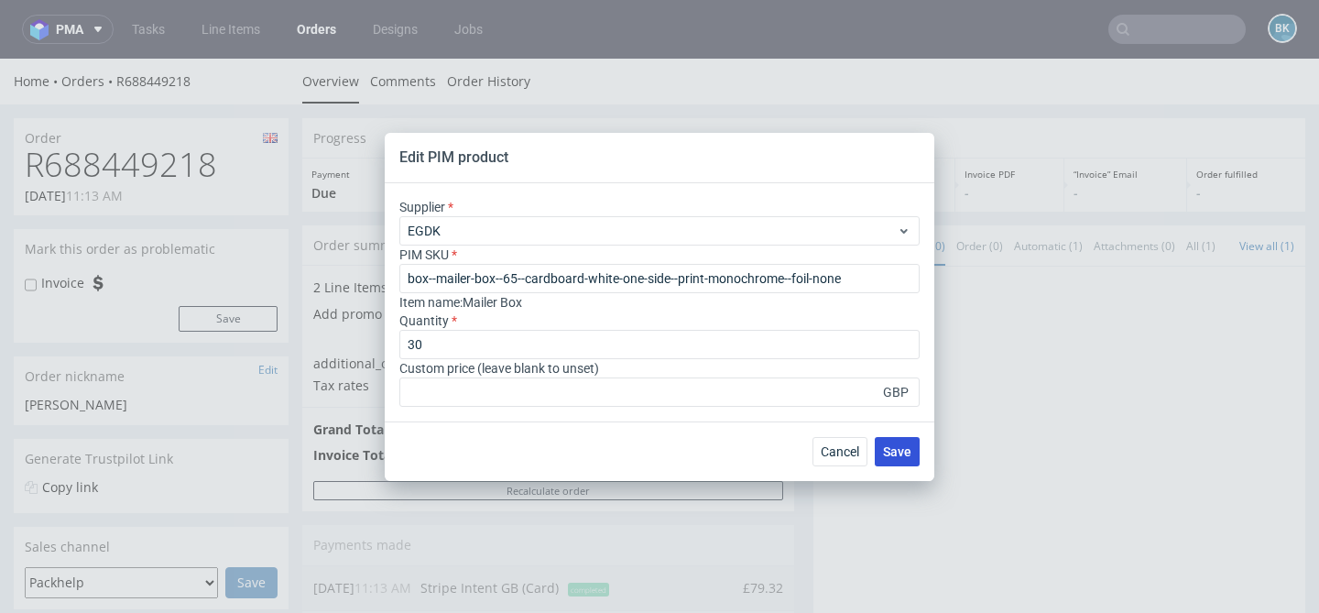
click at [893, 457] on span "Save" at bounding box center [897, 451] width 28 height 13
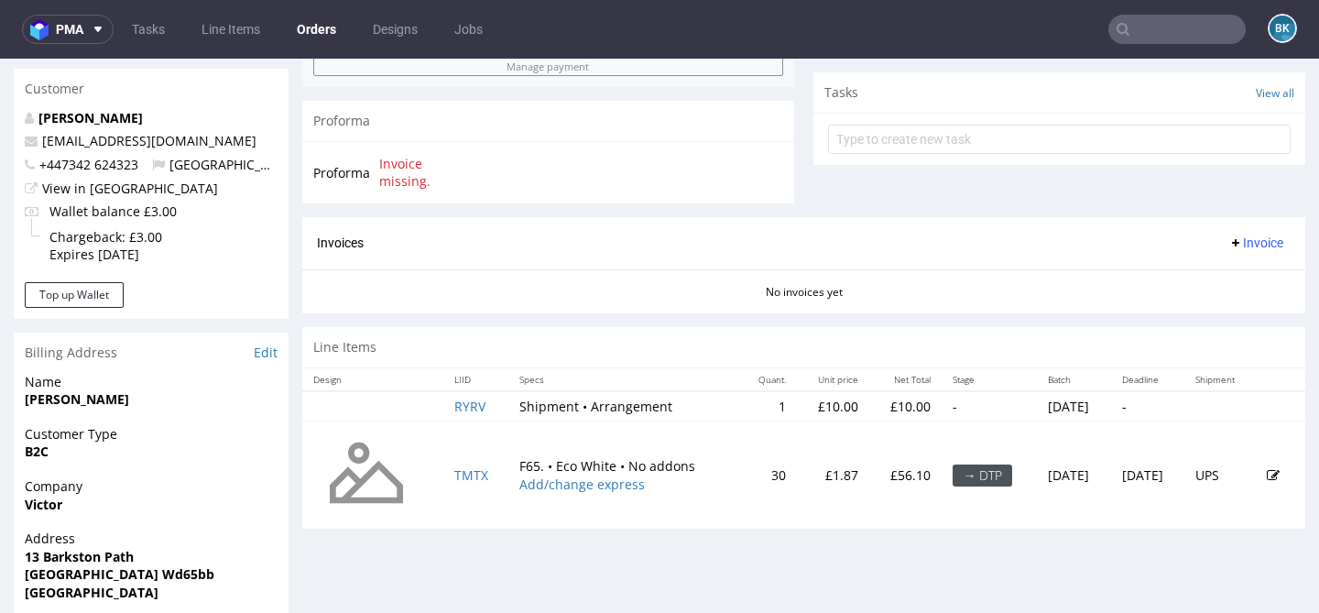
scroll to position [644, 0]
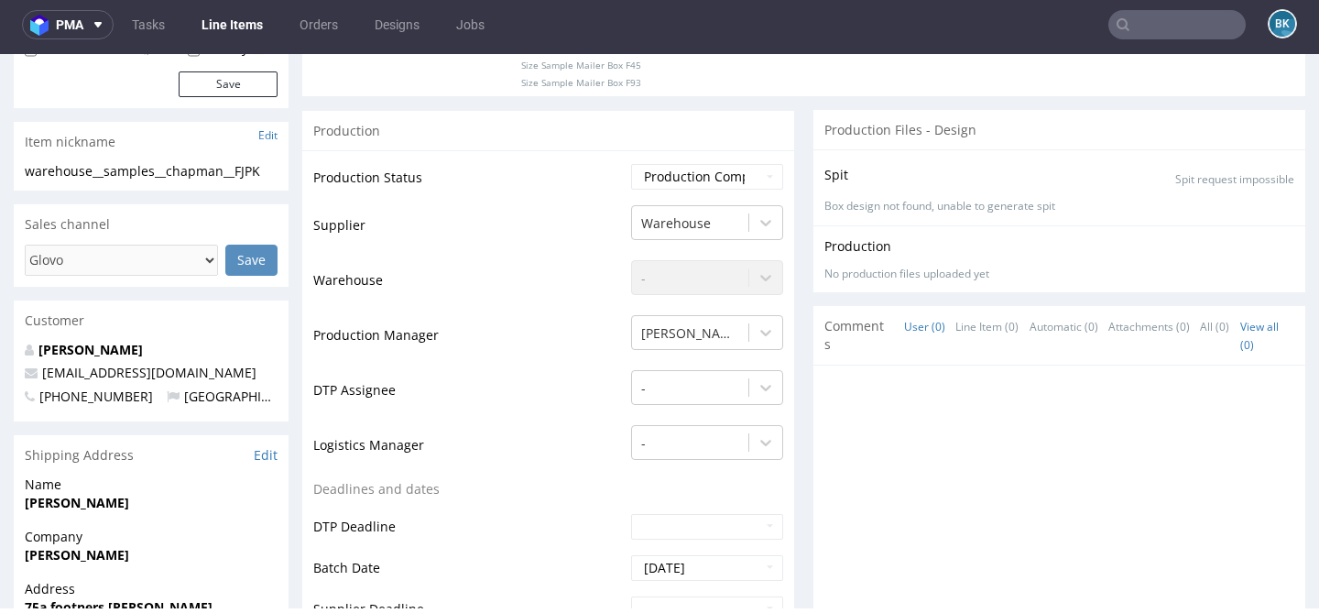
scroll to position [217, 0]
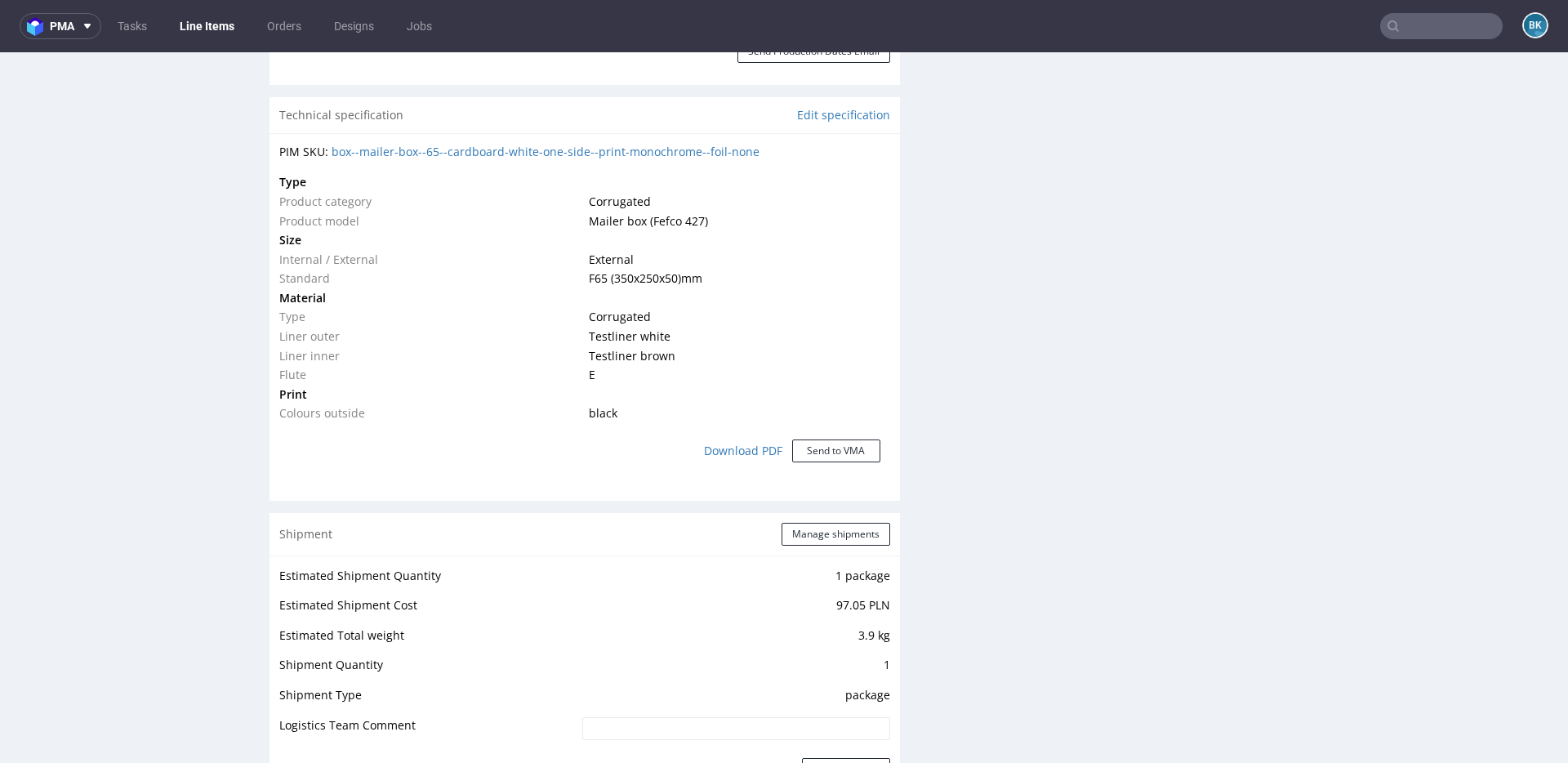
scroll to position [1150, 0]
